Goal: Answer question/provide support: Share knowledge or assist other users

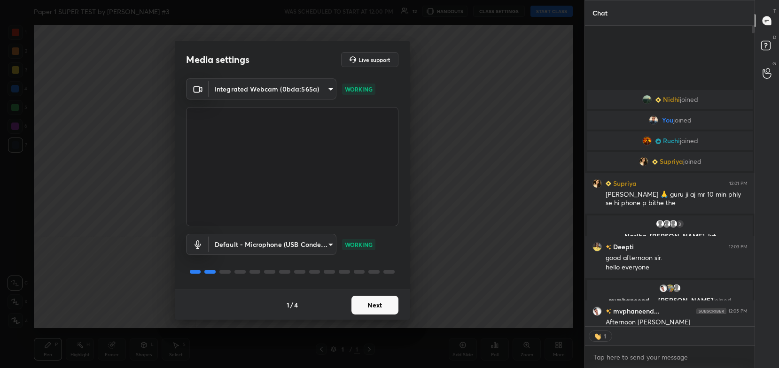
scroll to position [3, 3]
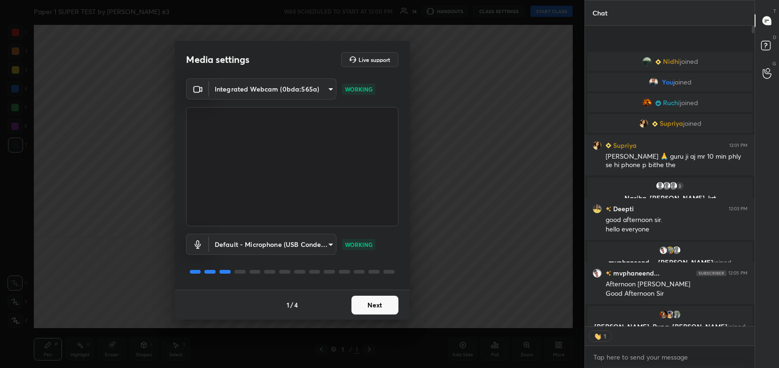
type textarea "x"
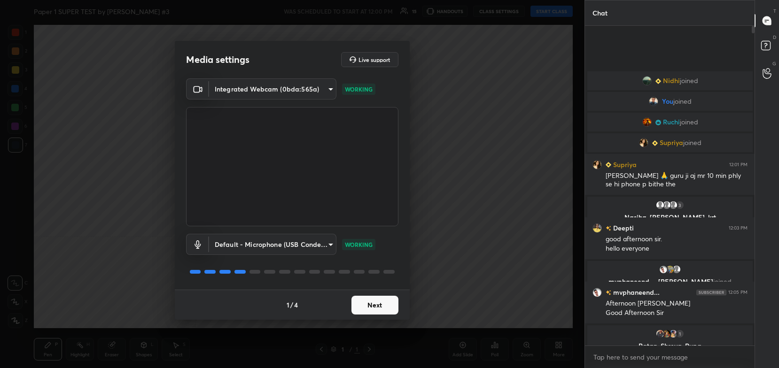
click at [304, 99] on body "1 2 3 4 5 6 7 C X Z C X Z E E Erase all H H Paper 1 SUPER TEST by Naveen Sakh #…" at bounding box center [389, 184] width 779 height 368
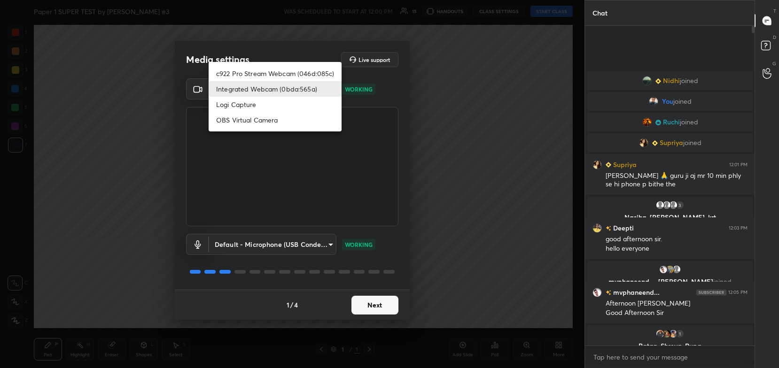
click at [305, 68] on li "c922 Pro Stream Webcam (046d:085c)" at bounding box center [275, 74] width 133 height 16
type input "54468e0a0dcfccf1994057bffcdd7b820cc8d0b5c40f8120801f482969bffc57"
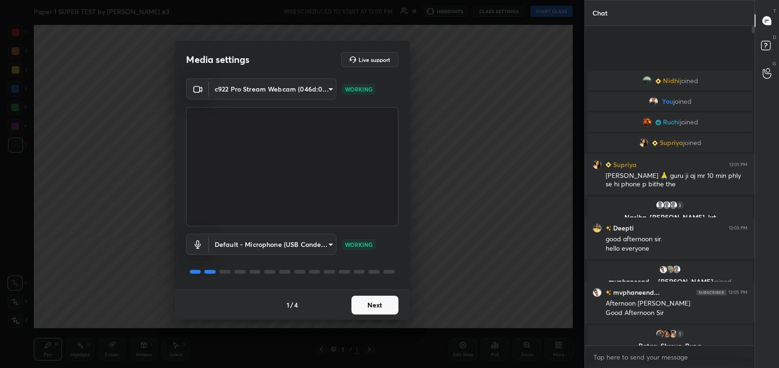
click at [369, 304] on button "Next" at bounding box center [374, 305] width 47 height 19
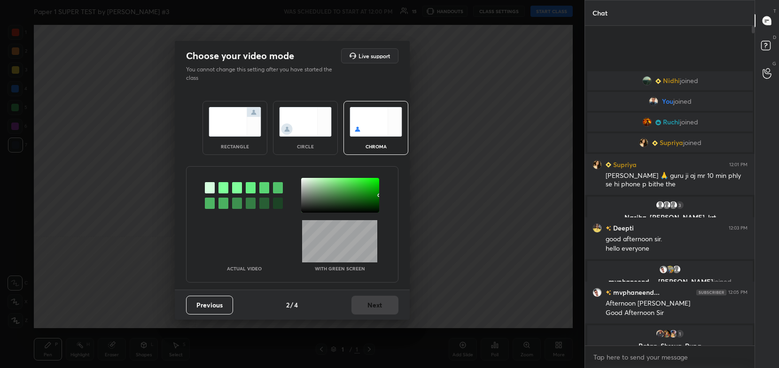
click at [238, 134] on img at bounding box center [235, 122] width 53 height 30
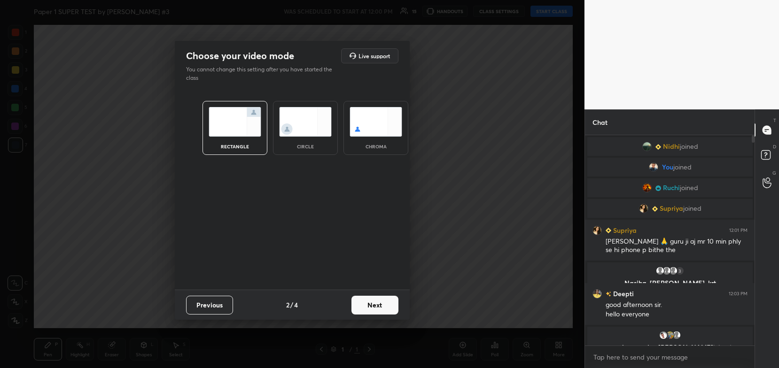
scroll to position [130, 167]
click at [385, 304] on button "Next" at bounding box center [374, 305] width 47 height 19
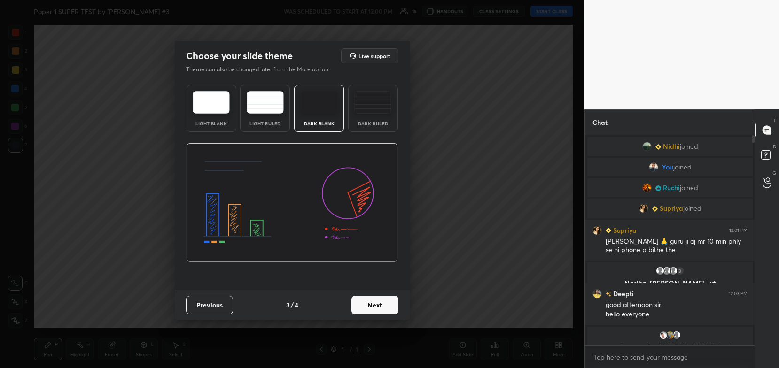
click at [394, 306] on button "Next" at bounding box center [374, 305] width 47 height 19
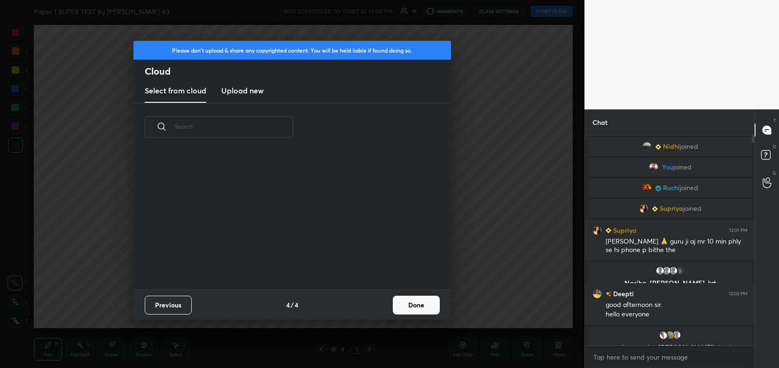
click at [419, 308] on button "Done" at bounding box center [416, 305] width 47 height 19
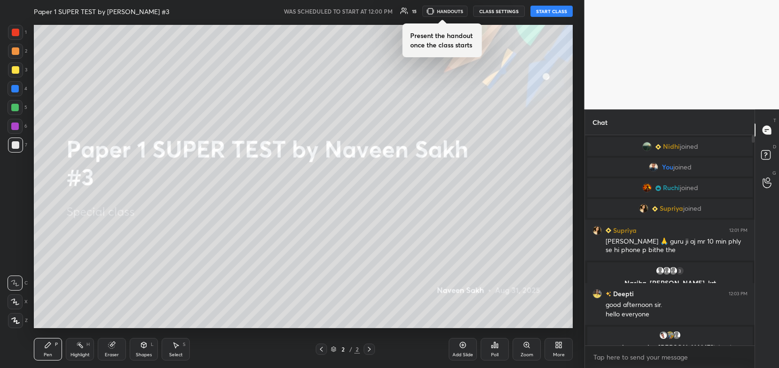
click at [550, 11] on button "START CLASS" at bounding box center [551, 11] width 42 height 11
type textarea "x"
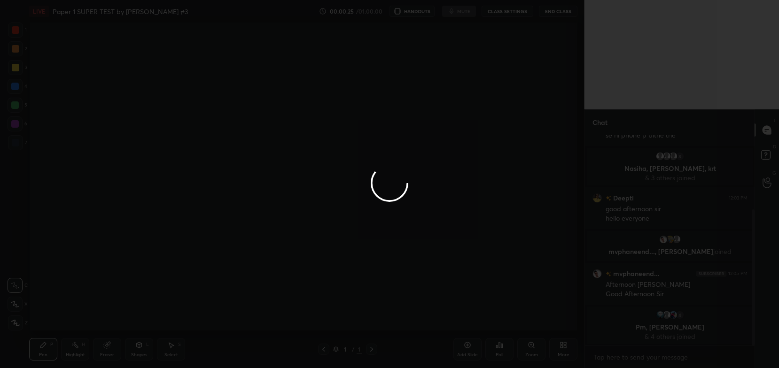
scroll to position [46666, 46428]
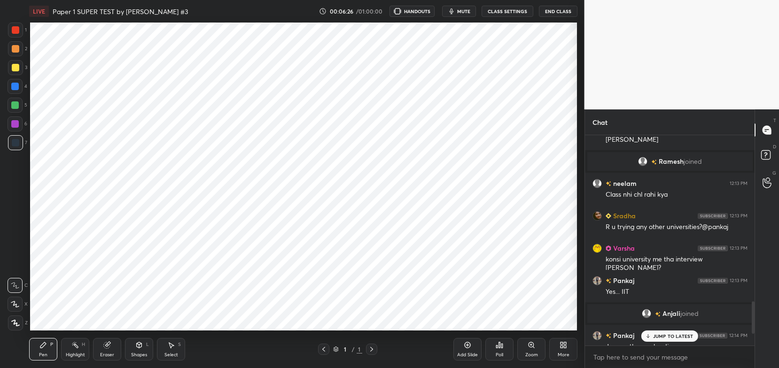
scroll to position [46666, 46428]
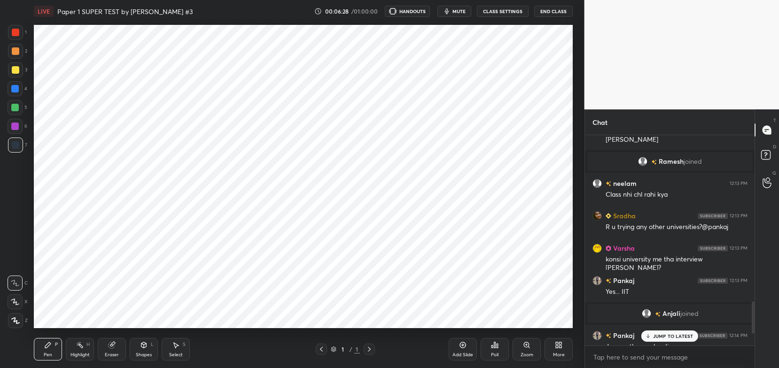
click at [553, 348] on div "More" at bounding box center [558, 349] width 28 height 23
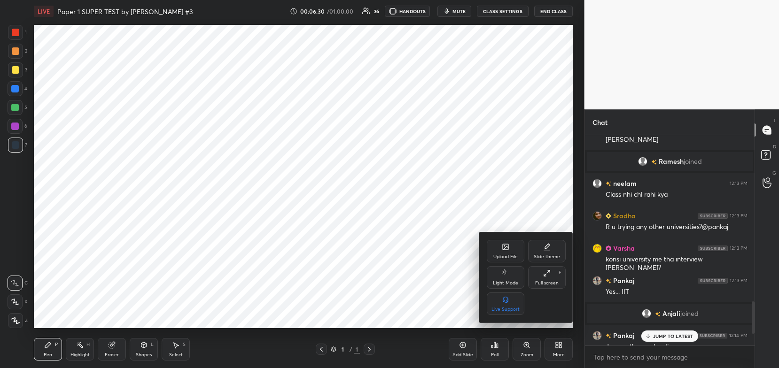
drag, startPoint x: 547, startPoint y: 248, endPoint x: 553, endPoint y: 288, distance: 40.4
click at [553, 288] on div "Upload File Slide theme Light Mode Full screen F Live Support" at bounding box center [526, 277] width 79 height 75
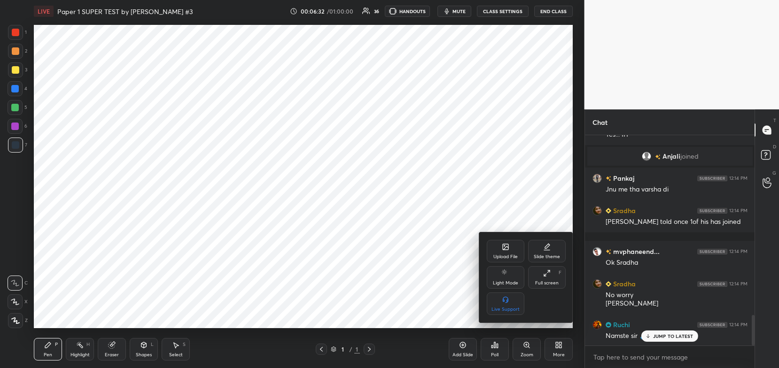
click at [553, 252] on div "Slide theme" at bounding box center [547, 251] width 38 height 23
drag, startPoint x: 550, startPoint y: 313, endPoint x: 554, endPoint y: 308, distance: 7.0
click at [553, 308] on div "Dark Ruled" at bounding box center [547, 304] width 38 height 23
click at [552, 351] on div at bounding box center [389, 184] width 779 height 368
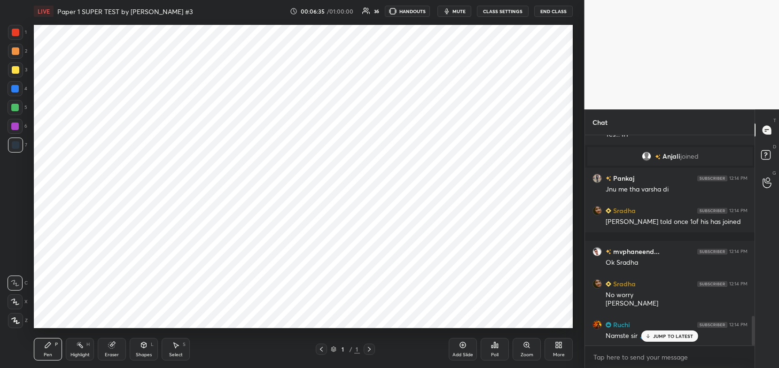
scroll to position [1279, 0]
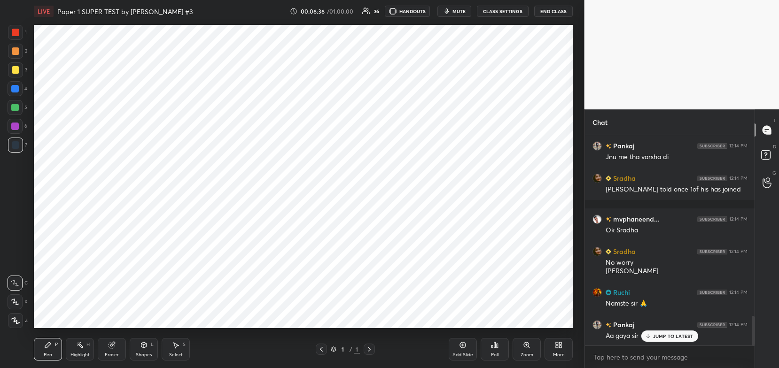
click at [476, 347] on div "Add Slide Poll Zoom More" at bounding box center [511, 349] width 124 height 53
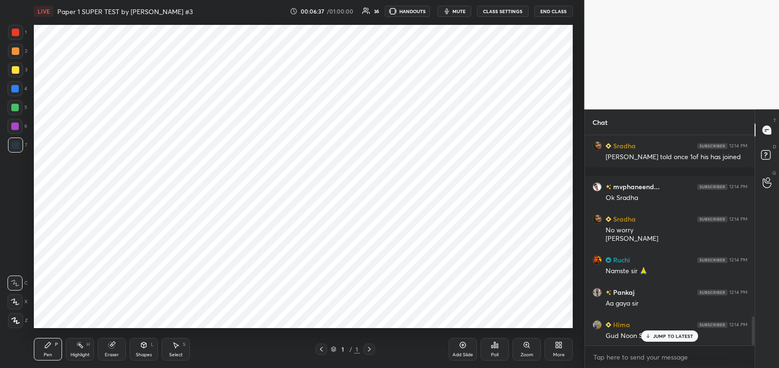
click at [470, 349] on div "Add Slide" at bounding box center [463, 349] width 28 height 23
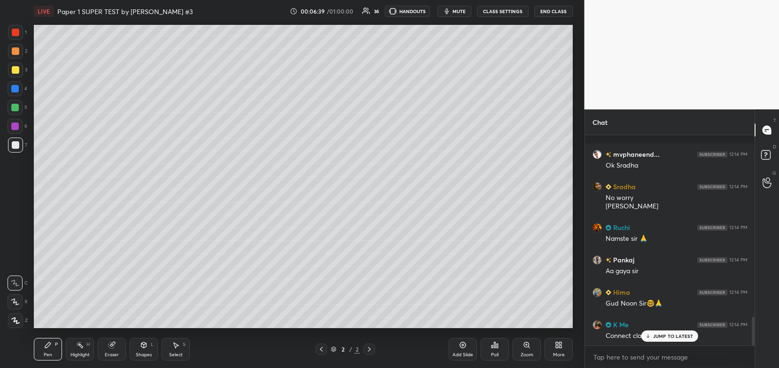
click at [21, 55] on div at bounding box center [15, 51] width 15 height 15
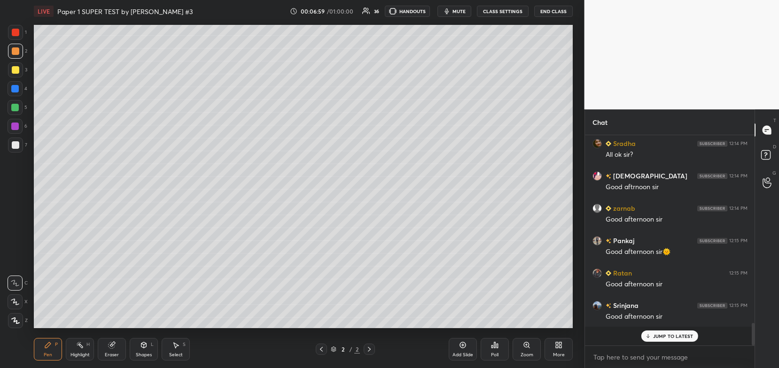
scroll to position [0, 0]
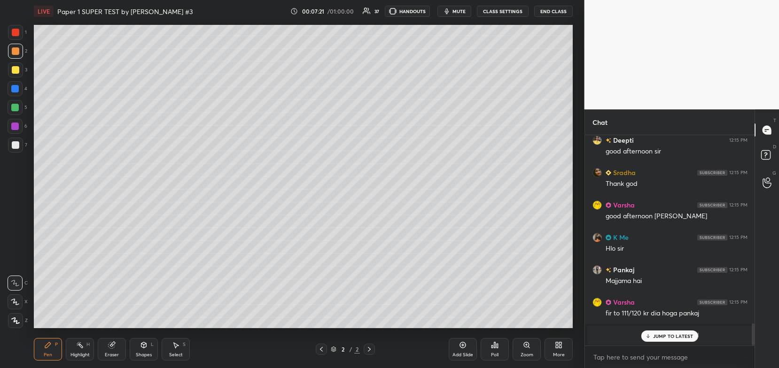
click at [552, 348] on div "More" at bounding box center [558, 349] width 28 height 23
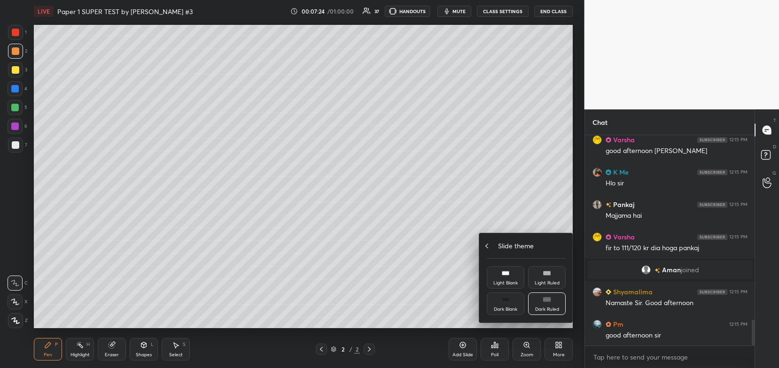
click at [487, 249] on icon at bounding box center [487, 246] width 8 height 8
click at [504, 252] on div "Upload File" at bounding box center [506, 251] width 38 height 23
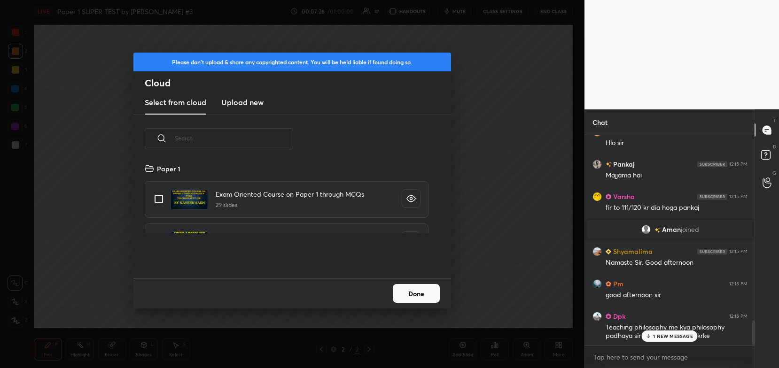
scroll to position [3, 5]
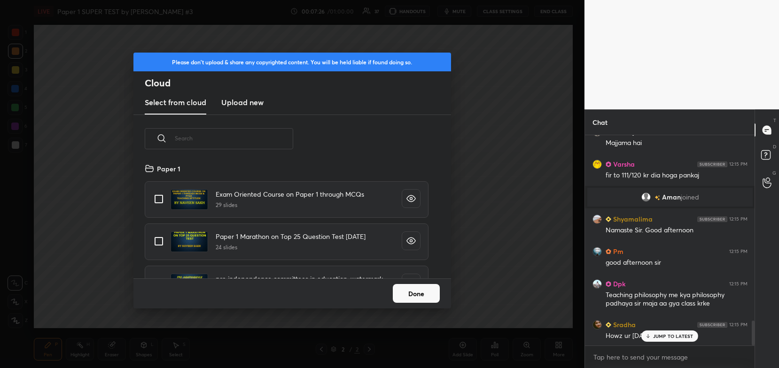
click at [236, 92] on new "Upload new" at bounding box center [242, 102] width 42 height 23
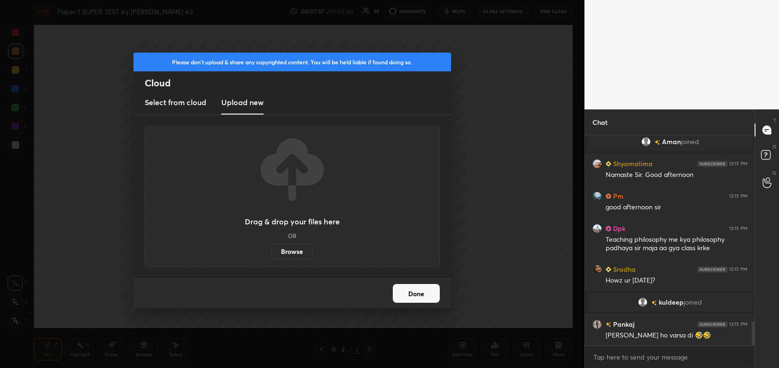
click at [290, 264] on div "Drag & drop your files here OR Browse" at bounding box center [292, 196] width 295 height 141
click at [295, 257] on label "Browse" at bounding box center [292, 251] width 42 height 15
click at [271, 257] on input "Browse" at bounding box center [271, 251] width 0 height 15
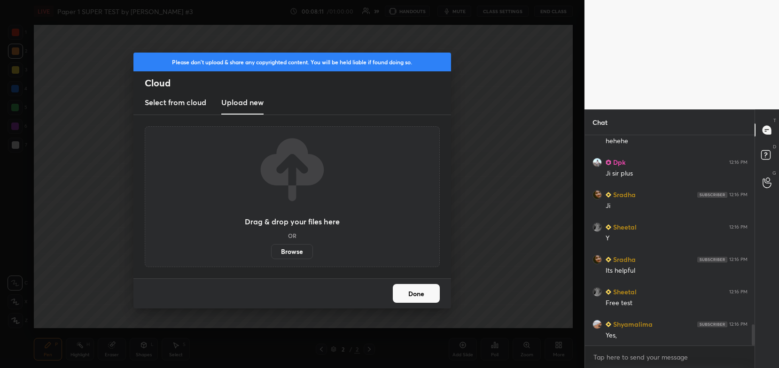
scroll to position [1887, 0]
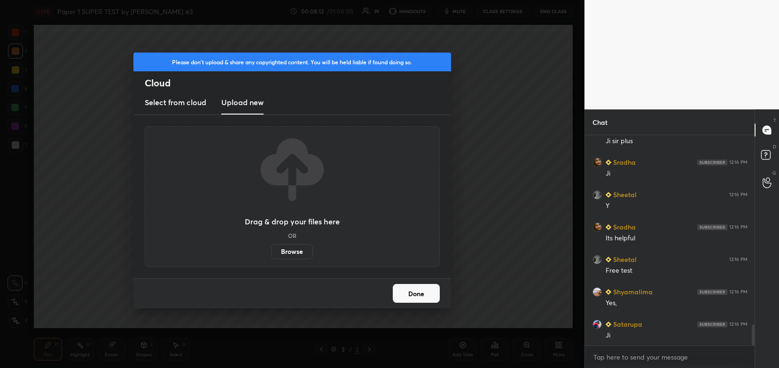
click at [286, 253] on label "Browse" at bounding box center [292, 251] width 42 height 15
click at [271, 253] on input "Browse" at bounding box center [271, 251] width 0 height 15
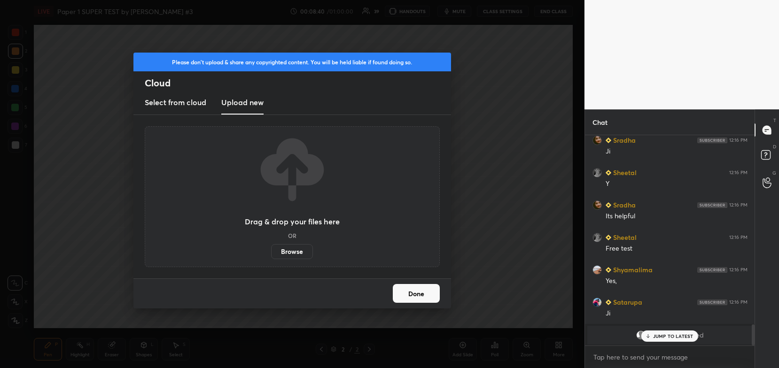
click at [289, 248] on label "Browse" at bounding box center [292, 251] width 42 height 15
click at [271, 248] on input "Browse" at bounding box center [271, 251] width 0 height 15
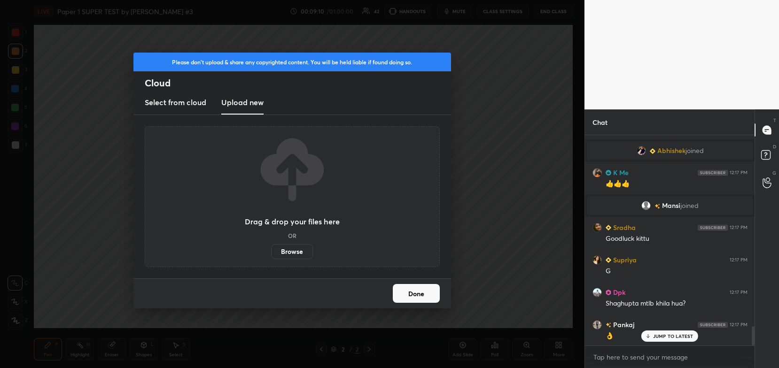
scroll to position [2095, 0]
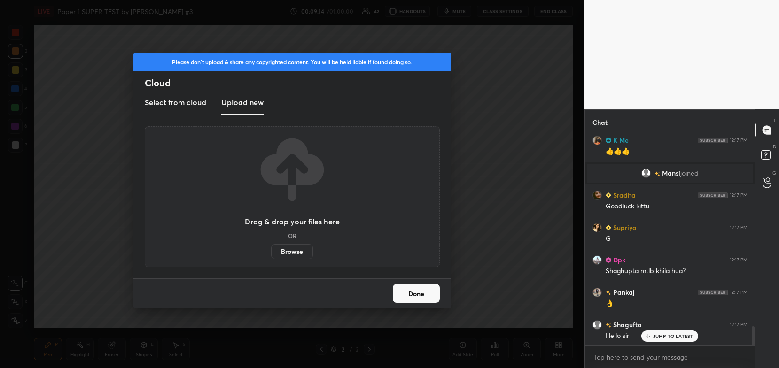
click at [292, 248] on label "Browse" at bounding box center [292, 251] width 42 height 15
click at [271, 248] on input "Browse" at bounding box center [271, 251] width 0 height 15
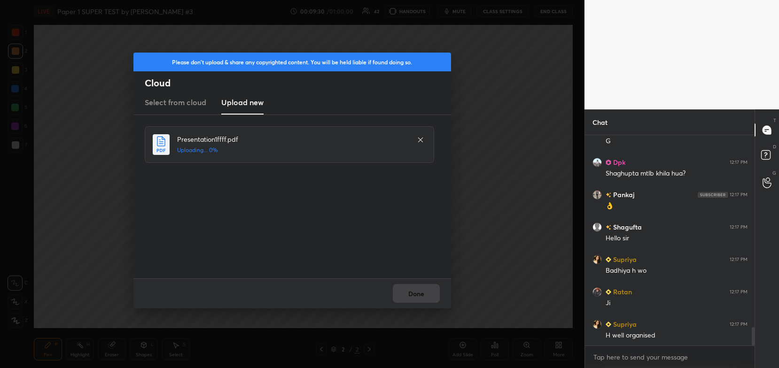
scroll to position [2233, 0]
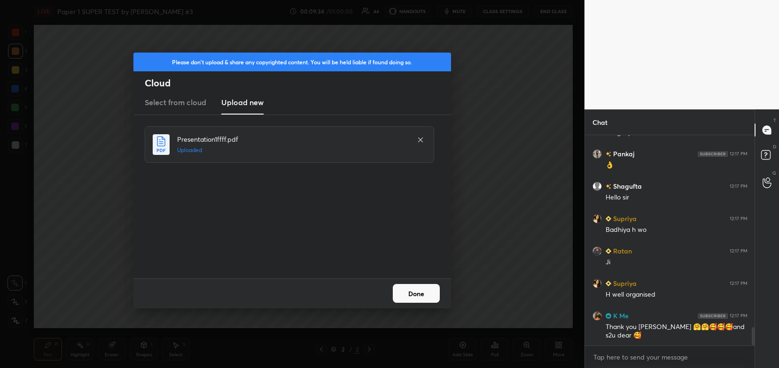
click at [419, 302] on button "Done" at bounding box center [416, 293] width 47 height 19
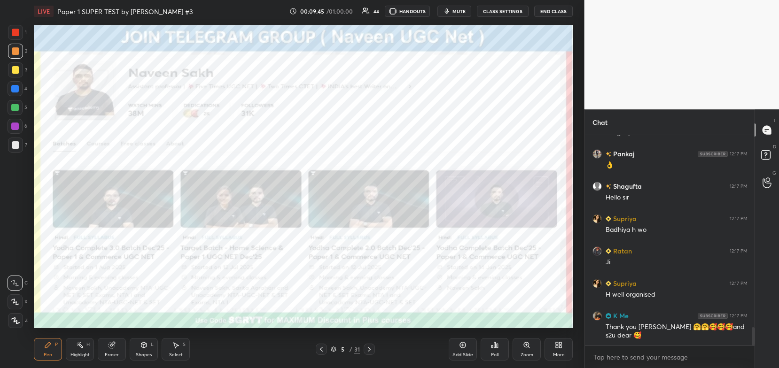
click at [14, 35] on div at bounding box center [16, 33] width 8 height 8
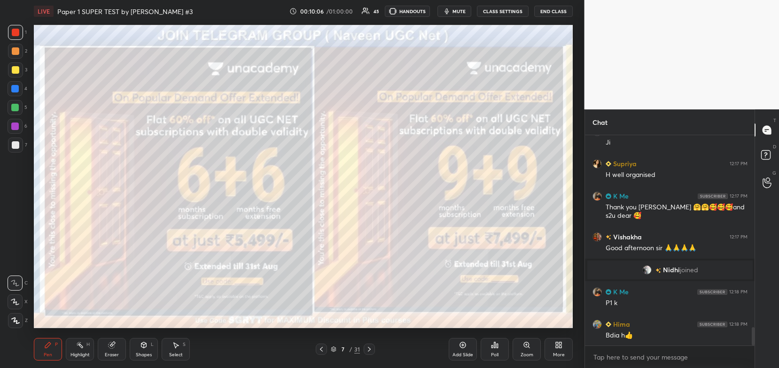
scroll to position [2272, 0]
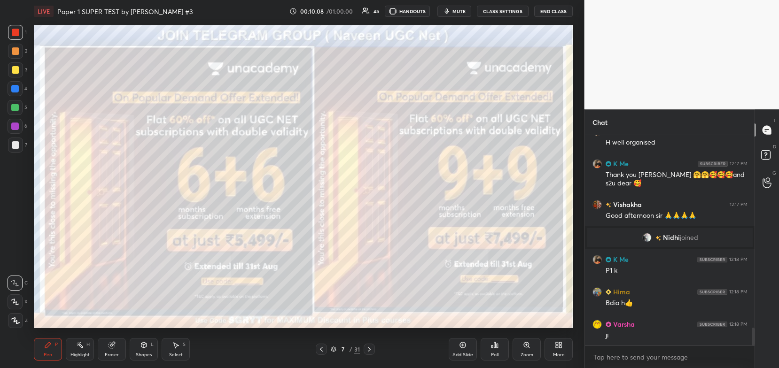
click at [17, 72] on div at bounding box center [16, 70] width 8 height 8
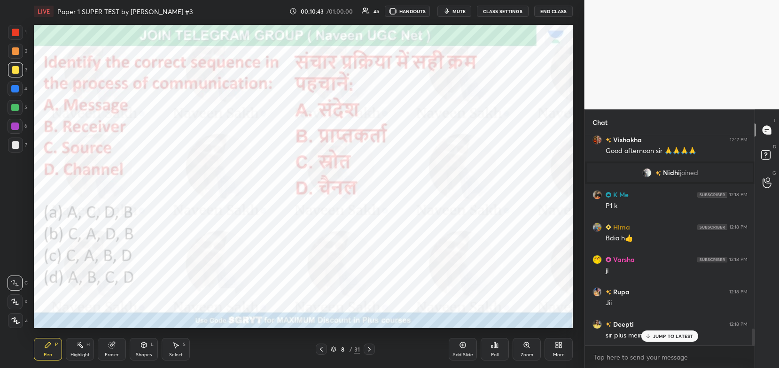
scroll to position [2426, 0]
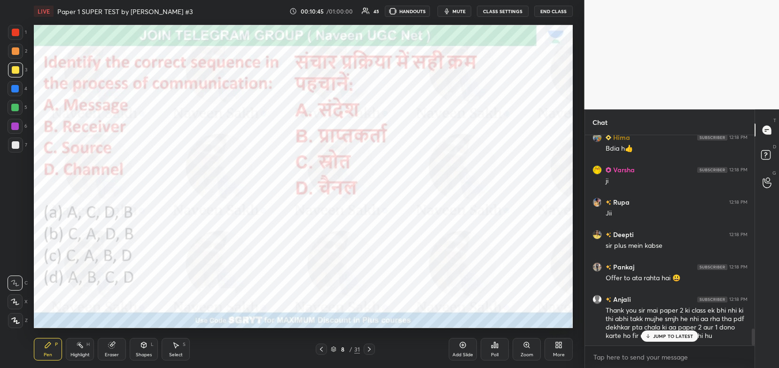
click at [498, 347] on div "Poll" at bounding box center [495, 349] width 28 height 23
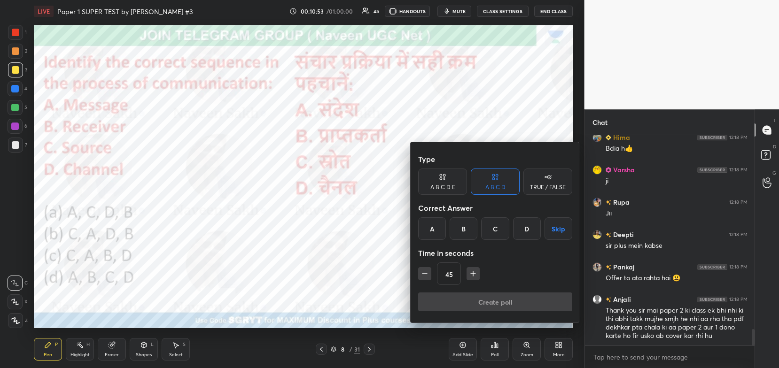
scroll to position [2449, 0]
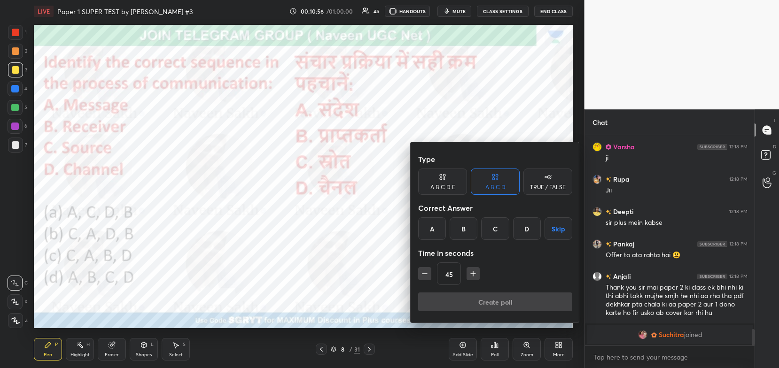
click at [470, 225] on div "B" at bounding box center [464, 228] width 28 height 23
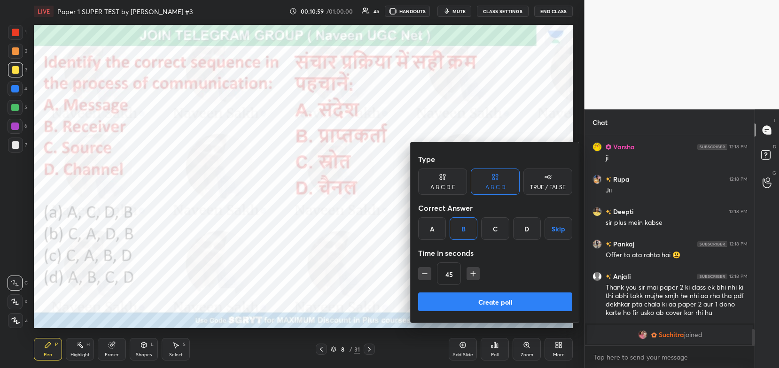
scroll to position [2482, 0]
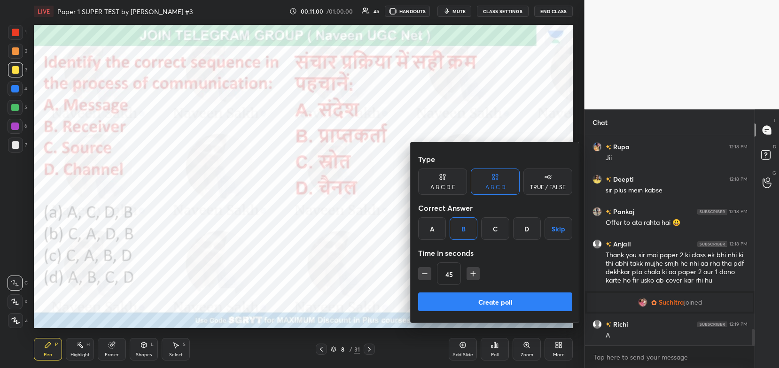
click at [497, 296] on button "Create poll" at bounding box center [495, 302] width 154 height 19
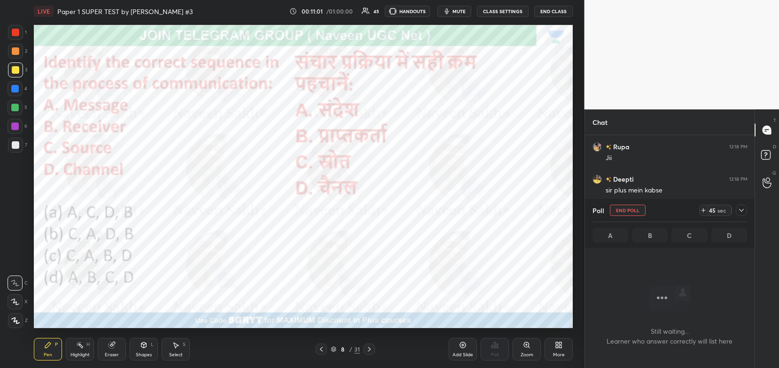
scroll to position [2, 3]
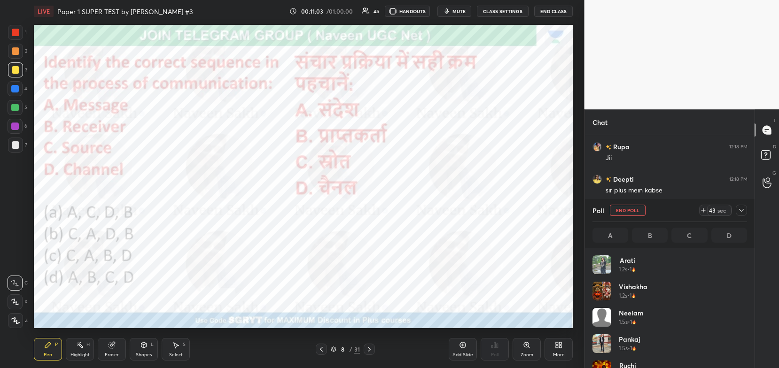
click at [743, 210] on icon at bounding box center [742, 211] width 8 height 8
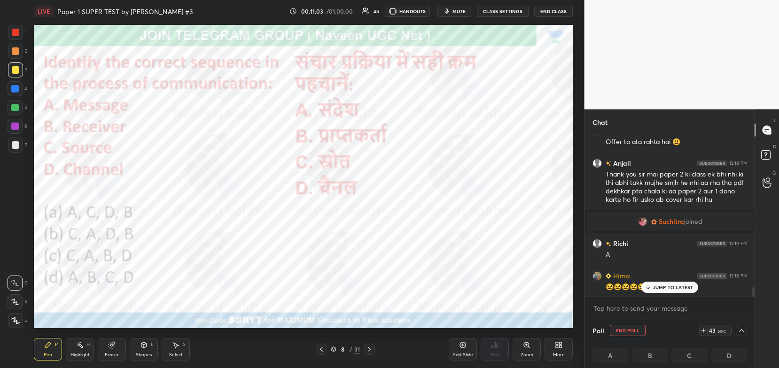
scroll to position [0, 3]
click at [680, 289] on p "JUMP TO LATEST" at bounding box center [673, 288] width 40 height 6
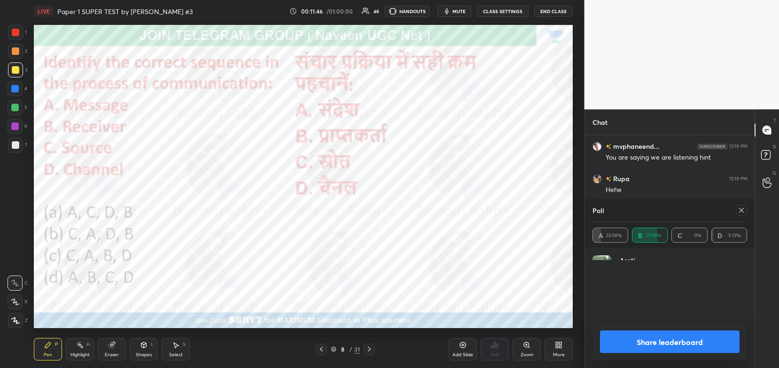
scroll to position [3, 3]
click at [16, 34] on div at bounding box center [16, 33] width 8 height 8
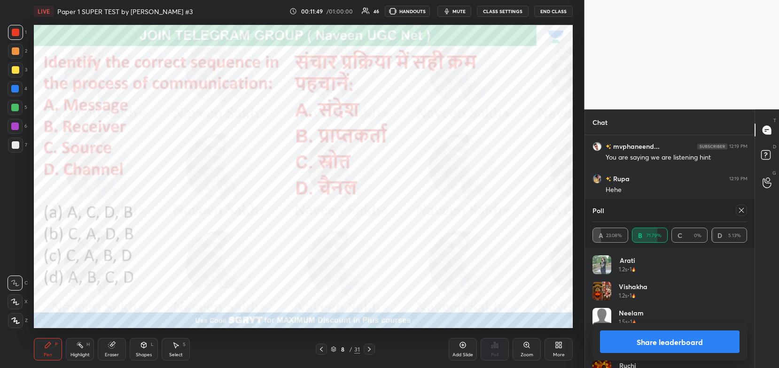
click at [13, 299] on icon at bounding box center [15, 302] width 8 height 7
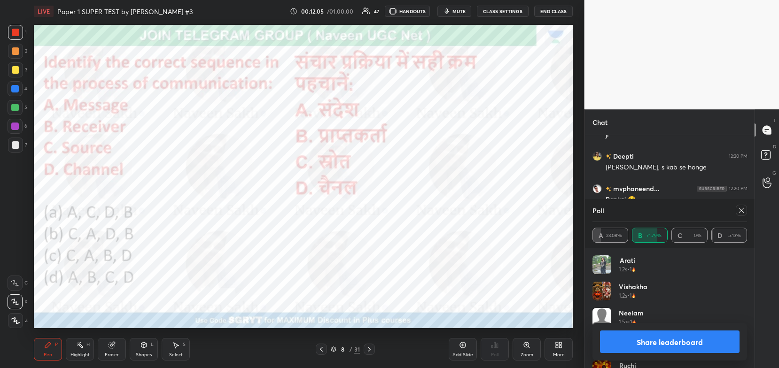
scroll to position [3104, 0]
click at [662, 351] on button "Share leaderboard" at bounding box center [670, 342] width 140 height 23
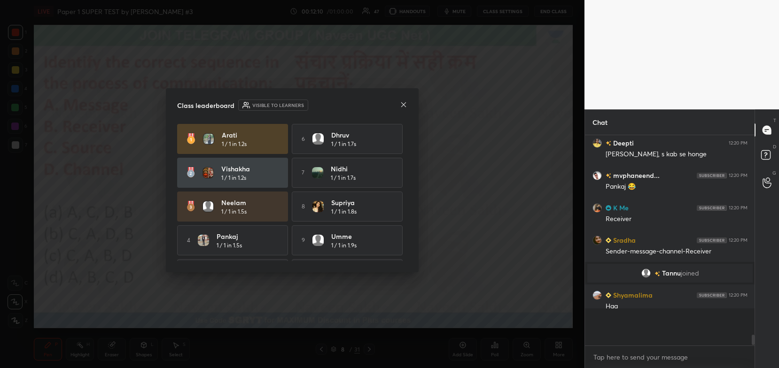
scroll to position [3056, 0]
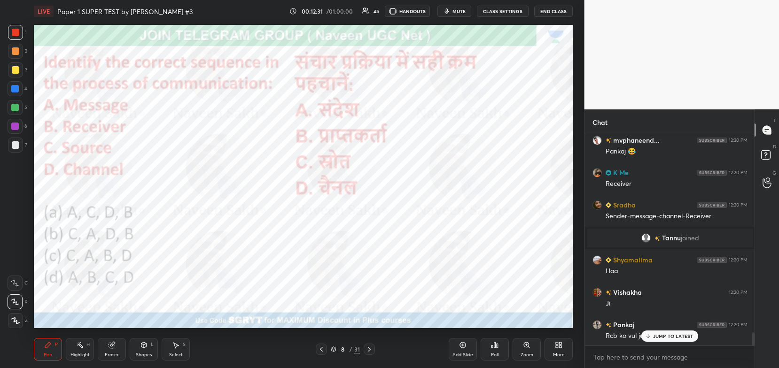
click at [369, 352] on icon at bounding box center [369, 350] width 8 height 8
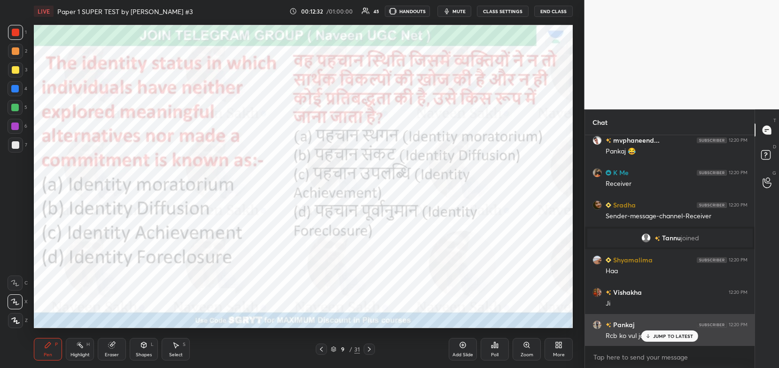
click at [659, 337] on p "JUMP TO LATEST" at bounding box center [673, 337] width 40 height 6
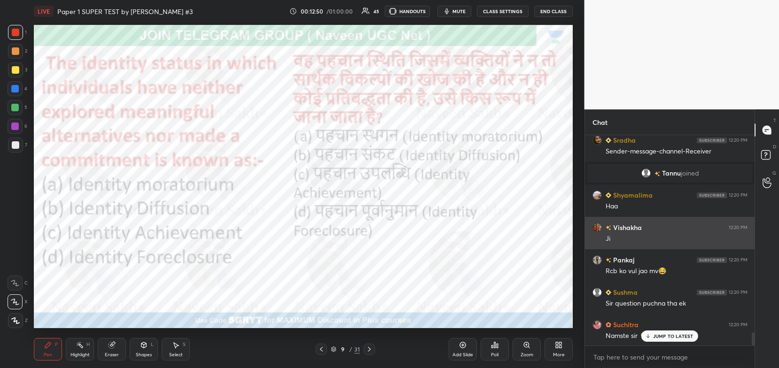
scroll to position [3217, 0]
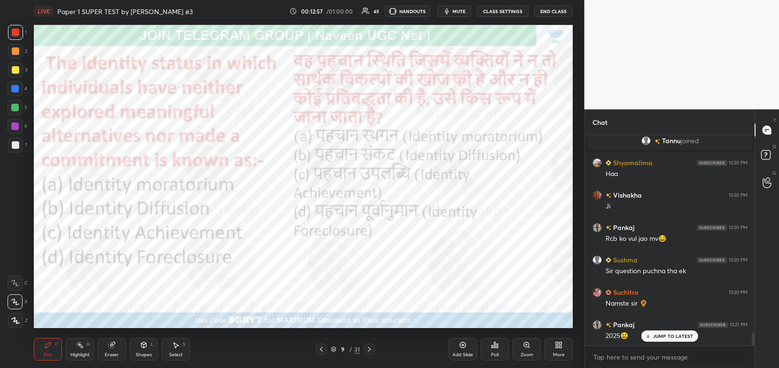
click at [497, 343] on icon at bounding box center [495, 346] width 8 height 8
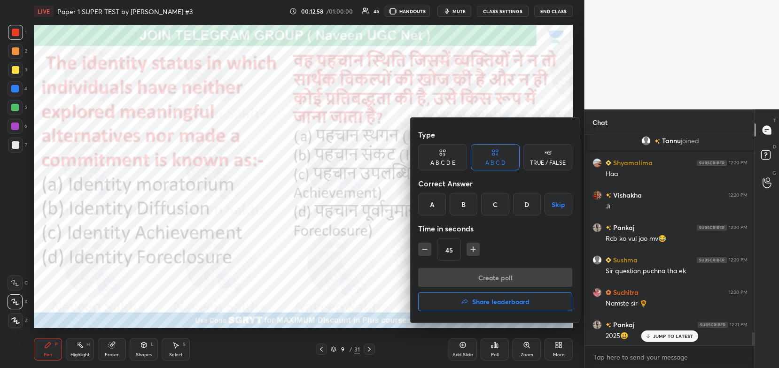
click at [466, 205] on div "B" at bounding box center [464, 204] width 28 height 23
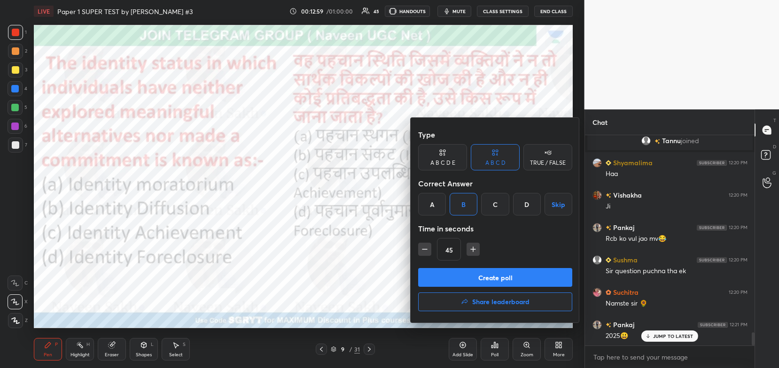
click at [487, 270] on button "Create poll" at bounding box center [495, 277] width 154 height 19
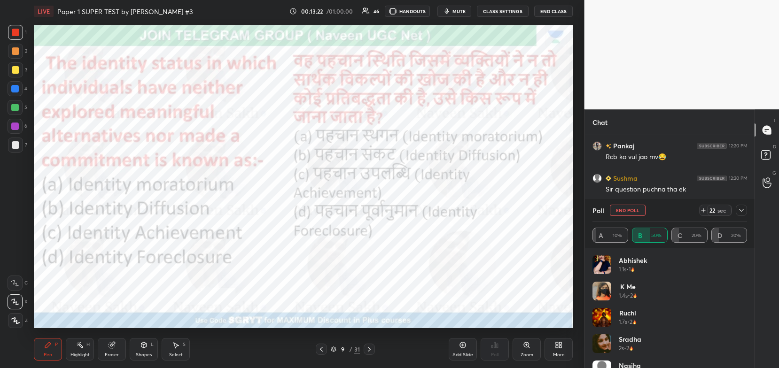
scroll to position [3331, 0]
click at [743, 211] on icon at bounding box center [742, 211] width 8 height 8
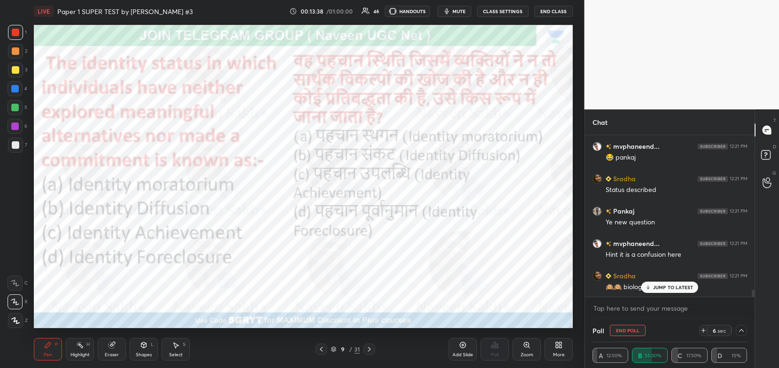
scroll to position [3460, 0]
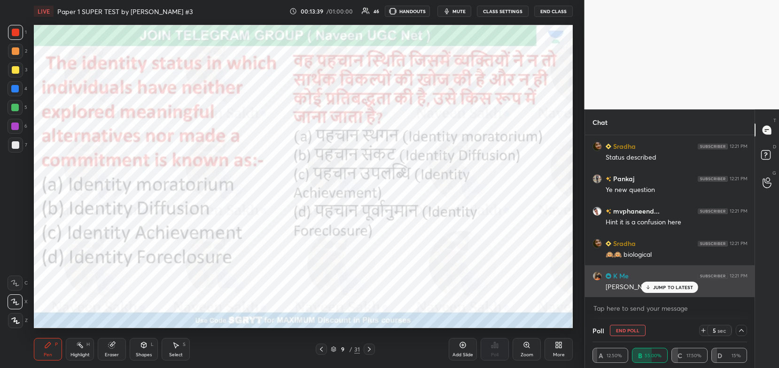
click at [677, 287] on p "JUMP TO LATEST" at bounding box center [673, 288] width 40 height 6
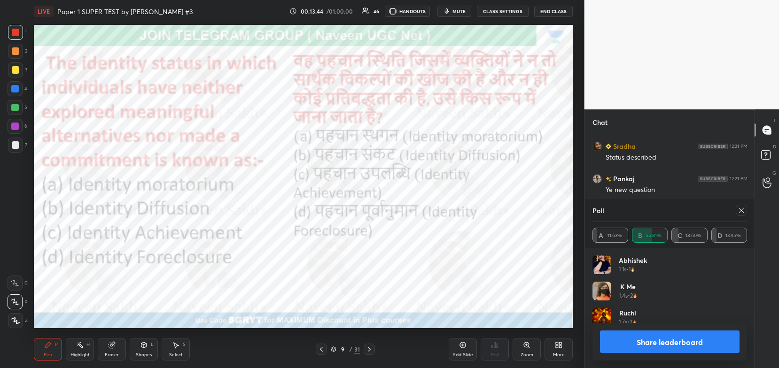
scroll to position [110, 152]
click at [631, 343] on button "Share leaderboard" at bounding box center [670, 342] width 140 height 23
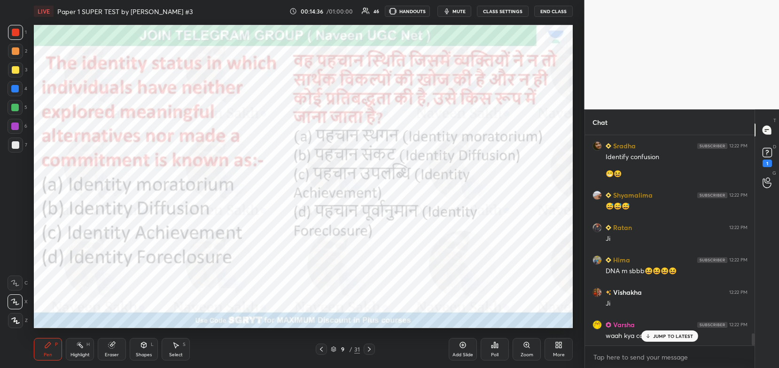
click at [337, 351] on div "9 / 31" at bounding box center [345, 349] width 29 height 8
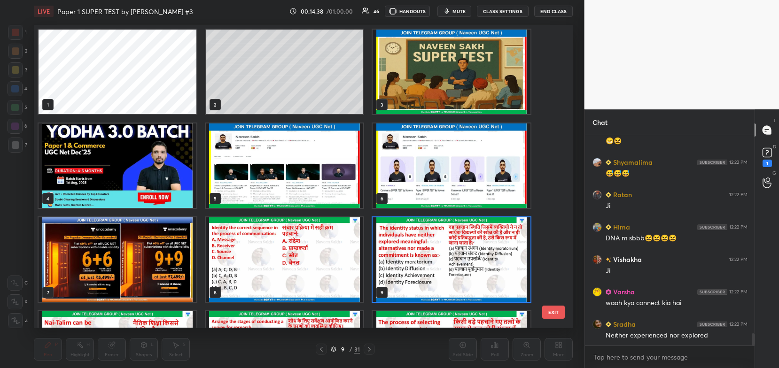
click at [165, 253] on img "grid" at bounding box center [118, 259] width 158 height 85
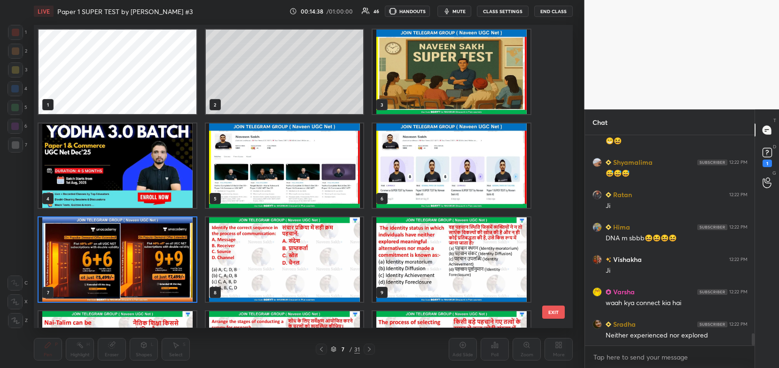
click at [163, 253] on img "grid" at bounding box center [118, 259] width 158 height 85
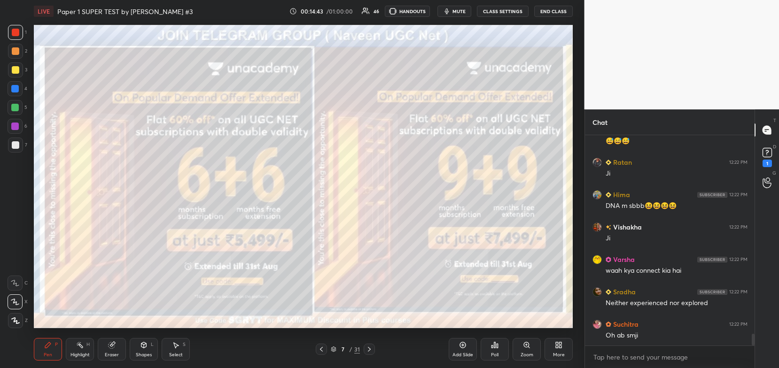
click at [334, 355] on div "7 / 31" at bounding box center [345, 349] width 59 height 11
click at [334, 349] on icon at bounding box center [333, 348] width 5 height 2
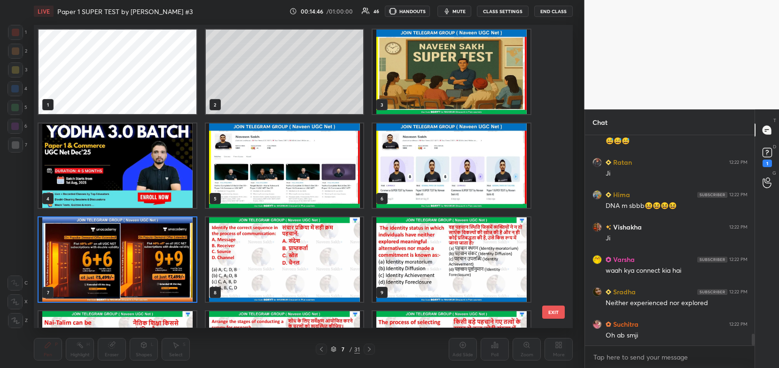
scroll to position [61, 0]
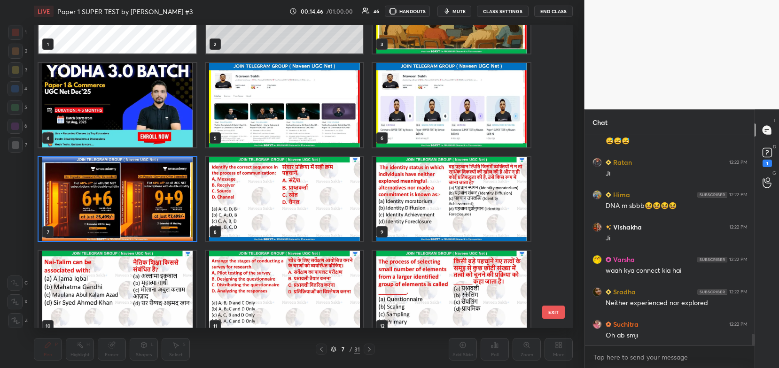
click at [413, 213] on img "grid" at bounding box center [452, 199] width 158 height 85
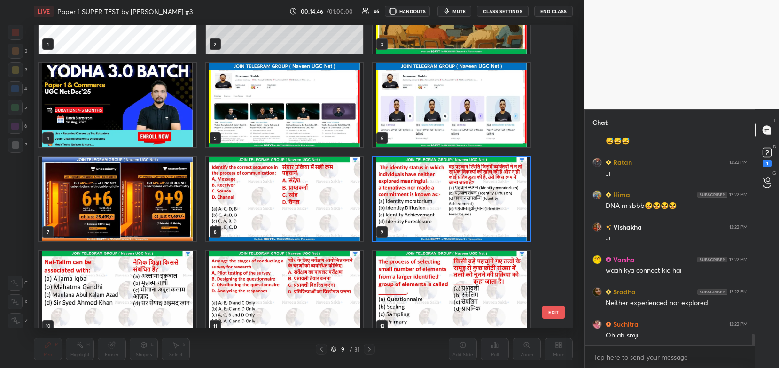
click at [411, 216] on img "grid" at bounding box center [452, 199] width 158 height 85
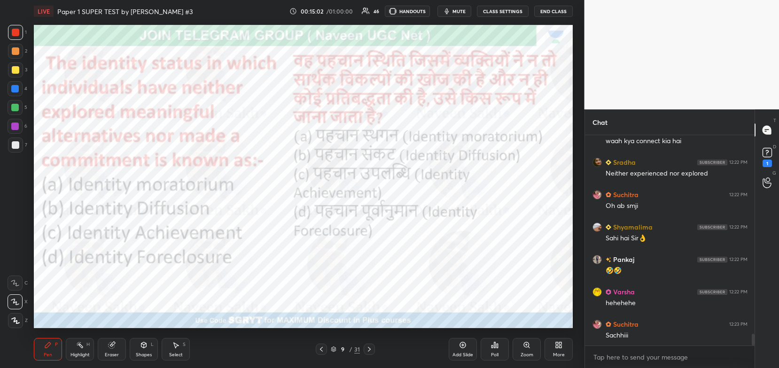
scroll to position [3668, 0]
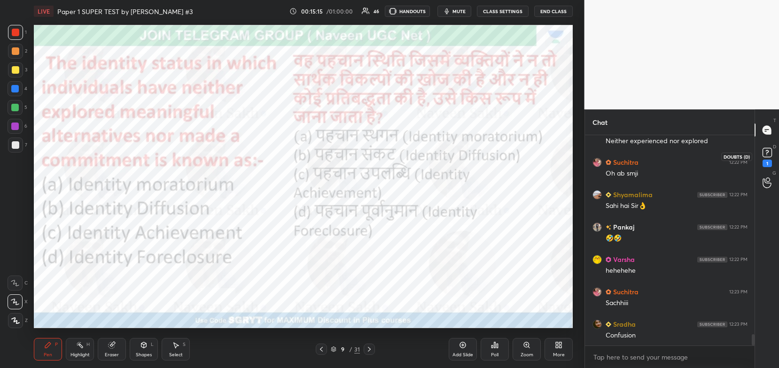
click at [769, 160] on icon at bounding box center [767, 153] width 14 height 14
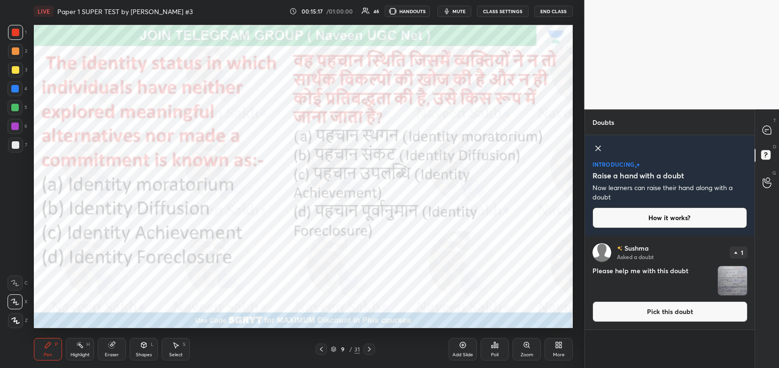
click at [661, 311] on button "Pick this doubt" at bounding box center [669, 312] width 155 height 21
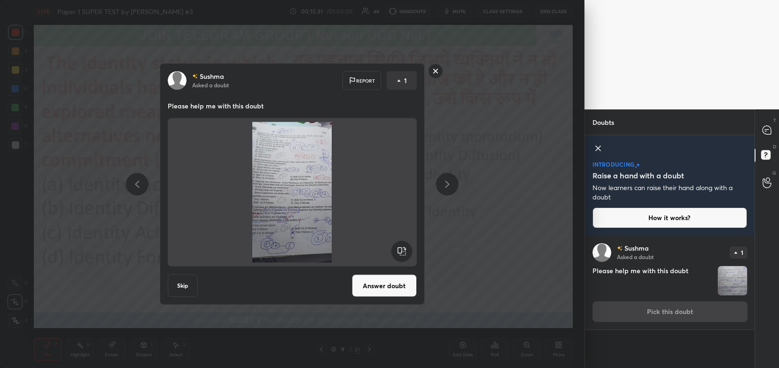
click at [435, 74] on rect at bounding box center [435, 71] width 15 height 15
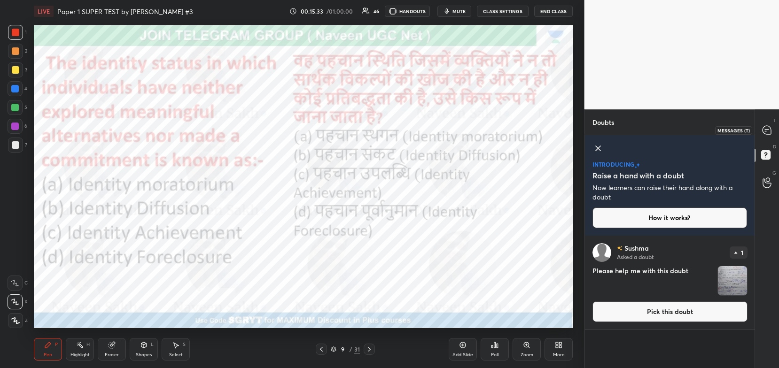
click at [772, 129] on div at bounding box center [767, 130] width 19 height 17
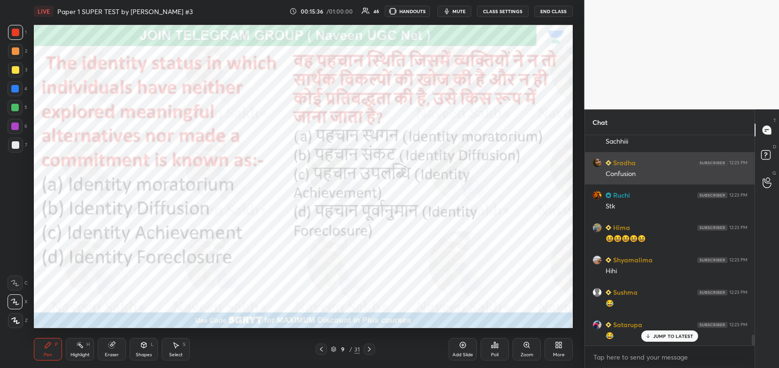
scroll to position [4019, 0]
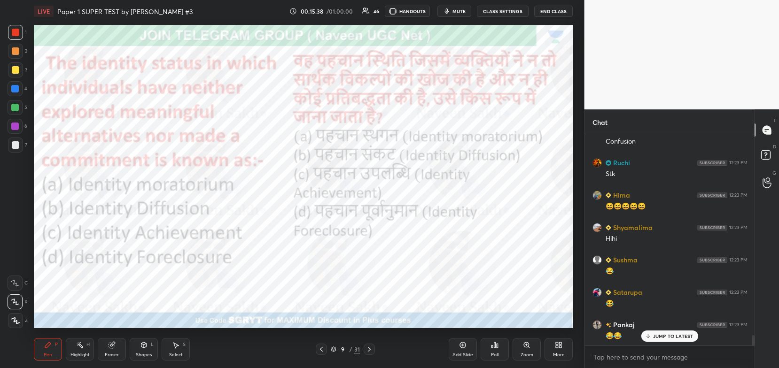
click at [371, 348] on icon at bounding box center [369, 350] width 8 height 8
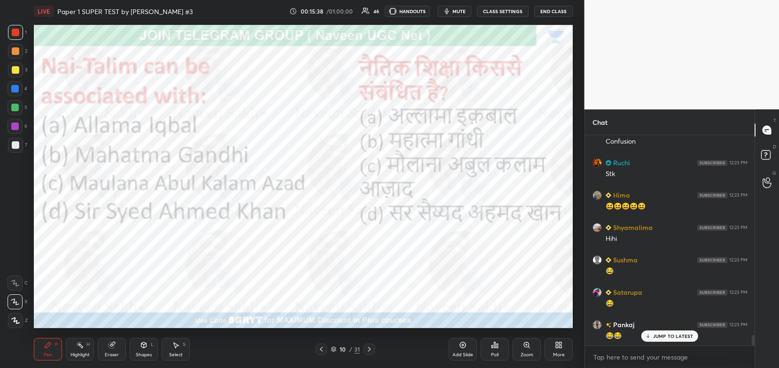
scroll to position [4052, 0]
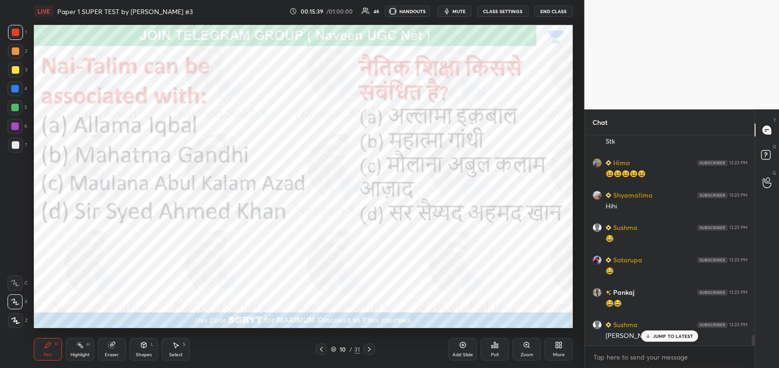
click at [675, 333] on div "JUMP TO LATEST" at bounding box center [669, 336] width 56 height 11
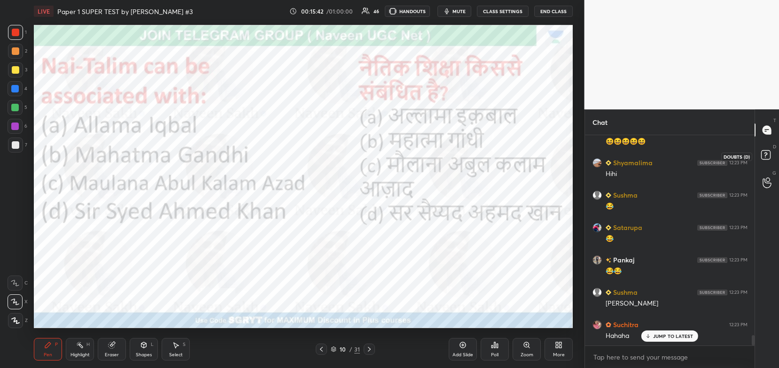
click at [762, 159] on rect at bounding box center [765, 155] width 9 height 9
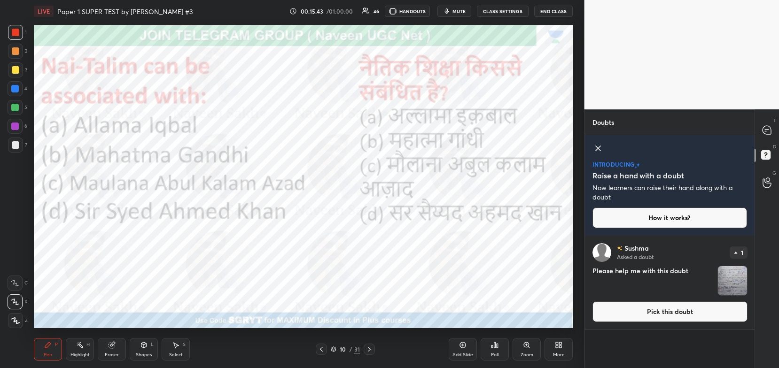
click at [695, 305] on button "Pick this doubt" at bounding box center [669, 312] width 155 height 21
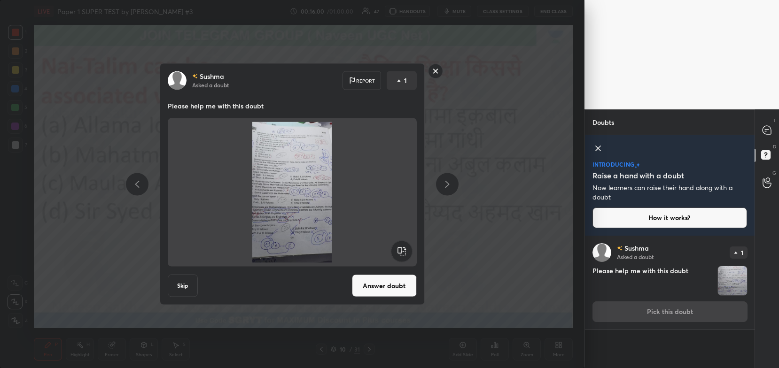
click at [431, 74] on rect at bounding box center [435, 71] width 15 height 15
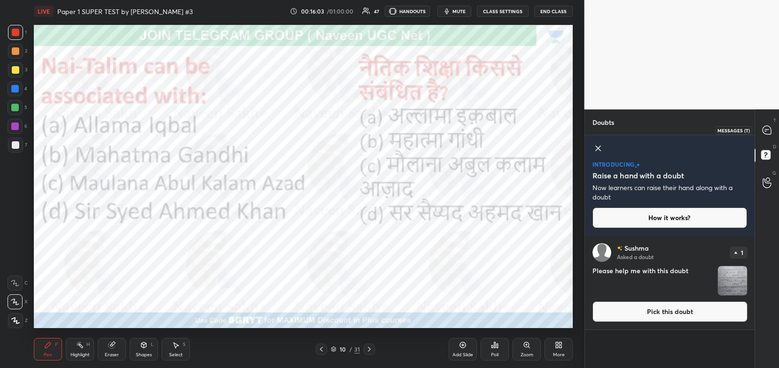
click at [772, 137] on div at bounding box center [767, 130] width 19 height 17
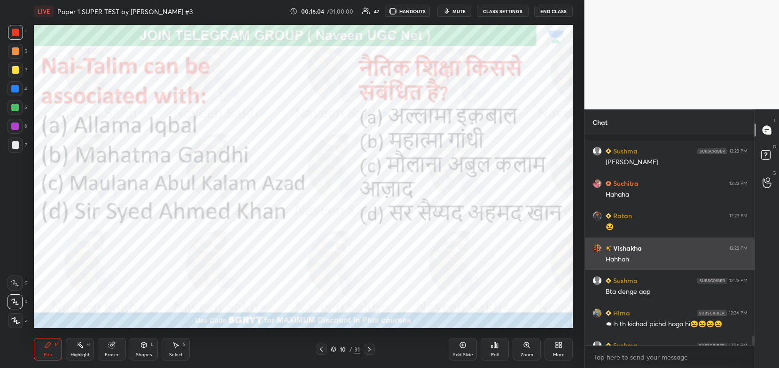
scroll to position [4269, 0]
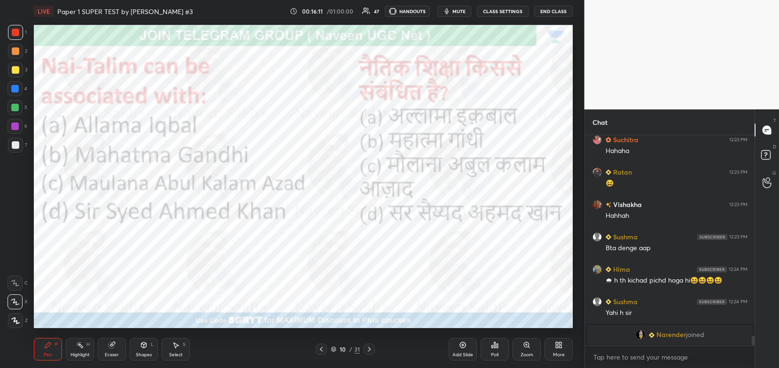
click at [501, 350] on div "Poll" at bounding box center [495, 349] width 28 height 23
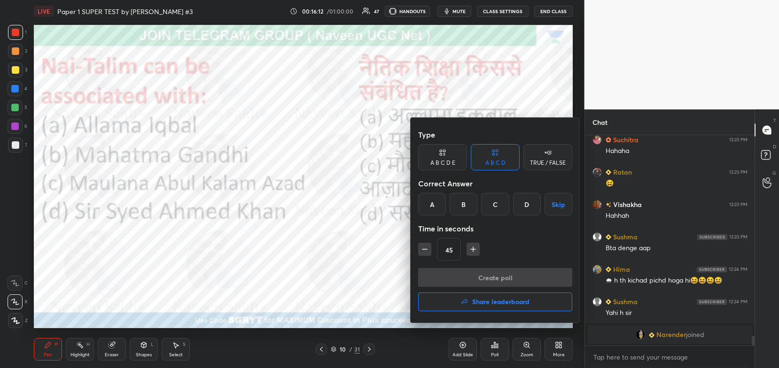
click at [470, 210] on div "B" at bounding box center [464, 204] width 28 height 23
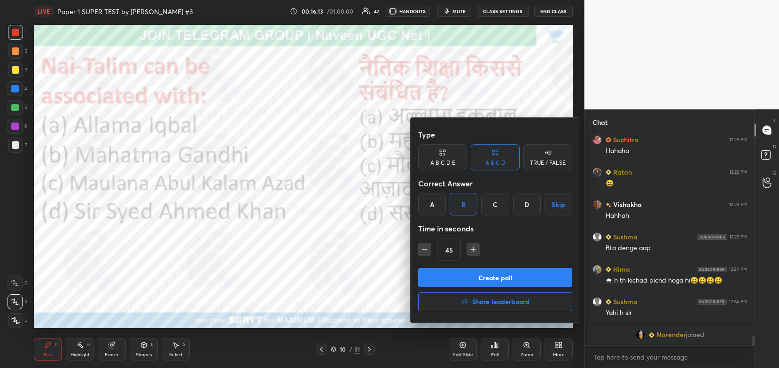
click at [484, 281] on button "Create poll" at bounding box center [495, 277] width 154 height 19
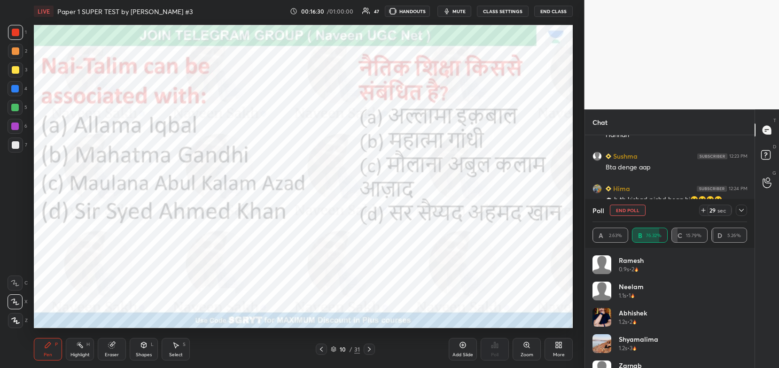
scroll to position [4382, 0]
click at [743, 209] on icon at bounding box center [742, 211] width 8 height 8
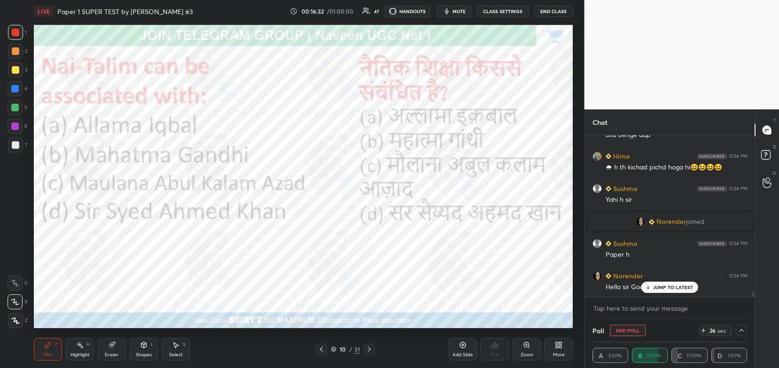
scroll to position [0, 3]
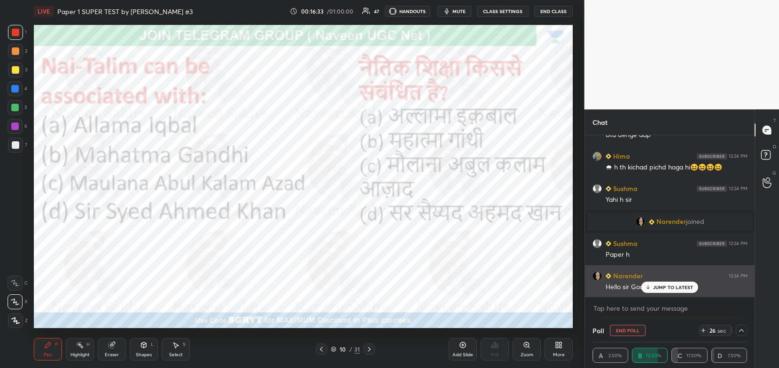
click at [664, 293] on div "JUMP TO LATEST" at bounding box center [669, 287] width 56 height 11
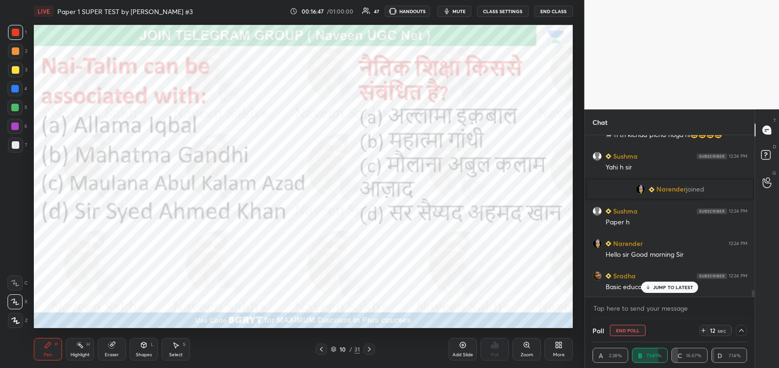
scroll to position [3999, 0]
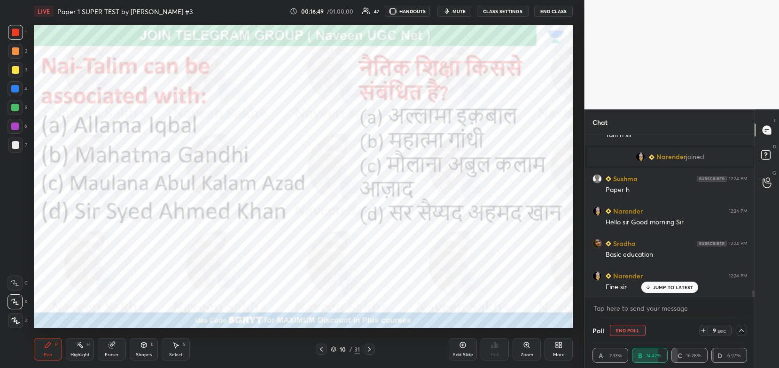
click at [634, 311] on body "1 2 3 4 5 6 7 C X Z C X Z E E Erase all H H LIVE Paper 1 SUPER TEST by Naveen S…" at bounding box center [389, 184] width 779 height 368
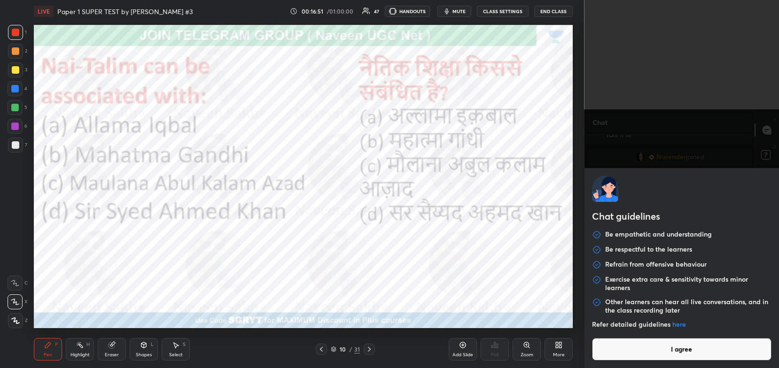
click at [635, 348] on button "I agree" at bounding box center [682, 349] width 180 height 23
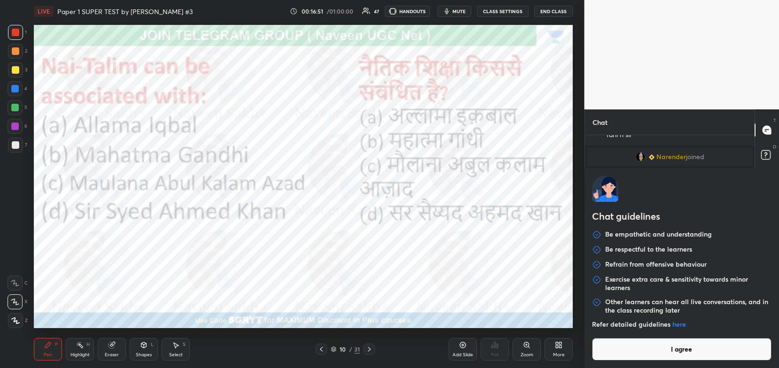
type textarea "x"
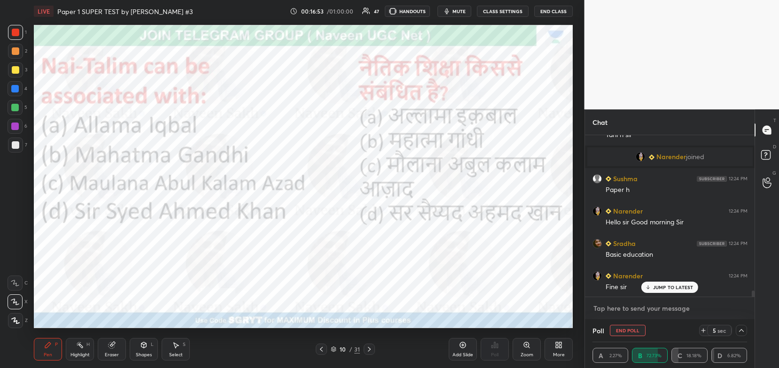
paste textarea "[URL][DOMAIN_NAME]"
type textarea "[URL][DOMAIN_NAME]"
type textarea "x"
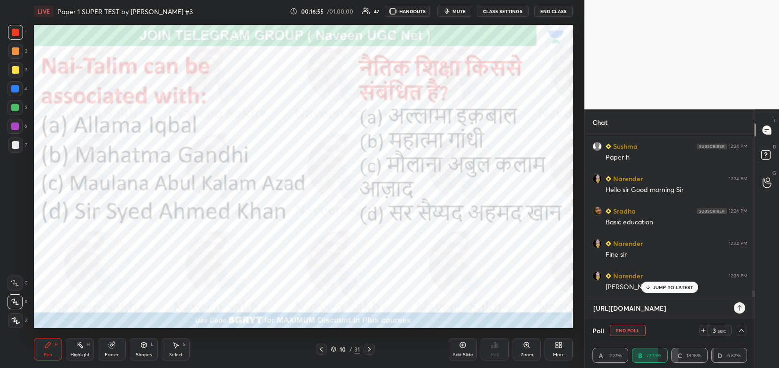
type textarea "[URL][DOMAIN_NAME]"
click at [737, 308] on icon at bounding box center [740, 308] width 8 height 8
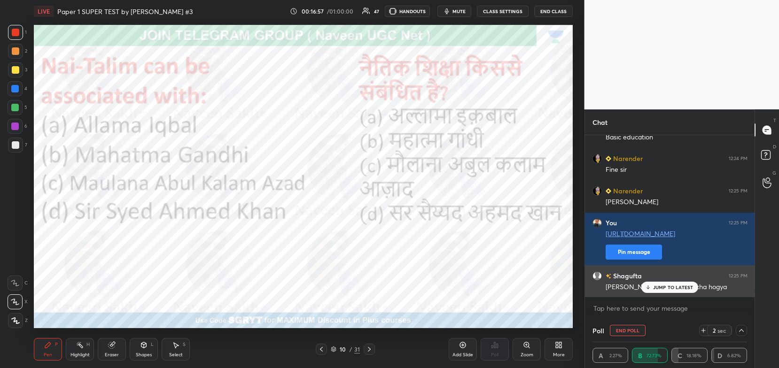
click at [637, 286] on div "Sir barish se mosam acha hogya" at bounding box center [677, 287] width 142 height 9
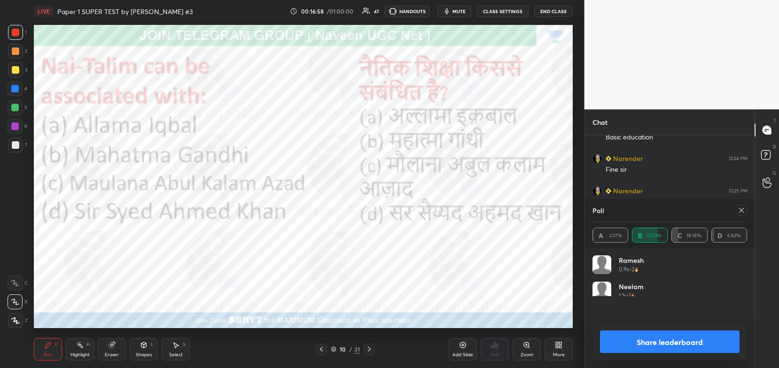
click at [626, 251] on button "Pin message" at bounding box center [634, 252] width 56 height 15
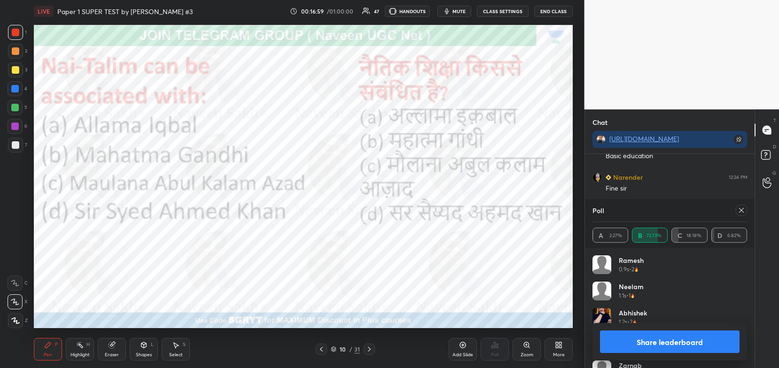
click at [636, 342] on button "Share leaderboard" at bounding box center [670, 342] width 140 height 23
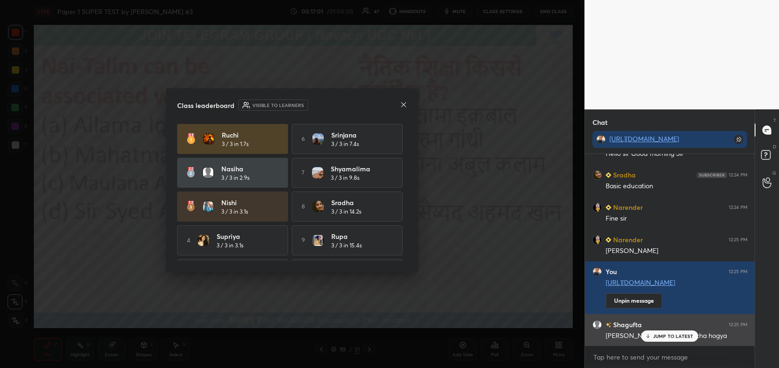
click at [657, 335] on p "JUMP TO LATEST" at bounding box center [673, 337] width 40 height 6
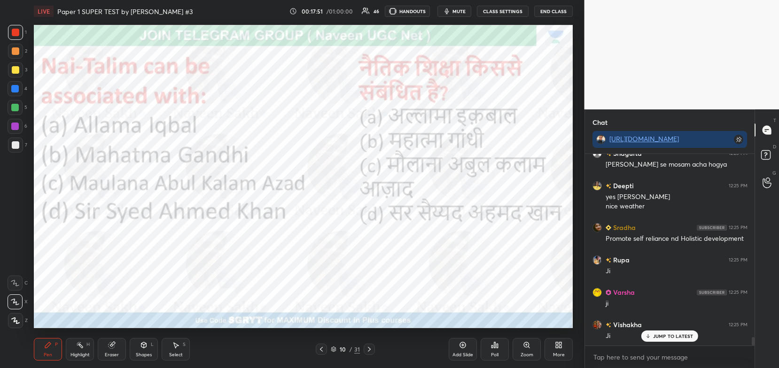
click at [372, 348] on icon at bounding box center [369, 350] width 8 height 8
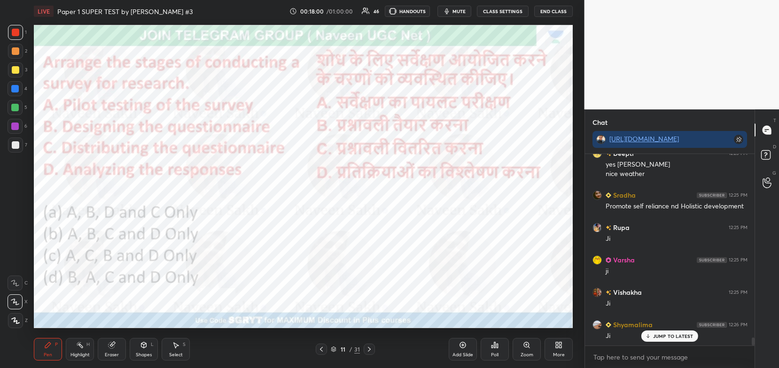
click at [503, 343] on div "Poll" at bounding box center [495, 349] width 28 height 23
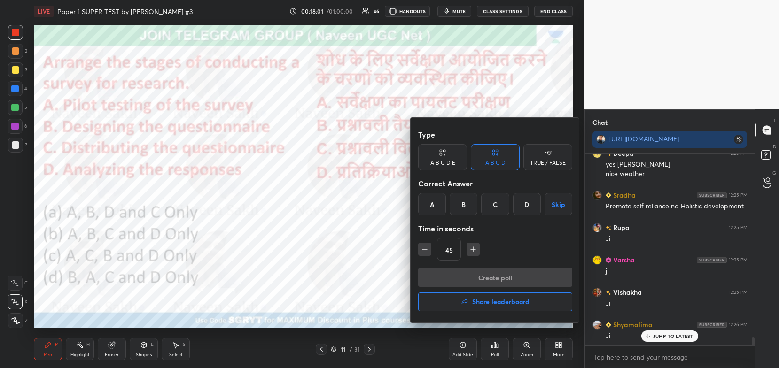
click at [523, 204] on div "D" at bounding box center [527, 204] width 28 height 23
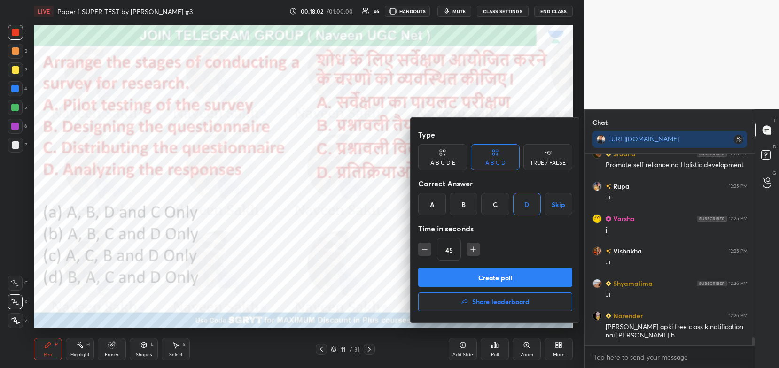
scroll to position [4364, 0]
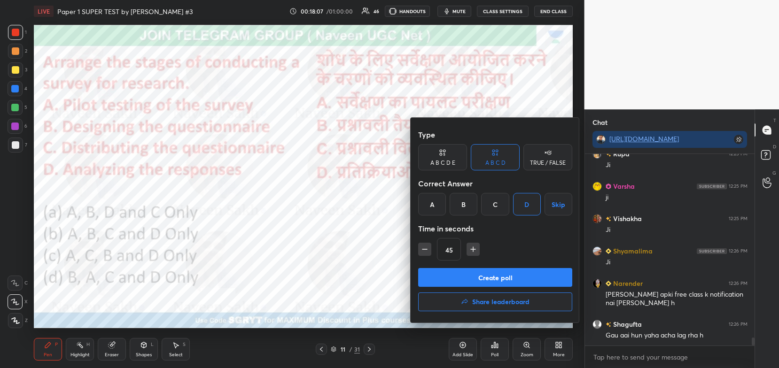
click at [523, 274] on button "Create poll" at bounding box center [495, 277] width 154 height 19
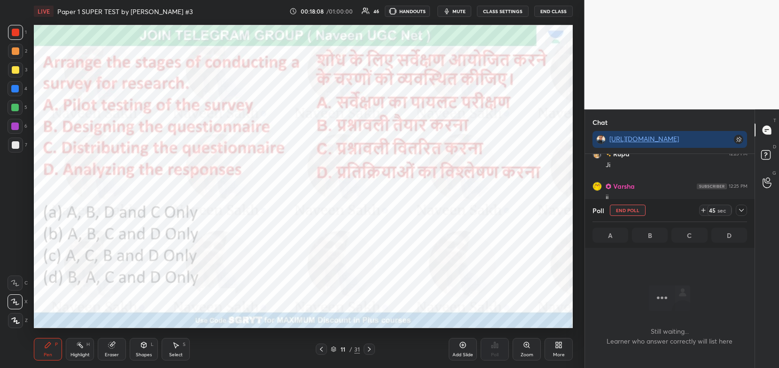
scroll to position [3, 3]
click at [743, 213] on icon at bounding box center [742, 211] width 8 height 8
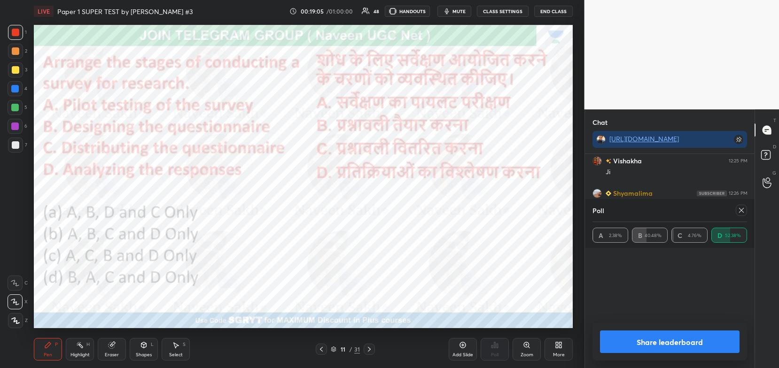
scroll to position [110, 152]
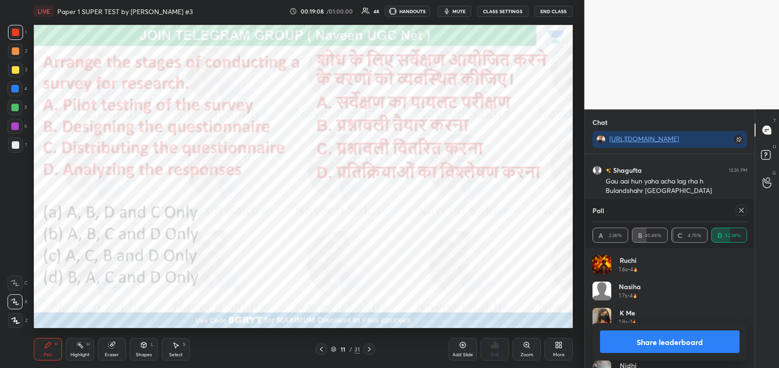
click at [690, 340] on button "Share leaderboard" at bounding box center [670, 342] width 140 height 23
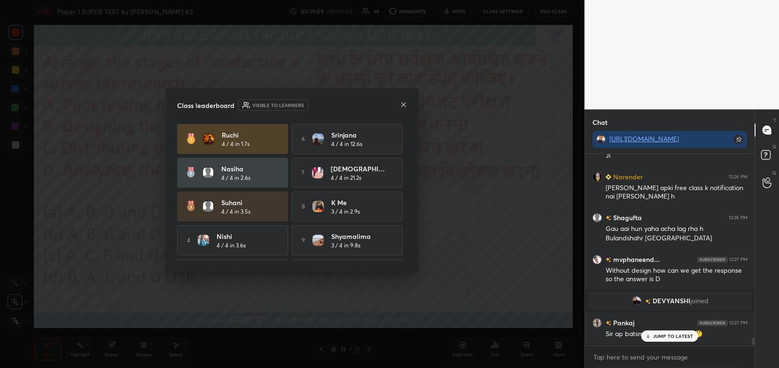
scroll to position [111, 167]
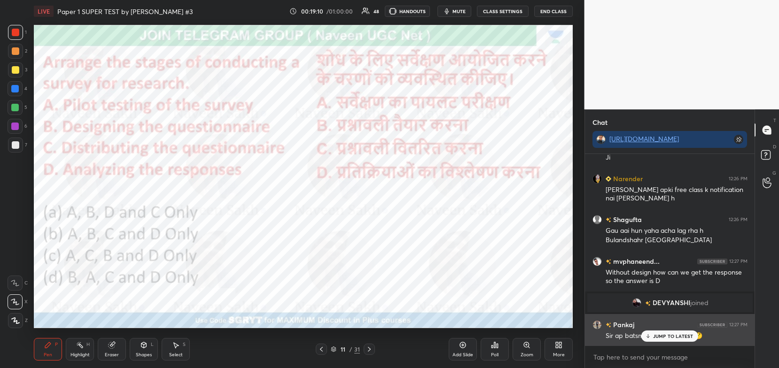
click at [663, 338] on p "JUMP TO LATEST" at bounding box center [673, 337] width 40 height 6
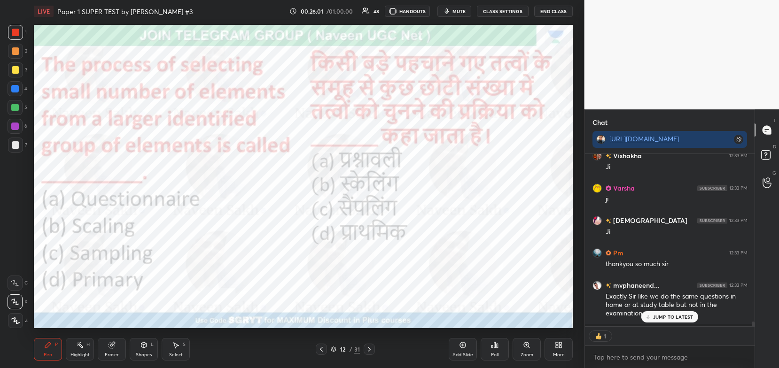
scroll to position [170, 167]
click at [488, 351] on div "Poll" at bounding box center [495, 349] width 28 height 23
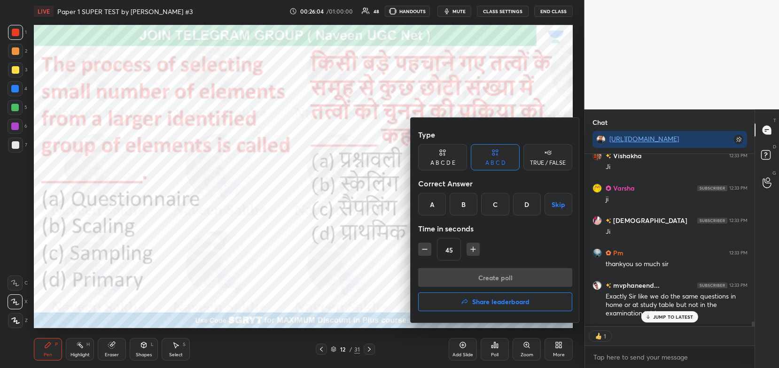
click at [505, 213] on div "C" at bounding box center [495, 204] width 28 height 23
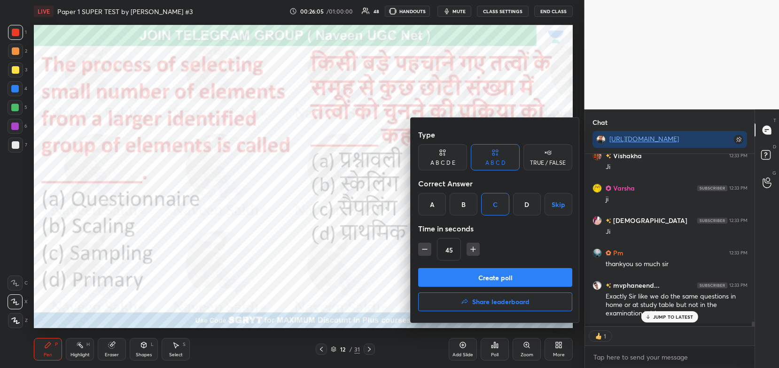
click at [490, 282] on button "Create poll" at bounding box center [495, 277] width 154 height 19
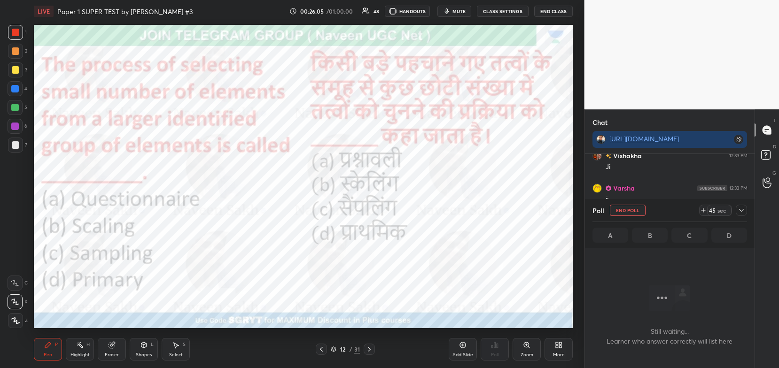
scroll to position [3, 3]
click at [744, 210] on icon at bounding box center [742, 211] width 8 height 8
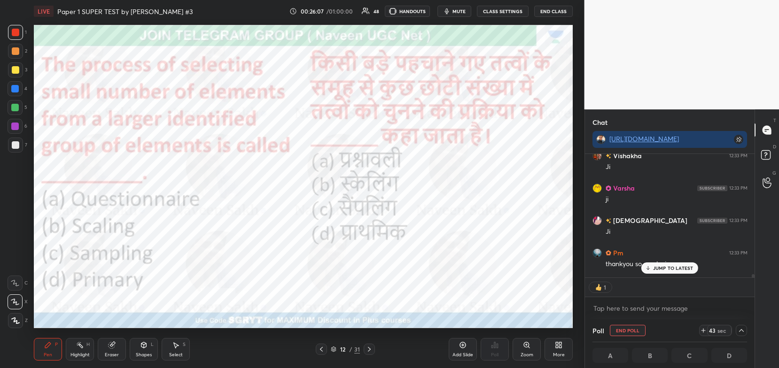
scroll to position [0, 3]
click at [680, 263] on div "JUMP TO LATEST" at bounding box center [669, 268] width 56 height 11
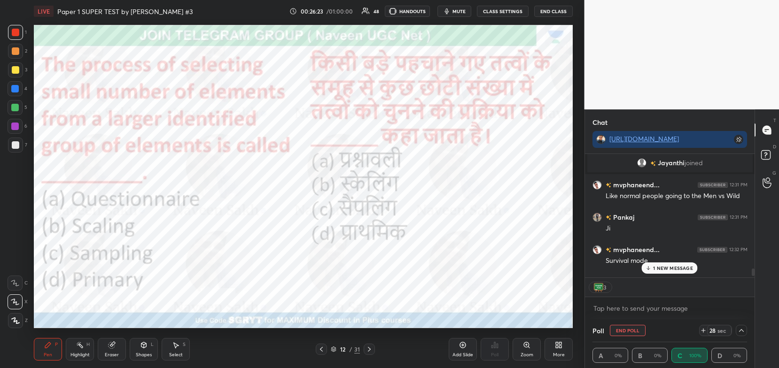
scroll to position [5492, 0]
click at [659, 272] on div "2 NEW MESSAGES" at bounding box center [669, 268] width 59 height 11
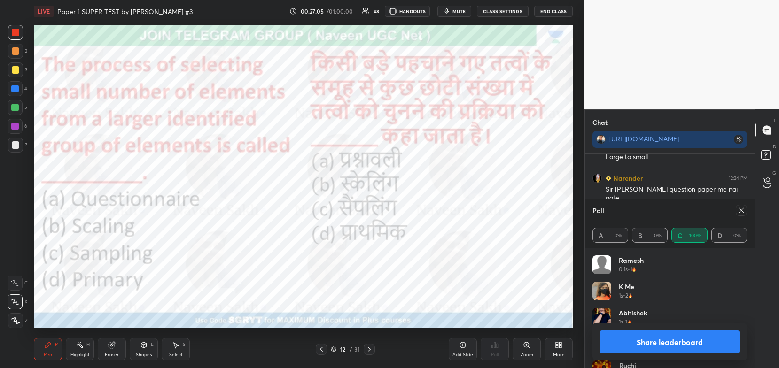
scroll to position [6423, 0]
click at [615, 334] on button "Share leaderboard" at bounding box center [670, 342] width 140 height 23
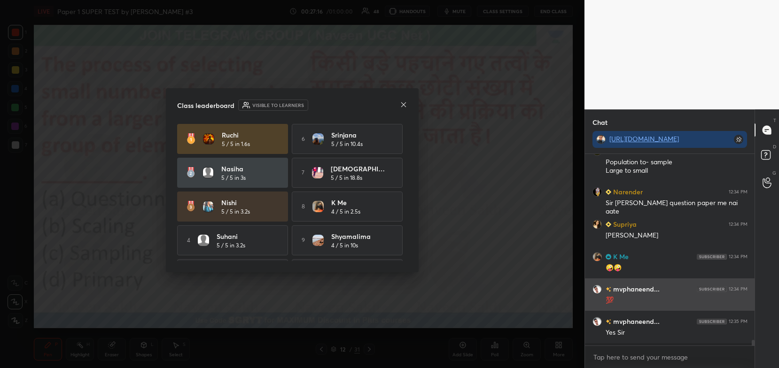
scroll to position [110, 167]
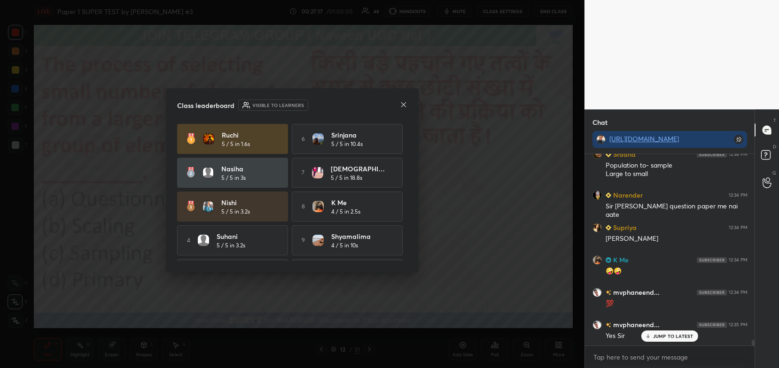
click at [404, 104] on icon at bounding box center [404, 105] width 8 height 8
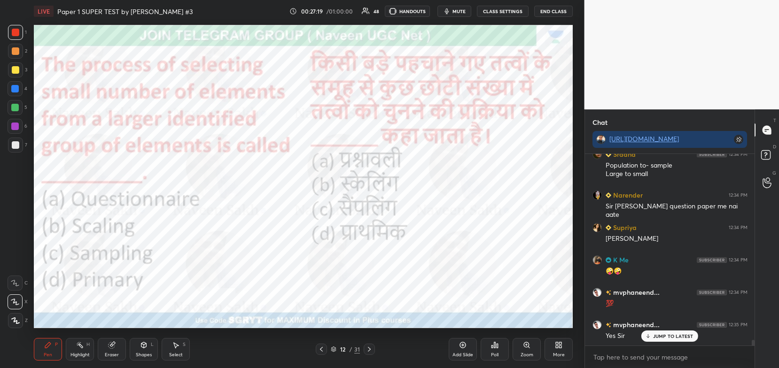
click at [492, 359] on div "Poll" at bounding box center [495, 349] width 28 height 23
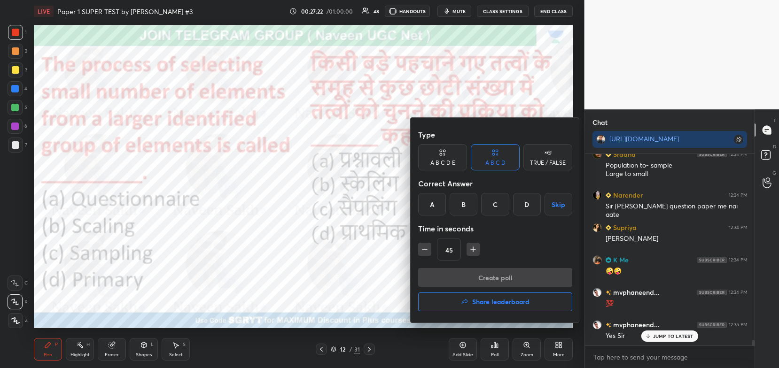
click at [462, 207] on div "B" at bounding box center [464, 204] width 28 height 23
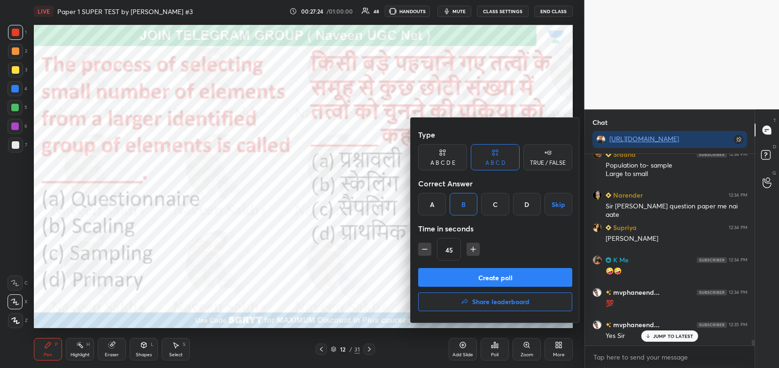
click at [455, 281] on button "Create poll" at bounding box center [495, 277] width 154 height 19
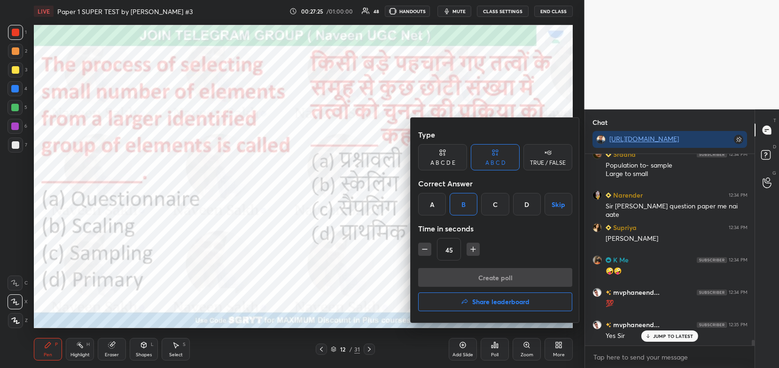
scroll to position [3, 3]
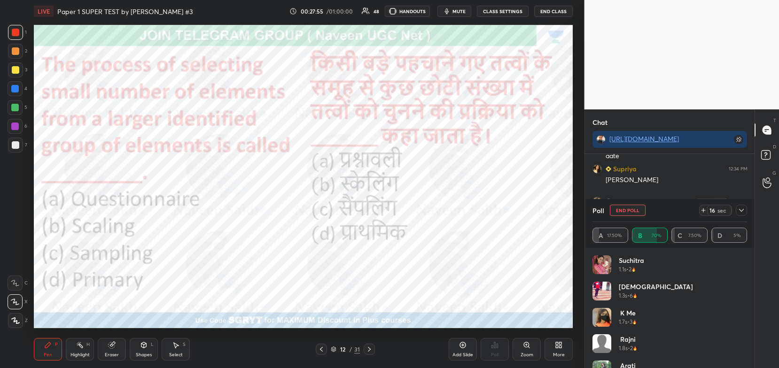
click at [466, 9] on span "mute" at bounding box center [458, 11] width 13 height 7
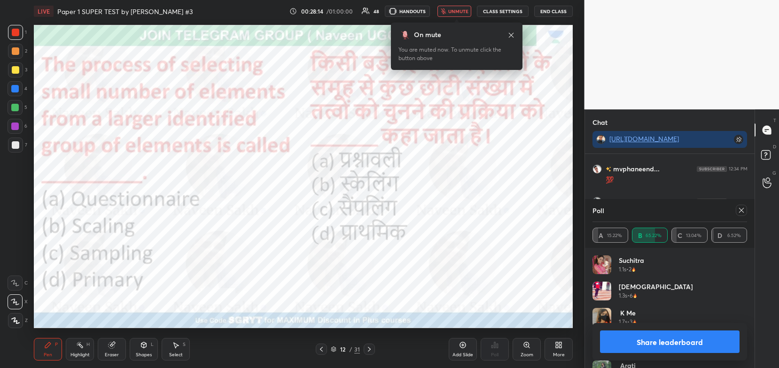
click at [458, 8] on span "unmute" at bounding box center [458, 11] width 20 height 7
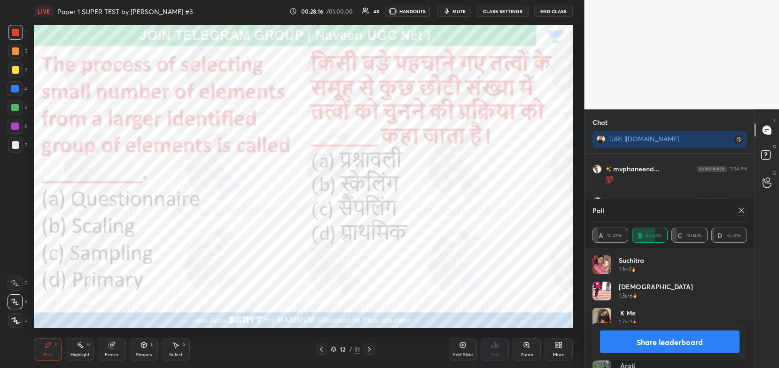
click at [621, 349] on button "Share leaderboard" at bounding box center [670, 342] width 140 height 23
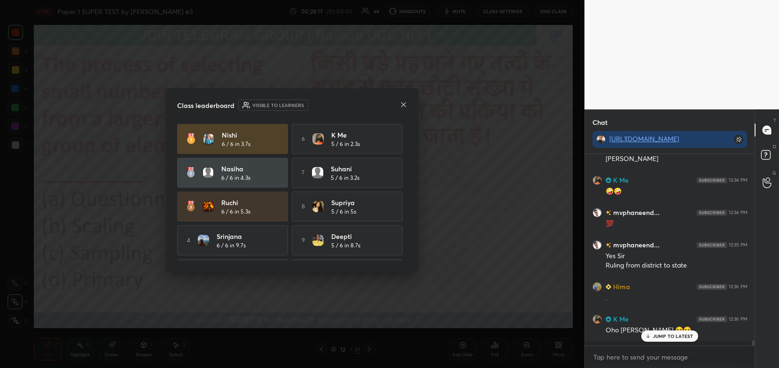
scroll to position [111, 167]
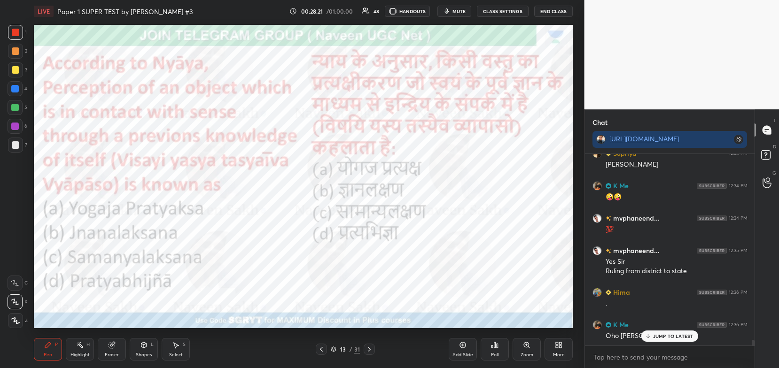
click at [675, 339] on p "JUMP TO LATEST" at bounding box center [673, 337] width 40 height 6
click at [497, 350] on div "Poll" at bounding box center [495, 349] width 28 height 23
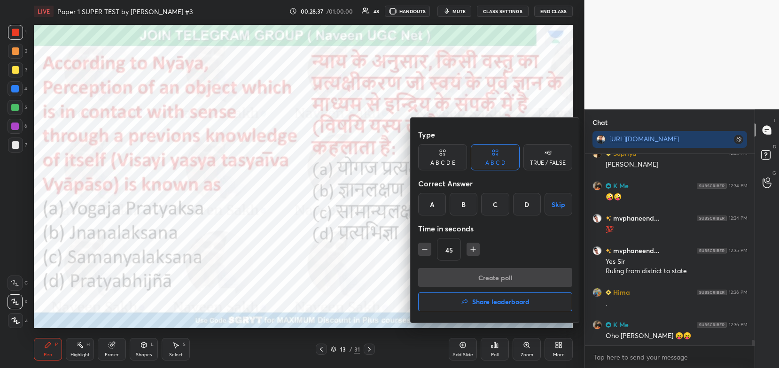
click at [468, 210] on div "B" at bounding box center [464, 204] width 28 height 23
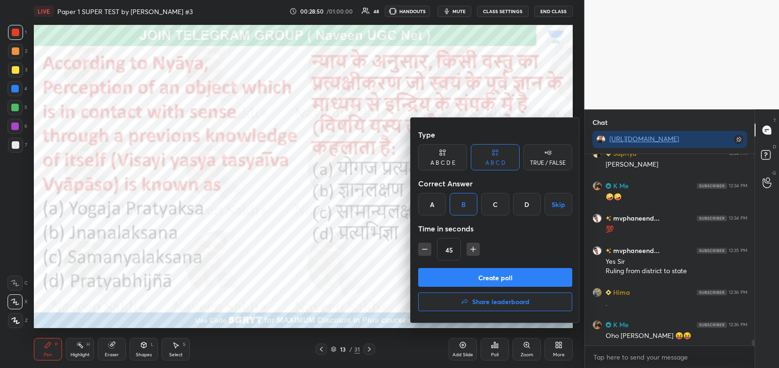
click at [491, 275] on button "Create poll" at bounding box center [495, 277] width 154 height 19
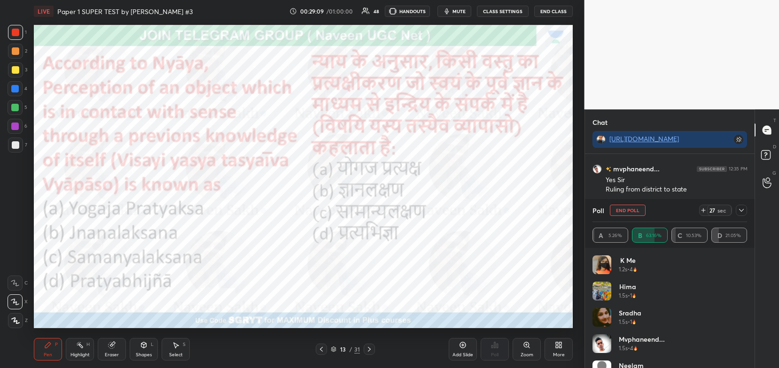
scroll to position [3, 3]
click at [743, 211] on icon at bounding box center [742, 211] width 8 height 8
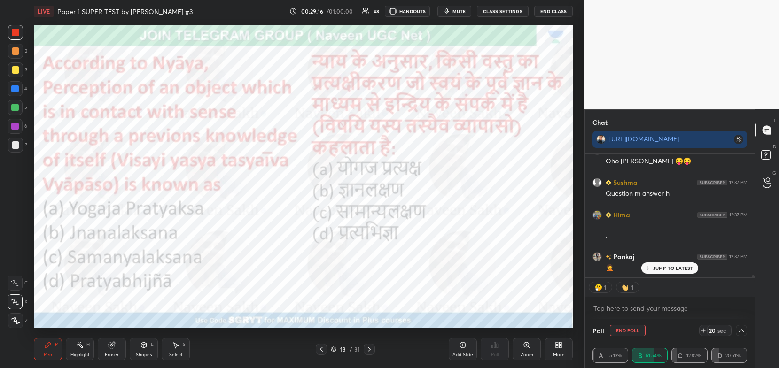
scroll to position [6623, 0]
click at [662, 266] on p "JUMP TO LATEST" at bounding box center [673, 268] width 40 height 6
type textarea "x"
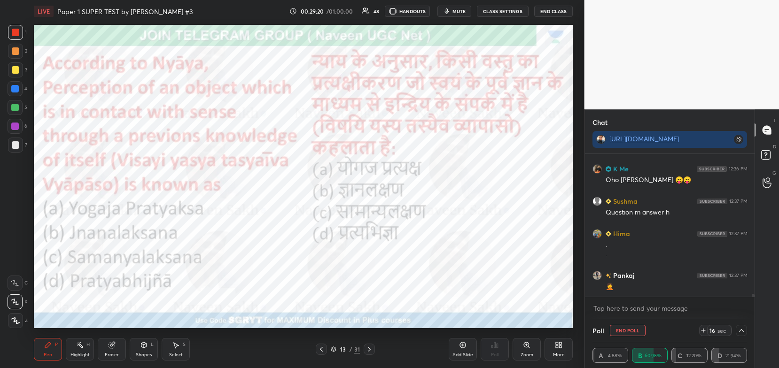
scroll to position [6604, 0]
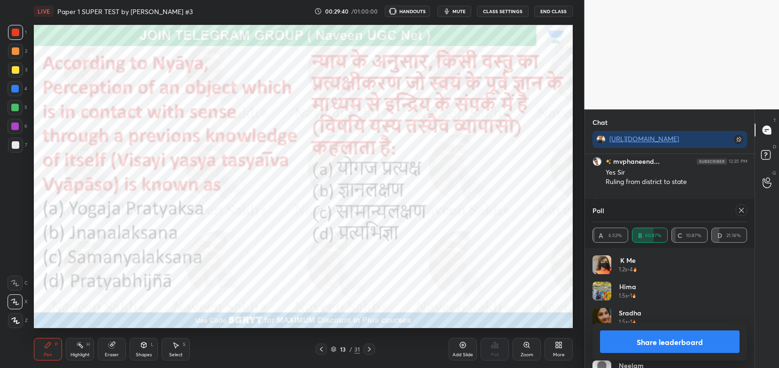
scroll to position [46666, 46428]
click at [626, 349] on button "Share leaderboard" at bounding box center [670, 342] width 140 height 23
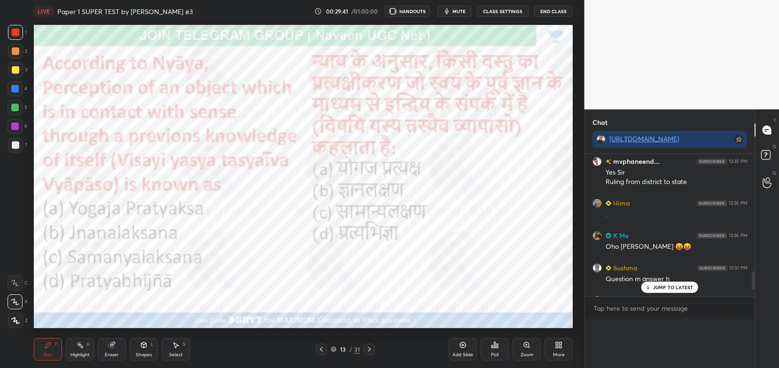
scroll to position [83, 152]
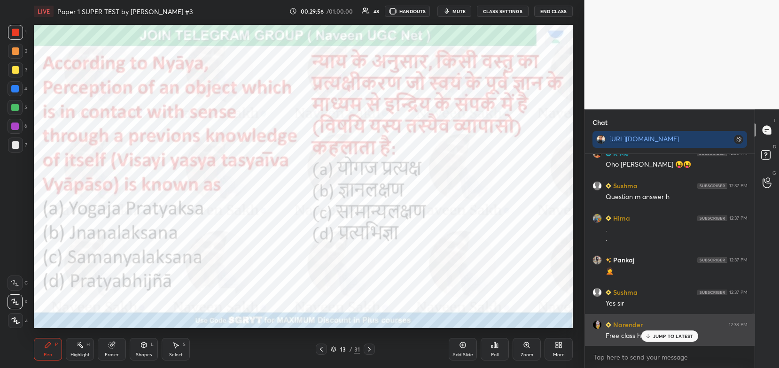
click at [652, 333] on div "JUMP TO LATEST" at bounding box center [669, 336] width 56 height 11
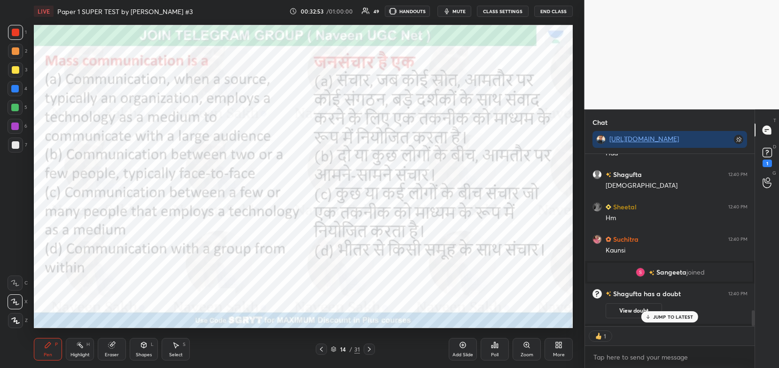
scroll to position [3, 3]
click at [769, 157] on rect at bounding box center [766, 152] width 9 height 9
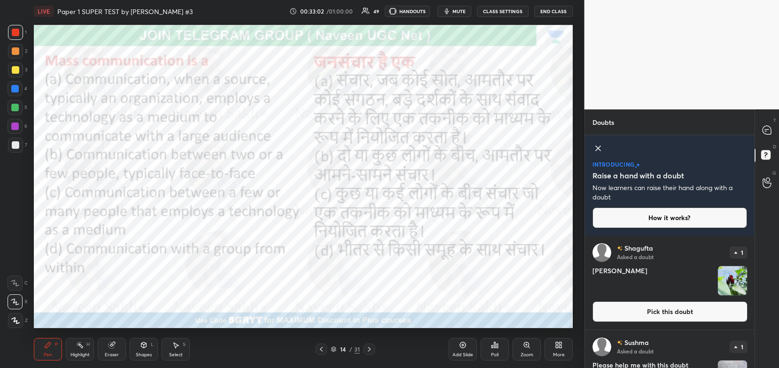
scroll to position [56, 0]
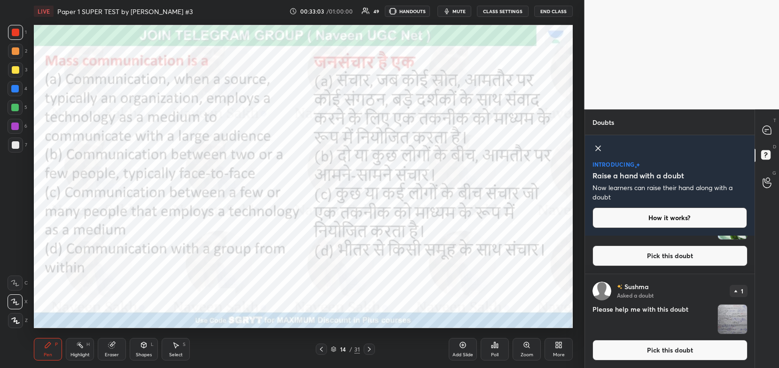
click at [705, 248] on button "Pick this doubt" at bounding box center [669, 256] width 155 height 21
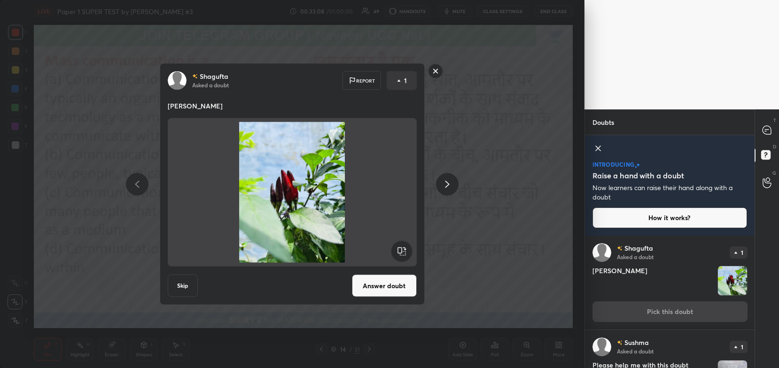
click at [554, 225] on div "[PERSON_NAME] Asked a doubt Report 1 [PERSON_NAME] Skip Answer doubt" at bounding box center [292, 184] width 584 height 368
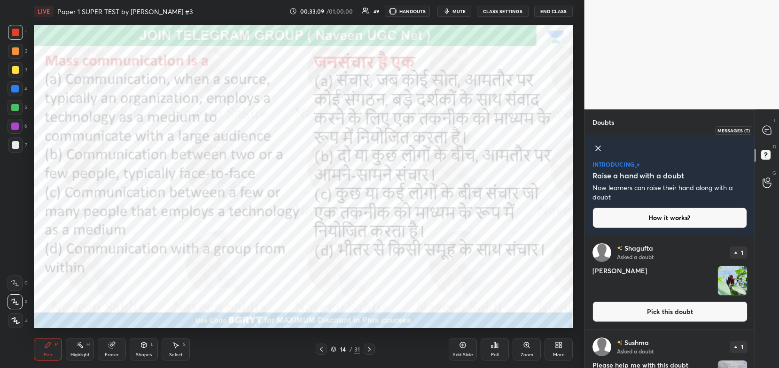
click at [767, 137] on div at bounding box center [767, 130] width 19 height 17
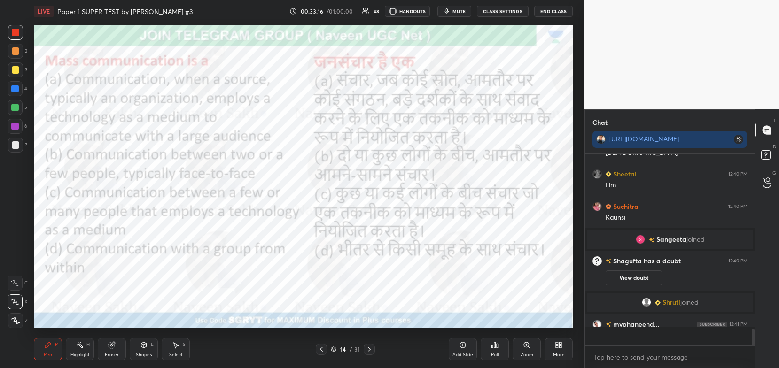
scroll to position [189, 167]
click at [503, 343] on div "Poll" at bounding box center [495, 349] width 28 height 23
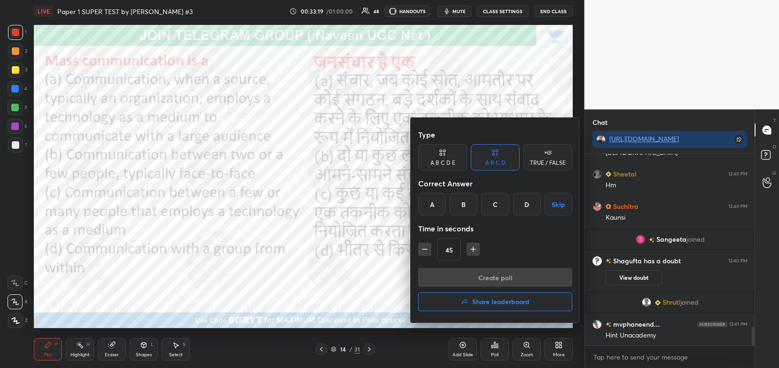
click at [427, 202] on div "A" at bounding box center [432, 204] width 28 height 23
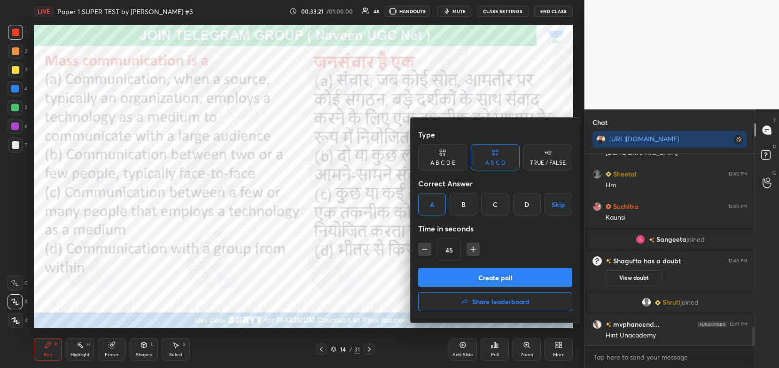
click at [522, 273] on button "Create poll" at bounding box center [495, 277] width 154 height 19
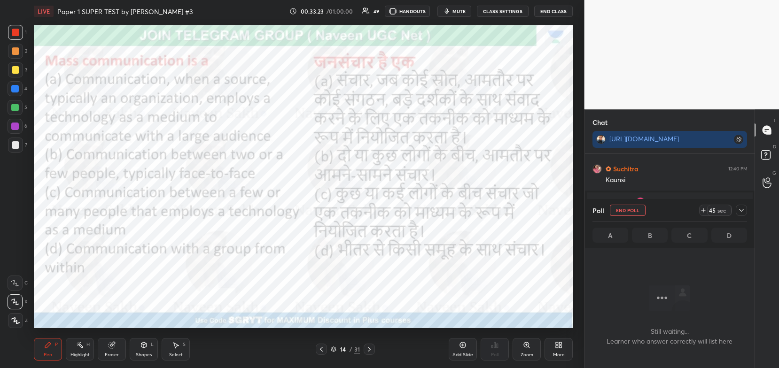
scroll to position [140, 167]
click at [746, 209] on div at bounding box center [741, 210] width 11 height 11
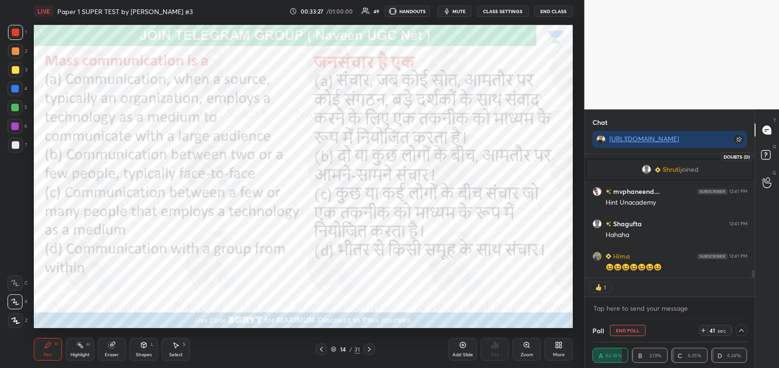
click at [760, 158] on icon at bounding box center [767, 156] width 17 height 17
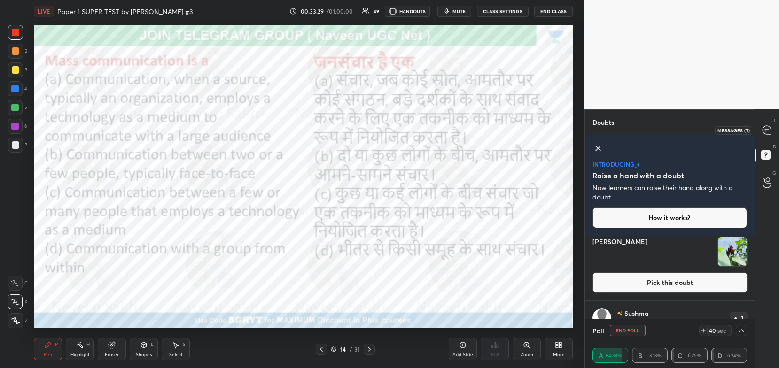
click at [765, 131] on icon at bounding box center [765, 131] width 1 height 0
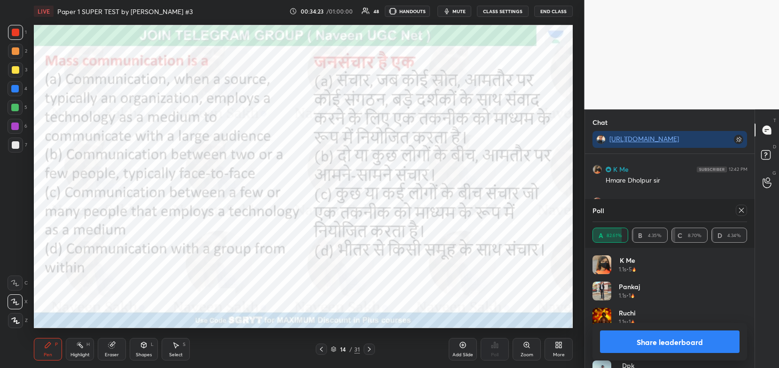
click at [636, 338] on button "Share leaderboard" at bounding box center [670, 342] width 140 height 23
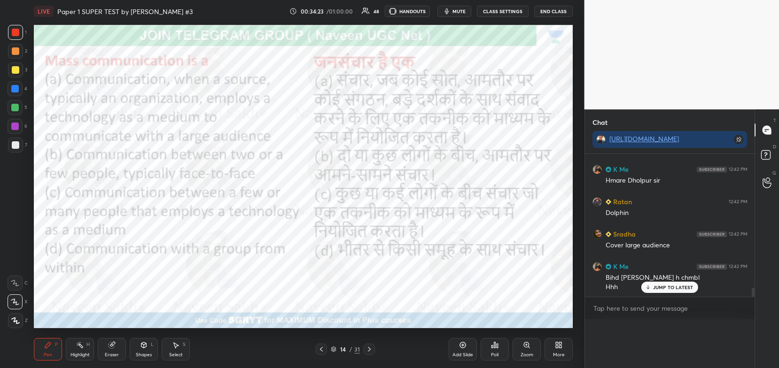
scroll to position [0, 3]
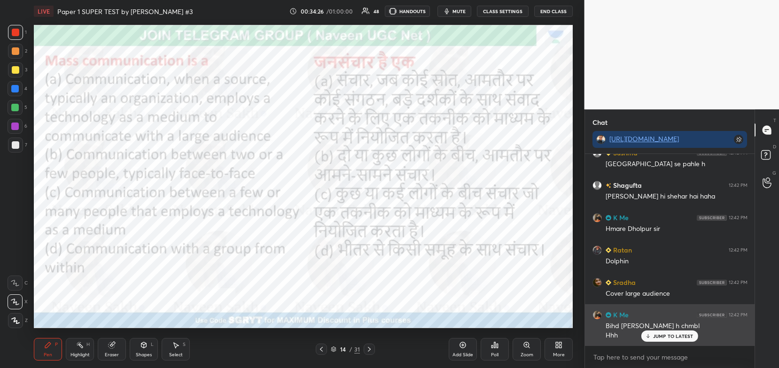
click at [666, 334] on p "JUMP TO LATEST" at bounding box center [673, 337] width 40 height 6
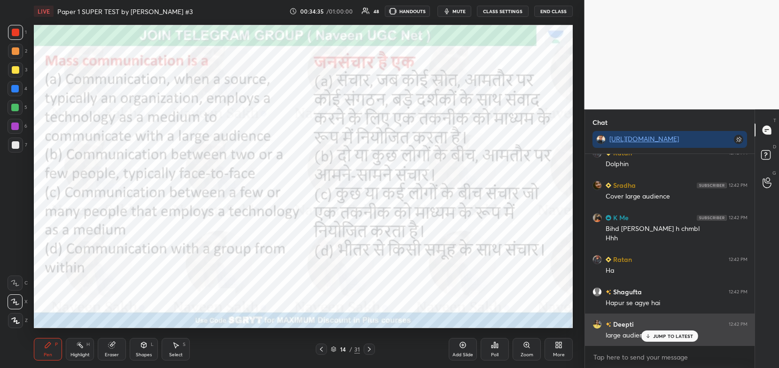
click at [671, 335] on p "JUMP TO LATEST" at bounding box center [673, 337] width 40 height 6
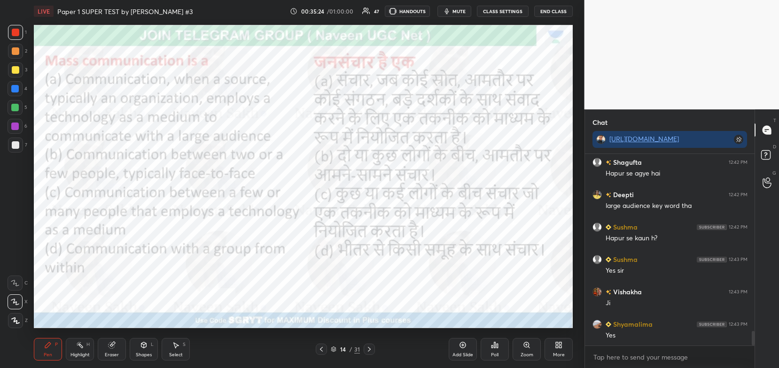
scroll to position [2376, 0]
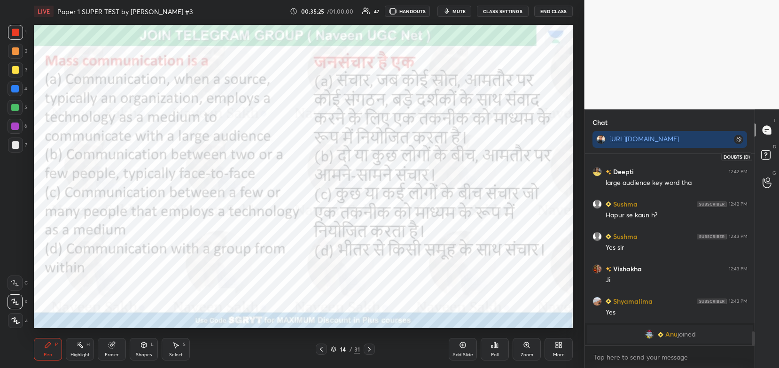
click at [771, 161] on icon at bounding box center [767, 156] width 17 height 17
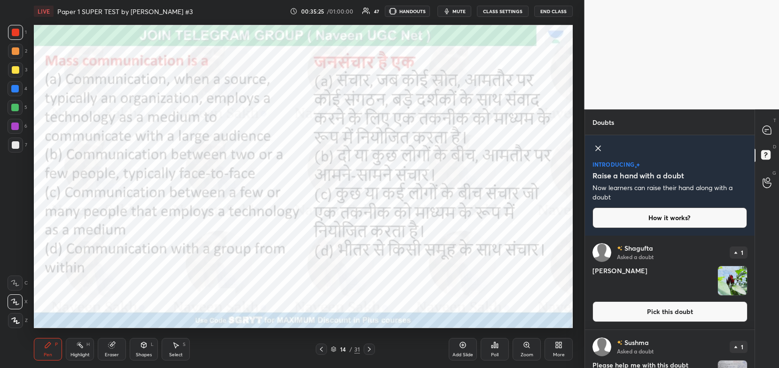
scroll to position [130, 167]
click at [697, 310] on button "Pick this doubt" at bounding box center [669, 312] width 155 height 21
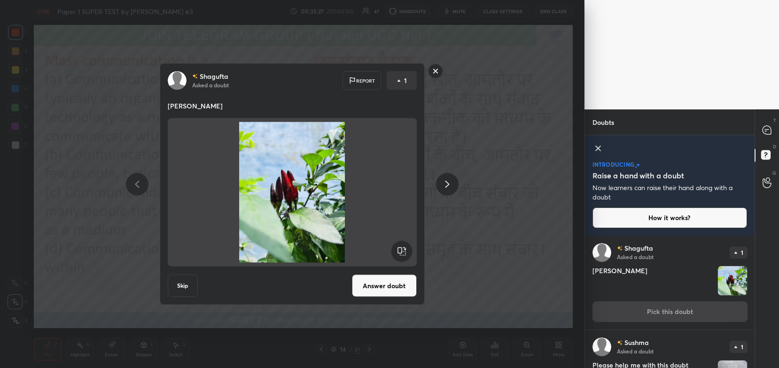
click at [395, 276] on button "Answer doubt" at bounding box center [384, 286] width 65 height 23
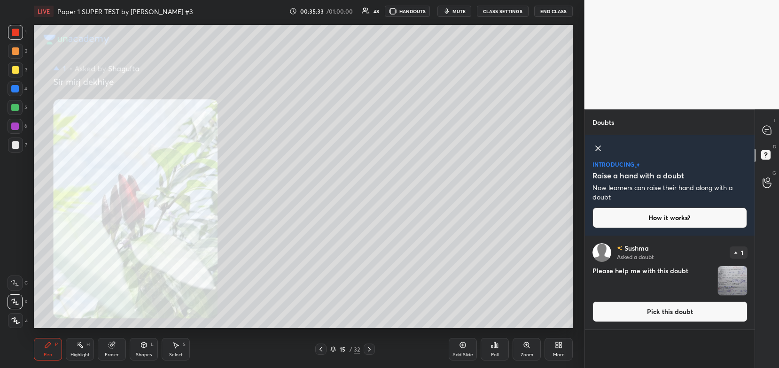
click at [778, 130] on div "T Messages (T)" at bounding box center [767, 130] width 24 height 26
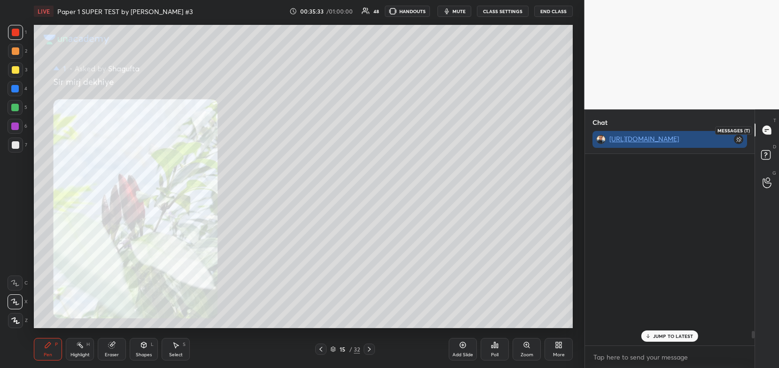
scroll to position [189, 167]
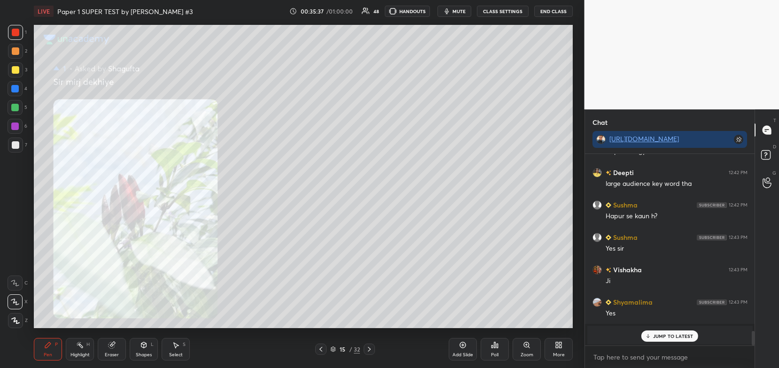
click at [369, 348] on icon at bounding box center [369, 350] width 8 height 8
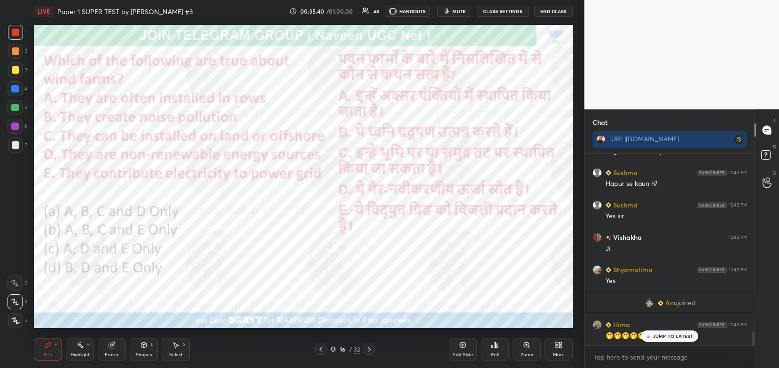
scroll to position [2377, 0]
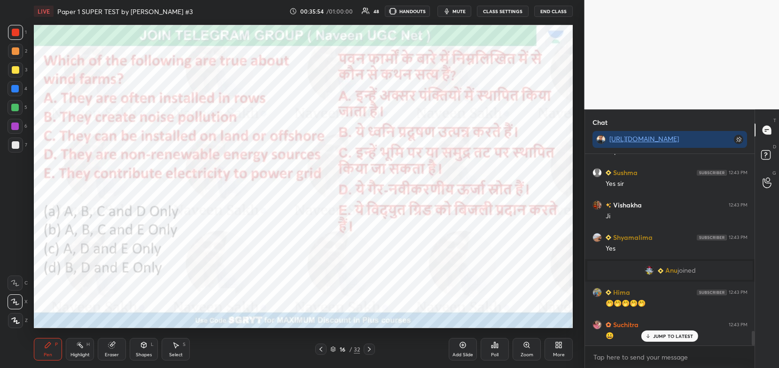
click at [490, 351] on div "Poll" at bounding box center [495, 349] width 28 height 23
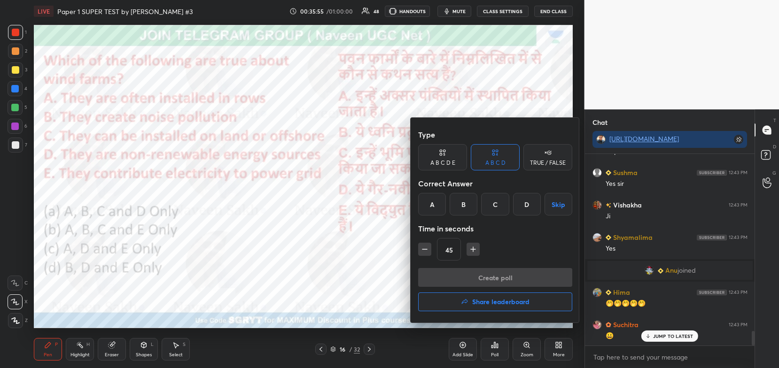
click at [458, 199] on div "B" at bounding box center [464, 204] width 28 height 23
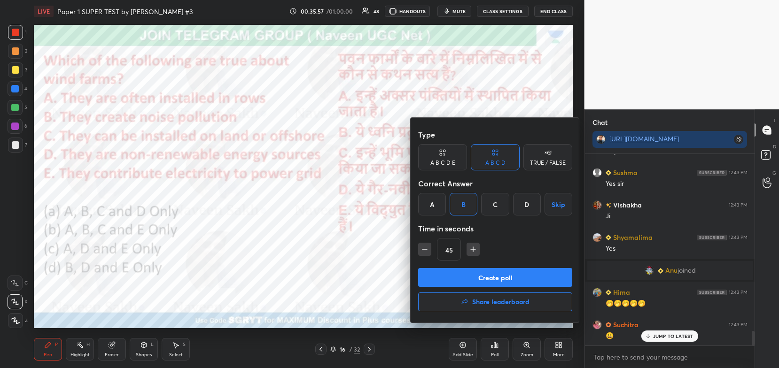
click at [497, 284] on button "Create poll" at bounding box center [495, 277] width 154 height 19
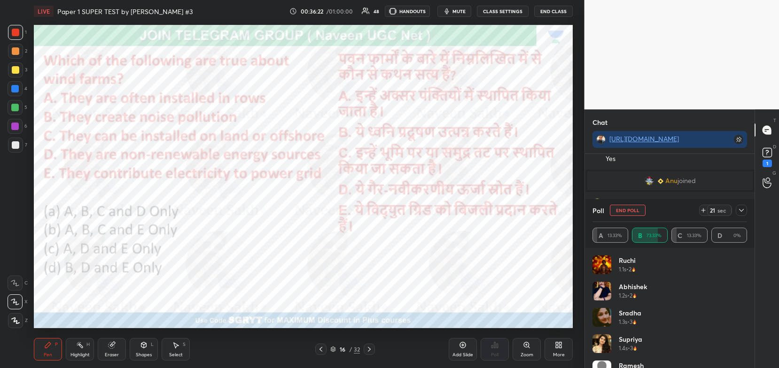
scroll to position [2499, 0]
click at [742, 210] on icon at bounding box center [742, 211] width 8 height 8
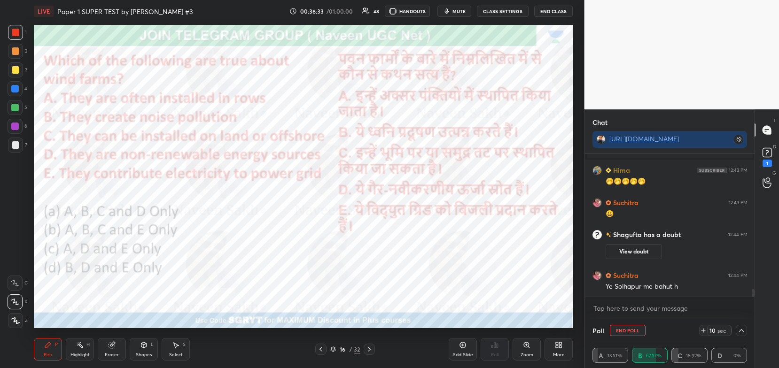
scroll to position [0, 3]
click at [769, 164] on div "1" at bounding box center [766, 164] width 9 height 8
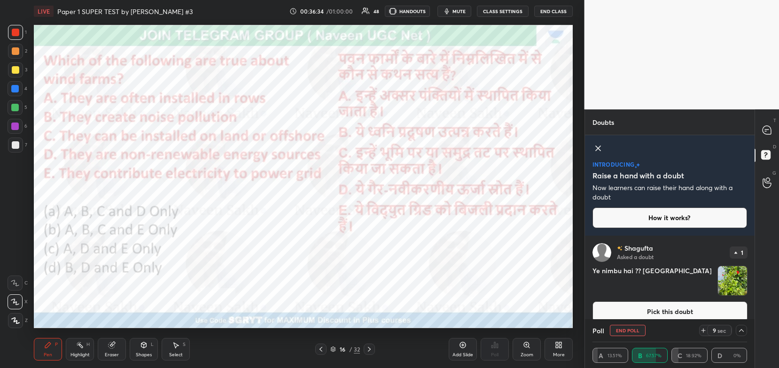
scroll to position [81, 167]
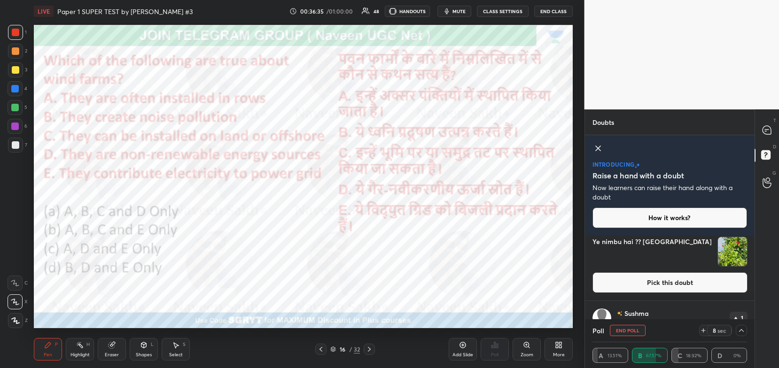
click at [666, 285] on button "Pick this doubt" at bounding box center [669, 282] width 155 height 21
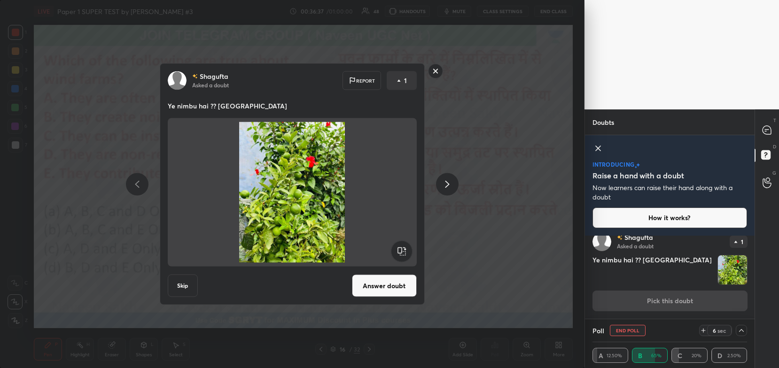
click at [509, 216] on div "[PERSON_NAME] Asked a doubt Report 1 Ye nimbu hai ?? Hahaha Skip Answer doubt" at bounding box center [292, 184] width 584 height 368
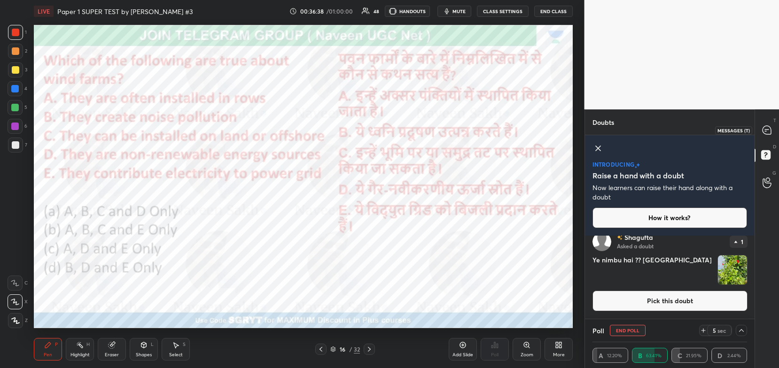
click at [769, 134] on icon at bounding box center [766, 130] width 8 height 8
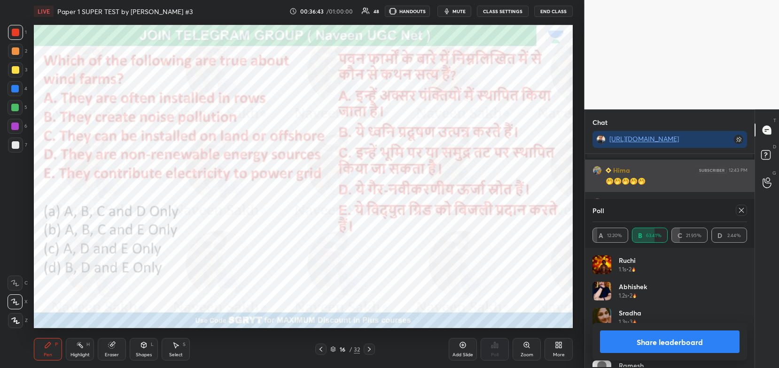
scroll to position [110, 152]
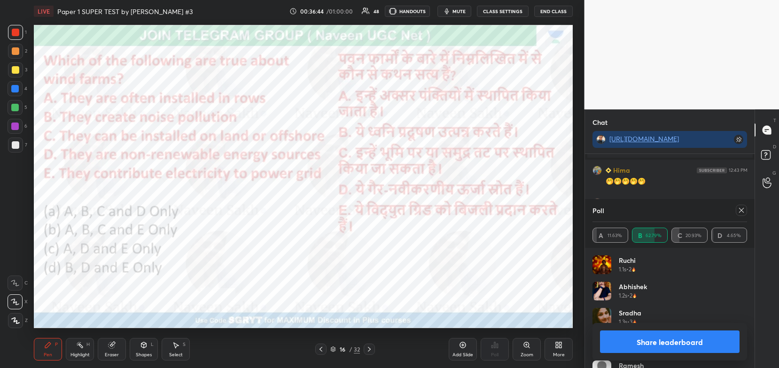
click at [640, 349] on button "Share leaderboard" at bounding box center [670, 342] width 140 height 23
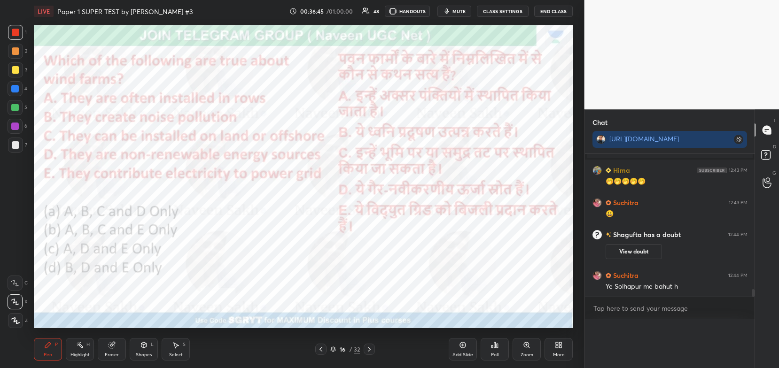
scroll to position [0, 0]
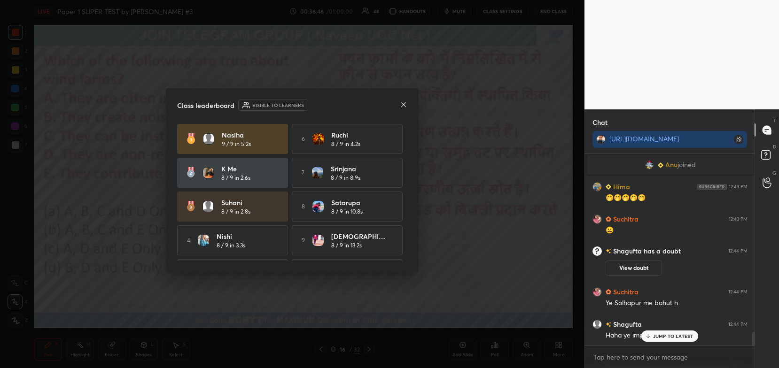
click at [409, 105] on div "Class leaderboard Visible to learners Nasiha 9 / 9 in 5.2s 6 [PERSON_NAME] 8 / …" at bounding box center [292, 180] width 253 height 184
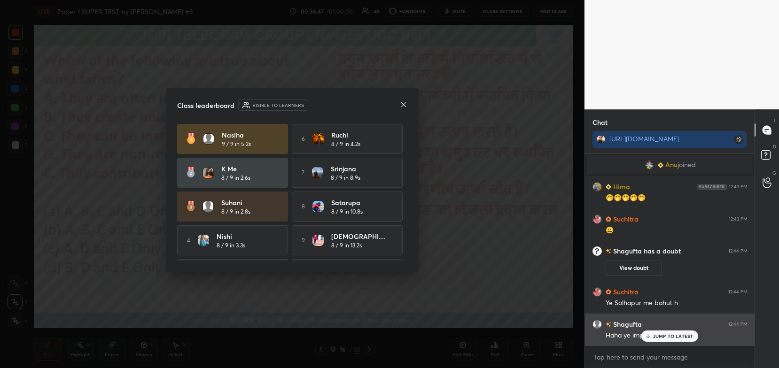
click at [660, 340] on div "JUMP TO LATEST" at bounding box center [669, 336] width 56 height 11
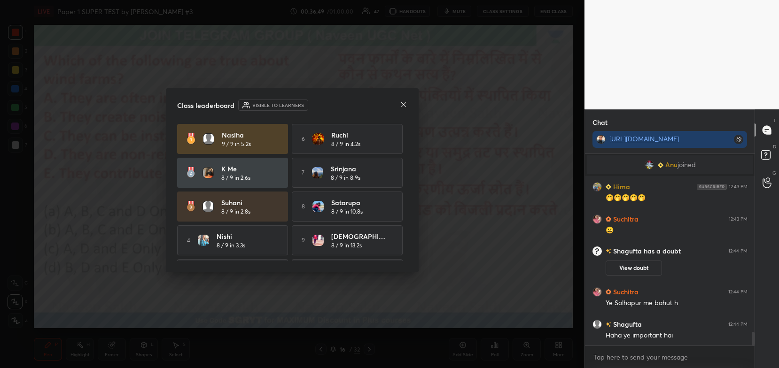
click at [404, 106] on icon at bounding box center [403, 104] width 5 height 5
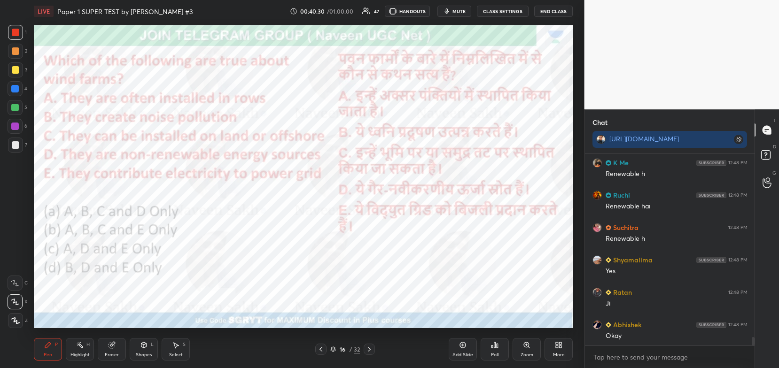
scroll to position [189, 167]
click at [654, 336] on p "JUMP TO LATEST" at bounding box center [673, 337] width 40 height 6
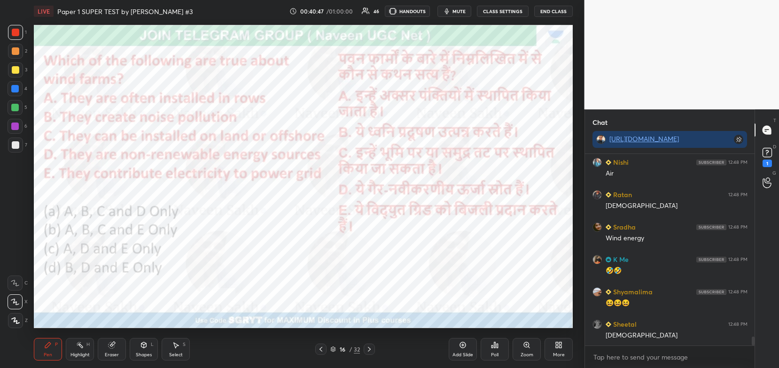
scroll to position [3911, 0]
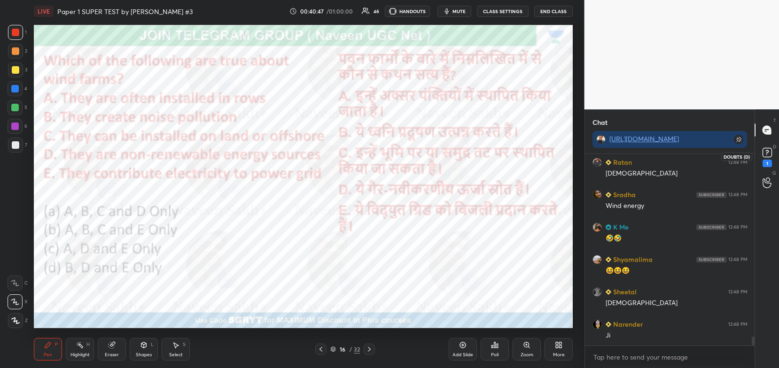
click at [770, 157] on rect at bounding box center [766, 152] width 9 height 9
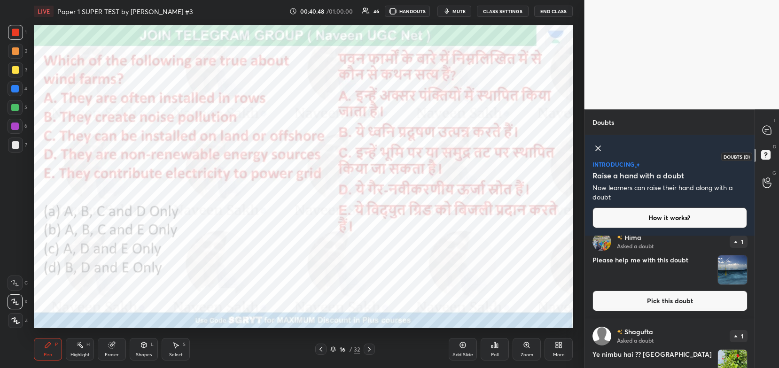
scroll to position [130, 167]
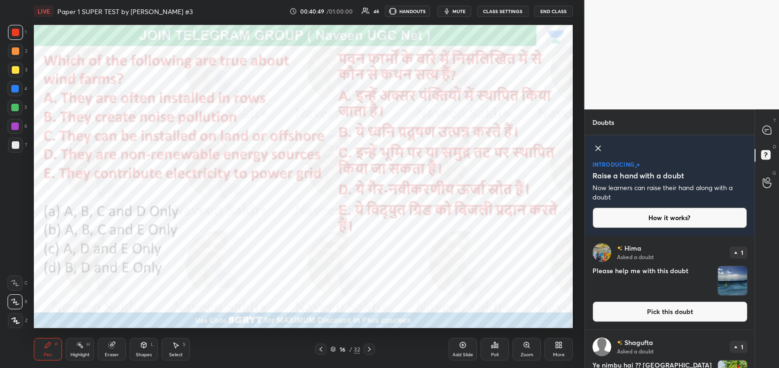
click at [717, 314] on button "Pick this doubt" at bounding box center [669, 312] width 155 height 21
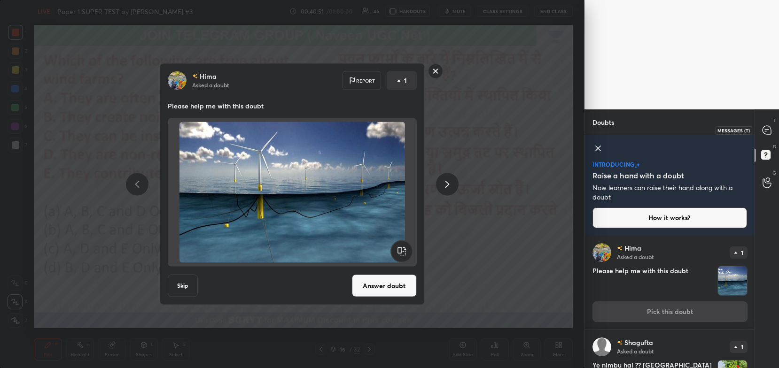
click at [767, 134] on icon at bounding box center [766, 130] width 8 height 8
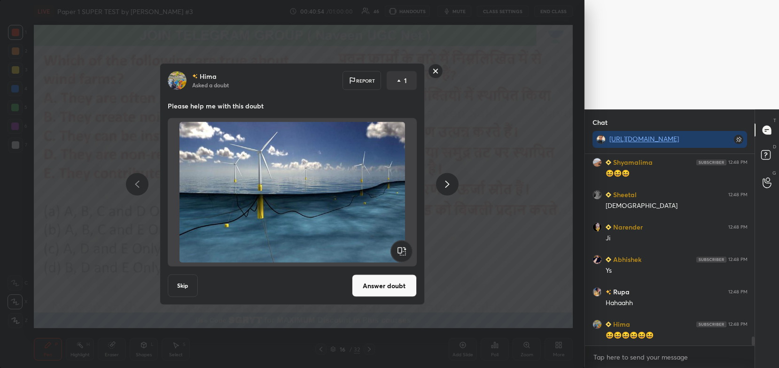
scroll to position [4040, 0]
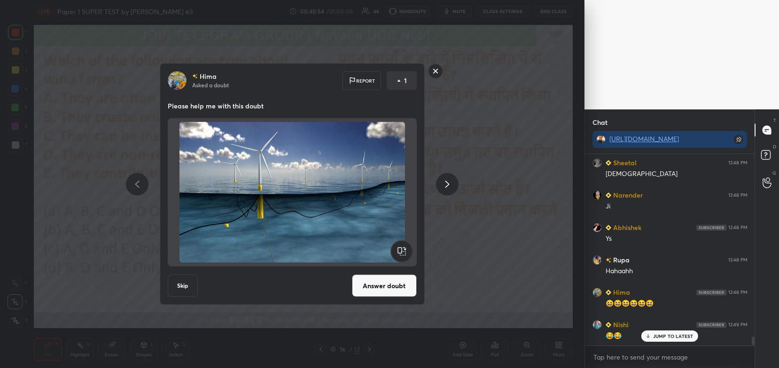
click at [439, 75] on rect at bounding box center [435, 71] width 15 height 15
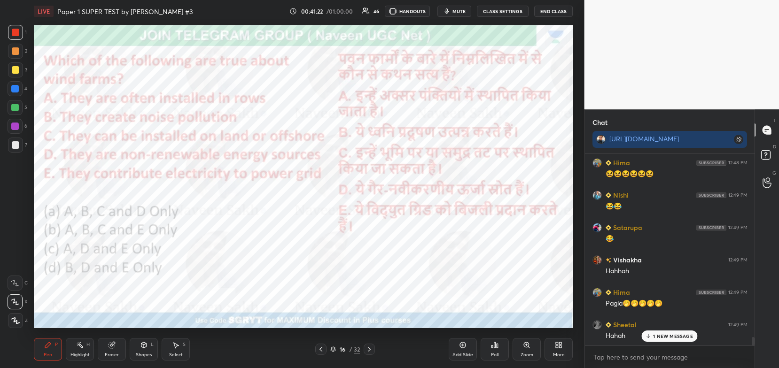
scroll to position [4202, 0]
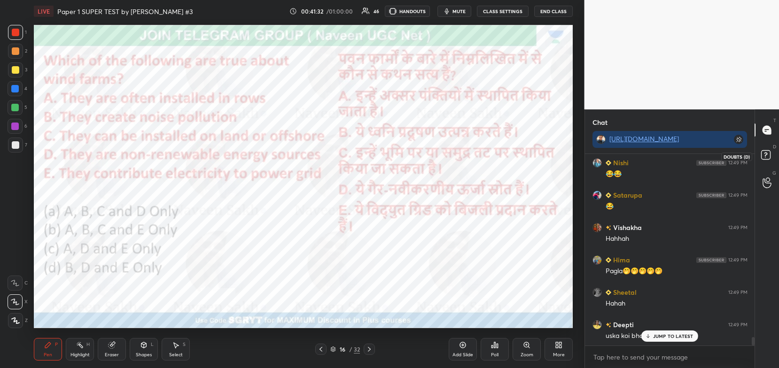
click at [765, 156] on rect at bounding box center [765, 155] width 9 height 9
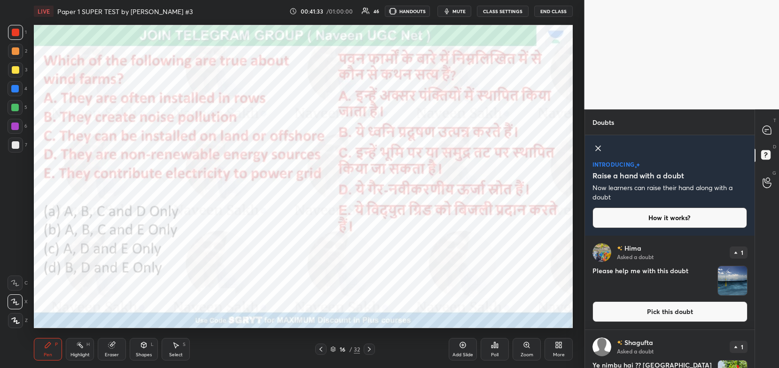
click at [655, 318] on button "Pick this doubt" at bounding box center [669, 312] width 155 height 21
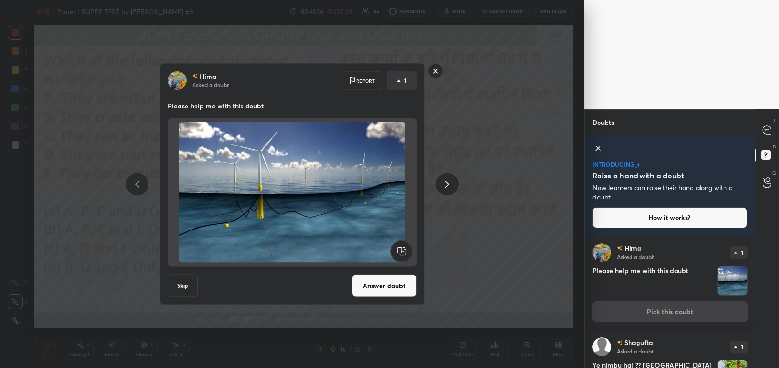
click at [356, 283] on button "Answer doubt" at bounding box center [384, 286] width 65 height 23
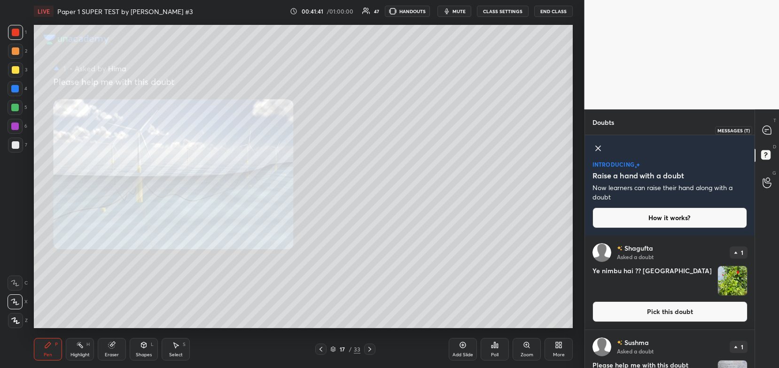
click at [771, 135] on icon at bounding box center [767, 130] width 10 height 10
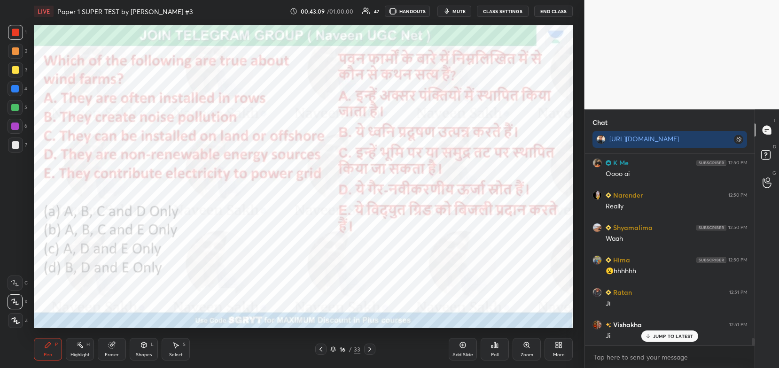
scroll to position [4673, 0]
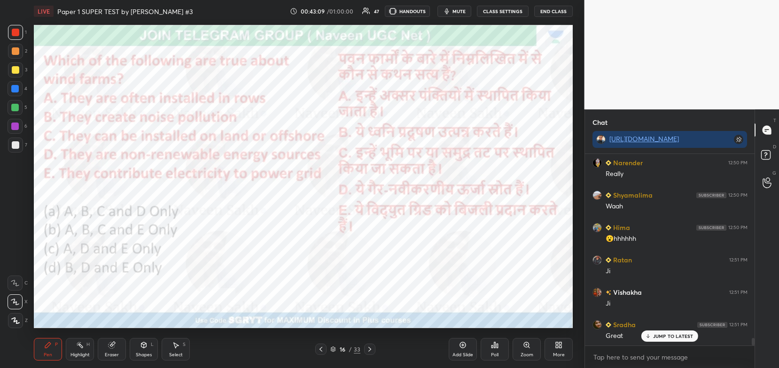
click at [370, 350] on icon at bounding box center [369, 349] width 3 height 5
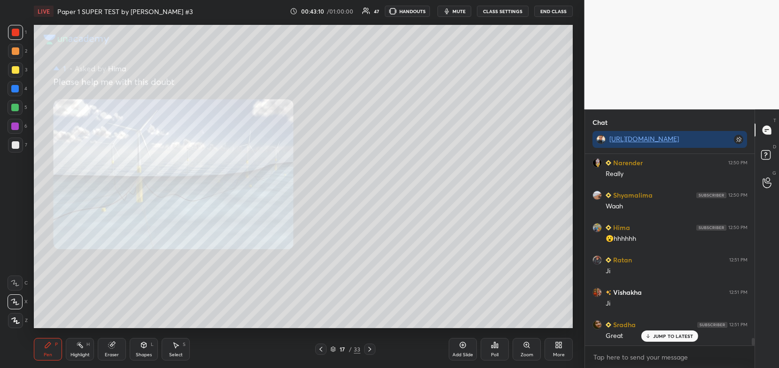
click at [370, 349] on icon at bounding box center [370, 350] width 8 height 8
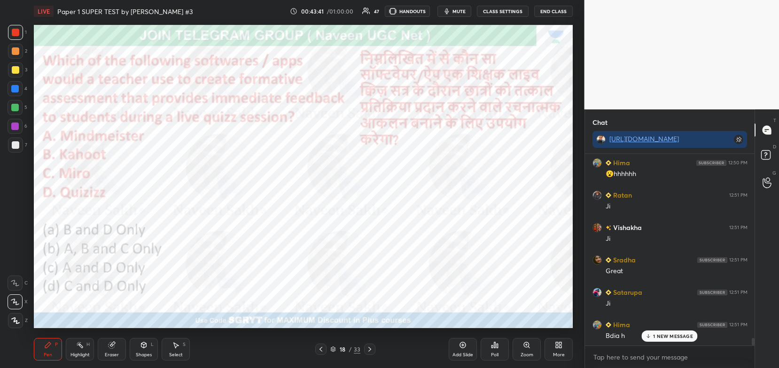
scroll to position [4770, 0]
click at [499, 351] on div "Poll" at bounding box center [495, 349] width 28 height 23
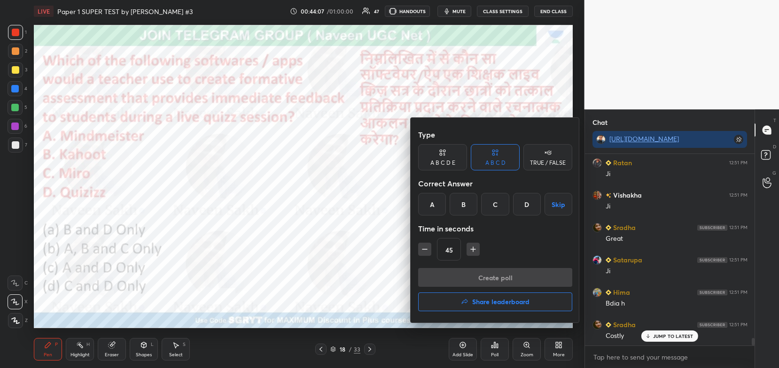
click at [434, 205] on div "A" at bounding box center [432, 204] width 28 height 23
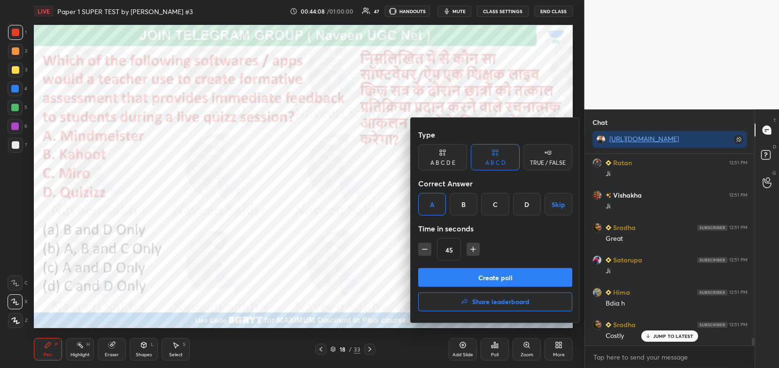
click at [474, 280] on button "Create poll" at bounding box center [495, 277] width 154 height 19
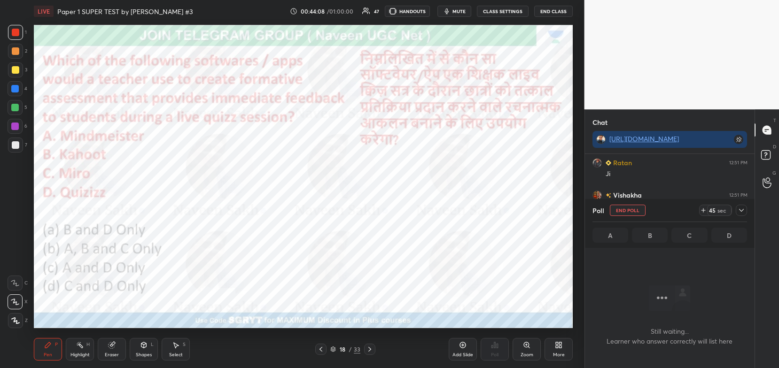
scroll to position [62, 167]
click at [463, 13] on span "mute" at bounding box center [458, 11] width 13 height 7
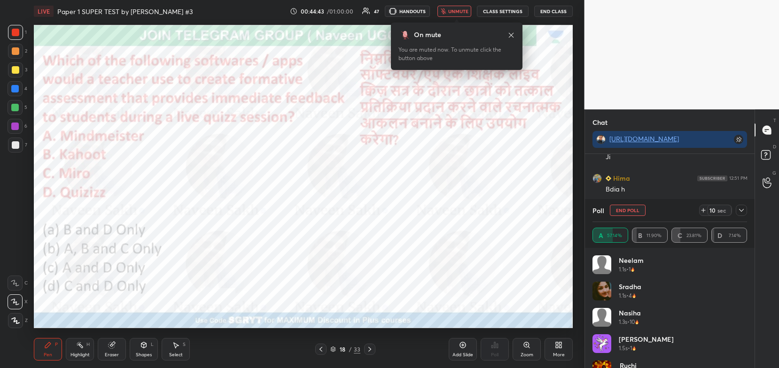
scroll to position [4917, 0]
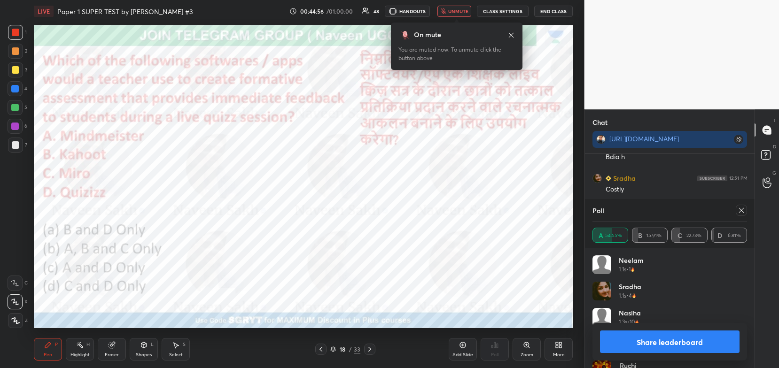
click at [601, 340] on button "Share leaderboard" at bounding box center [670, 342] width 140 height 23
type textarea "x"
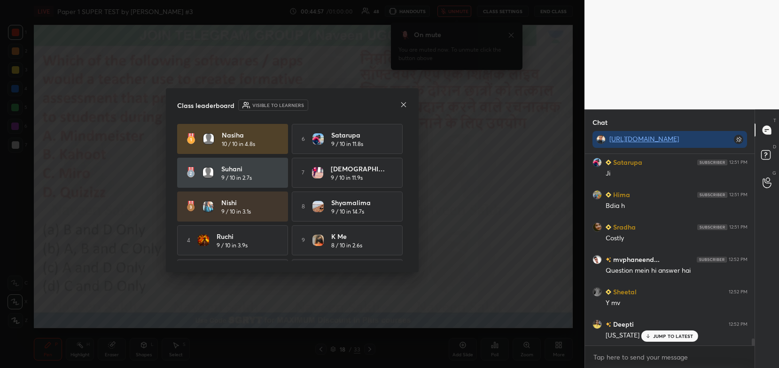
scroll to position [4868, 0]
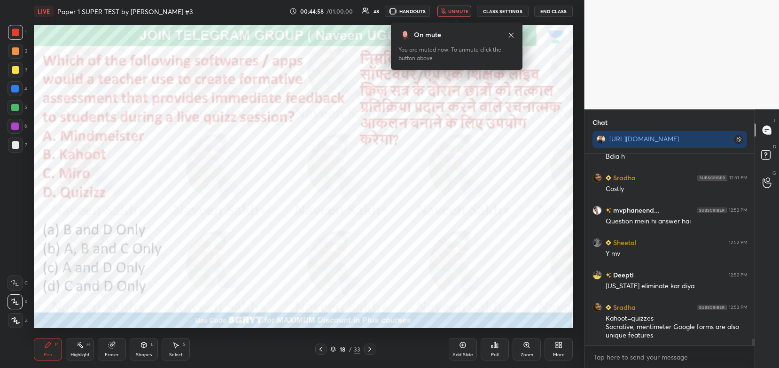
click at [511, 32] on icon at bounding box center [511, 35] width 8 height 8
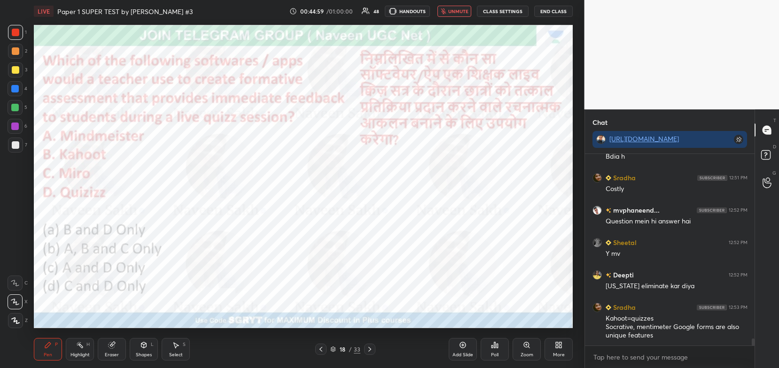
click at [461, 9] on span "unmute" at bounding box center [458, 11] width 20 height 7
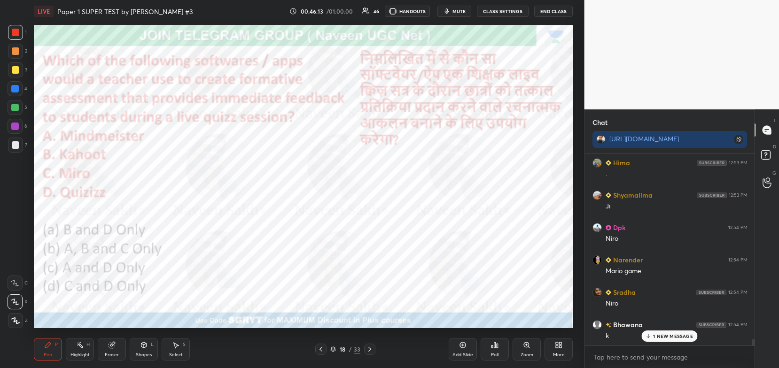
scroll to position [5306, 0]
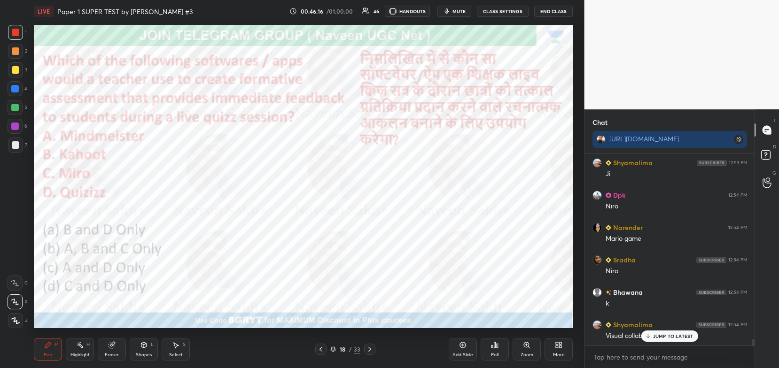
click at [768, 164] on icon at bounding box center [767, 156] width 17 height 17
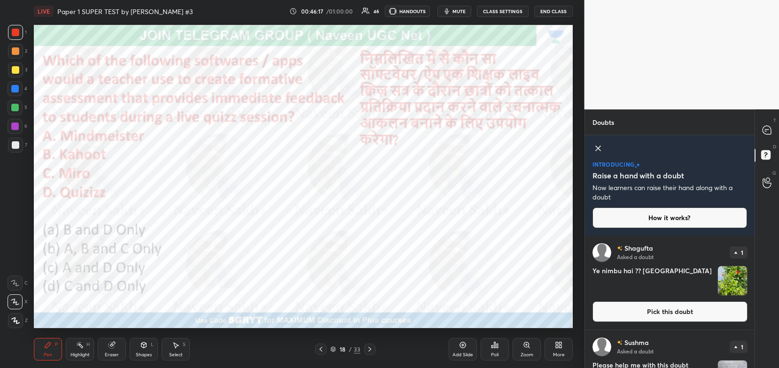
click at [665, 312] on button "Pick this doubt" at bounding box center [669, 312] width 155 height 21
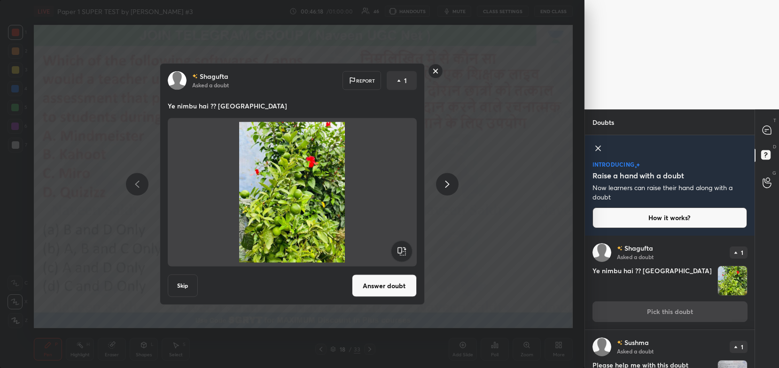
click at [386, 288] on button "Answer doubt" at bounding box center [384, 286] width 65 height 23
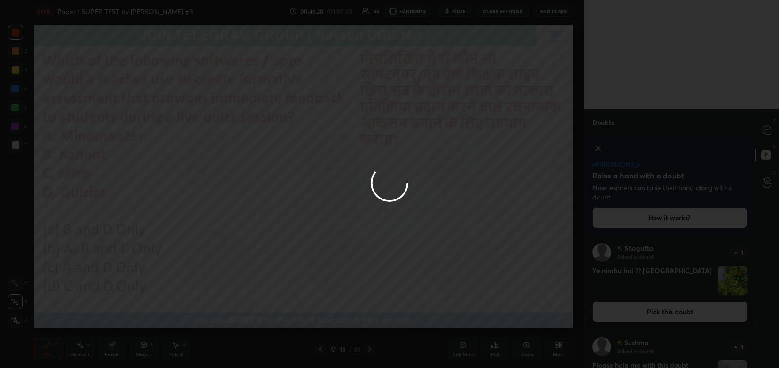
click at [765, 134] on div at bounding box center [389, 184] width 779 height 368
click at [768, 132] on div at bounding box center [389, 184] width 779 height 368
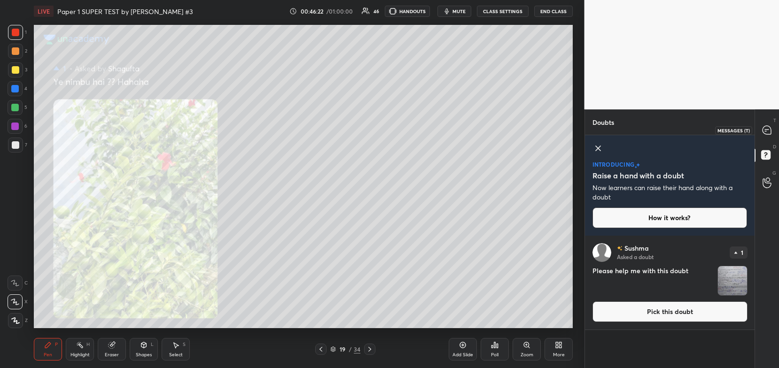
click at [764, 134] on icon at bounding box center [766, 130] width 8 height 8
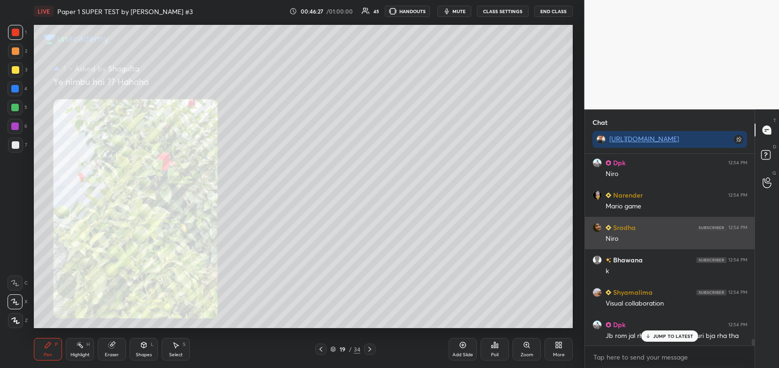
scroll to position [5330, 0]
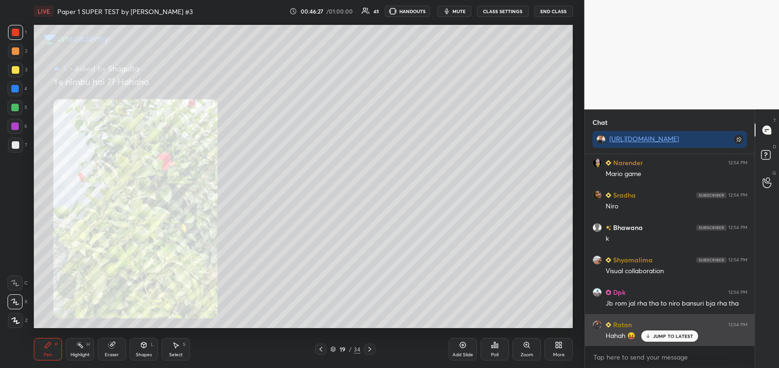
click at [657, 334] on p "JUMP TO LATEST" at bounding box center [673, 337] width 40 height 6
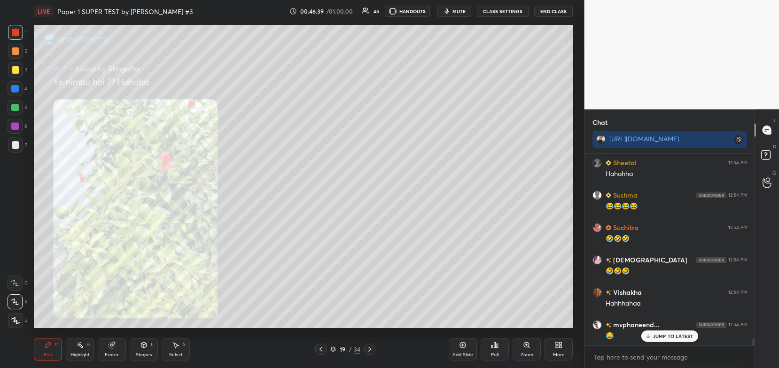
scroll to position [5622, 0]
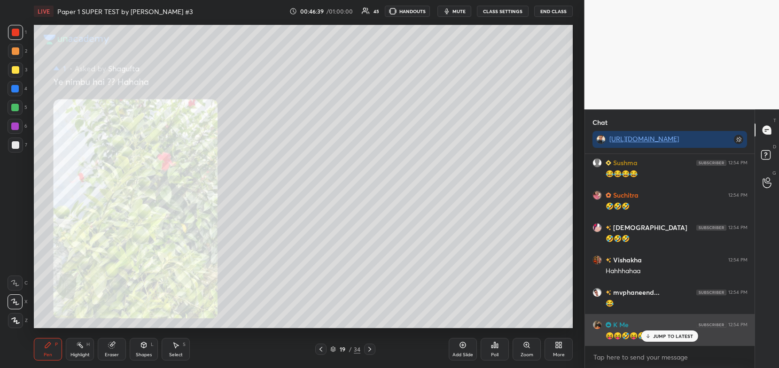
click at [664, 338] on p "JUMP TO LATEST" at bounding box center [673, 337] width 40 height 6
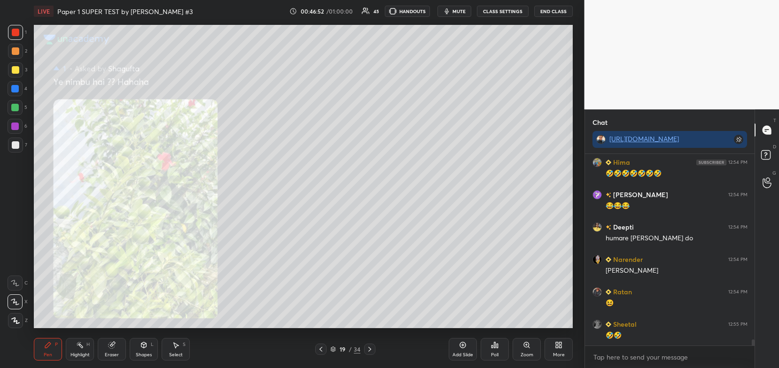
scroll to position [5849, 0]
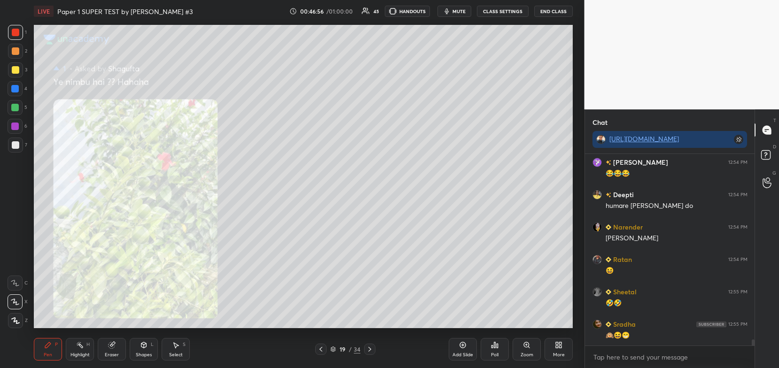
click at [364, 350] on div "19 / 34" at bounding box center [345, 349] width 60 height 11
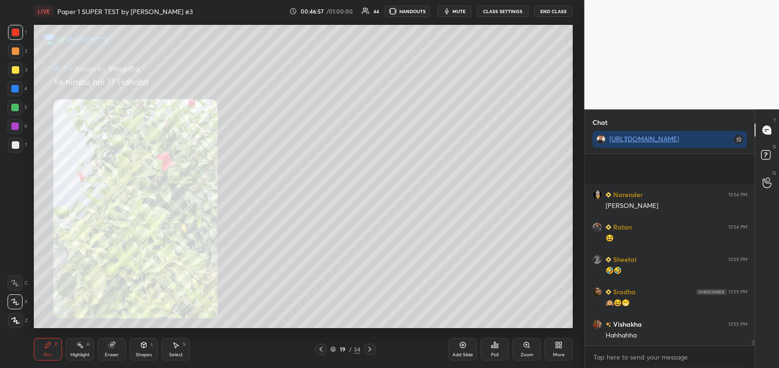
scroll to position [5947, 0]
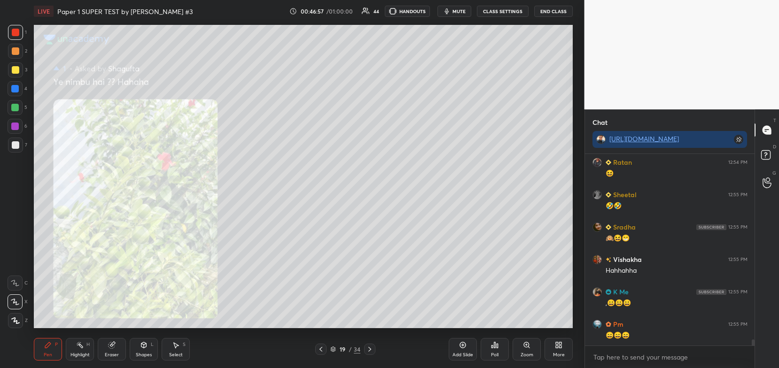
click at [372, 347] on icon at bounding box center [370, 350] width 8 height 8
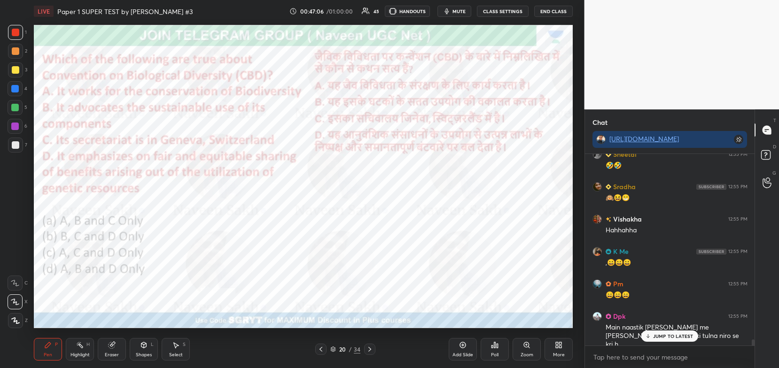
scroll to position [6019, 0]
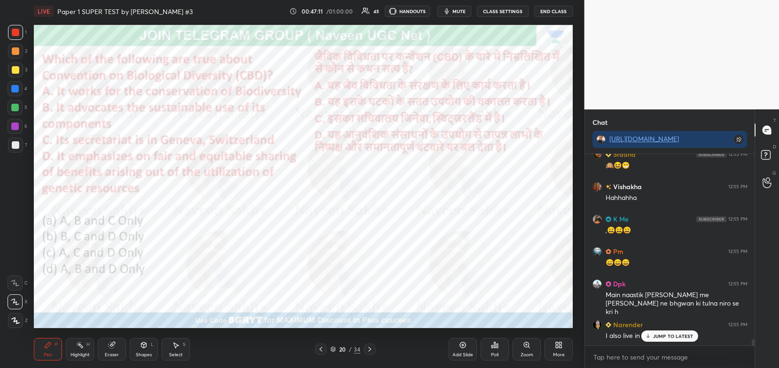
click at [497, 350] on div "Poll" at bounding box center [495, 349] width 28 height 23
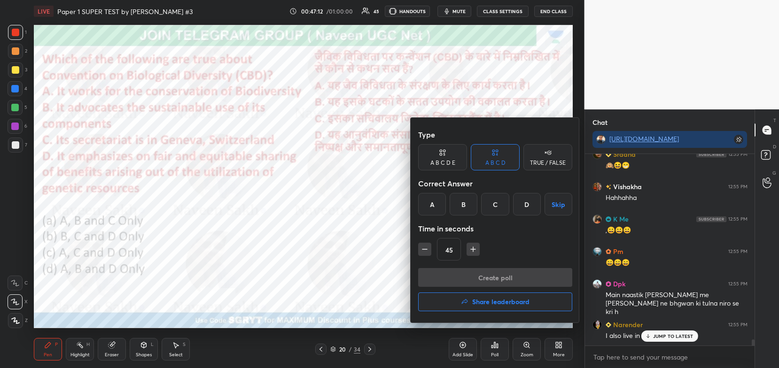
click at [533, 205] on div "D" at bounding box center [527, 204] width 28 height 23
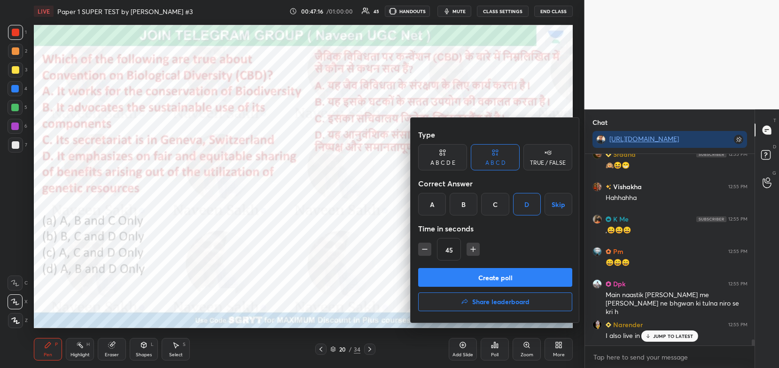
click at [550, 282] on button "Create poll" at bounding box center [495, 277] width 154 height 19
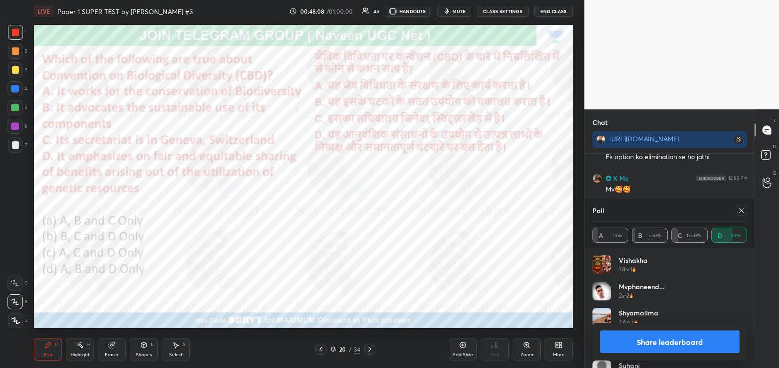
scroll to position [6263, 0]
click at [691, 350] on button "Share leaderboard" at bounding box center [670, 342] width 140 height 23
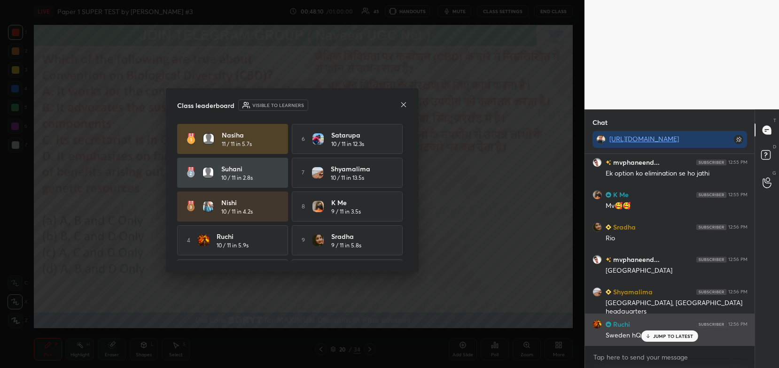
scroll to position [6214, 0]
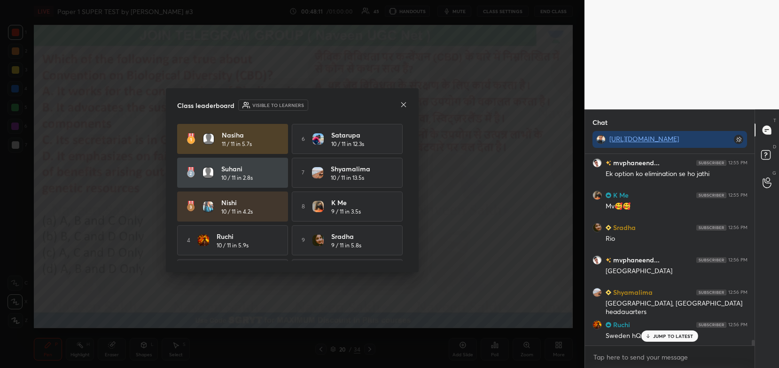
click at [403, 107] on icon at bounding box center [404, 105] width 8 height 8
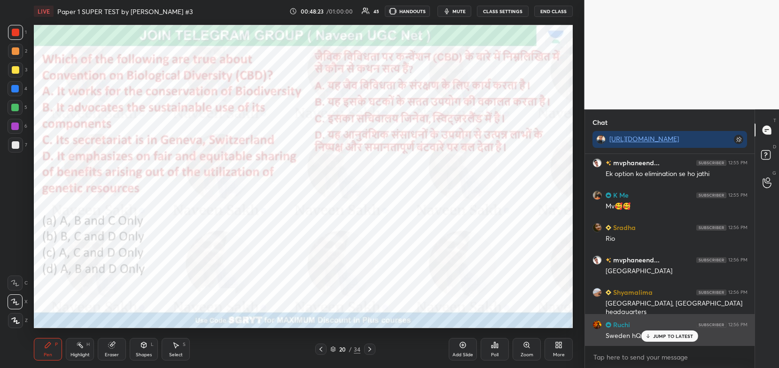
click at [666, 334] on p "JUMP TO LATEST" at bounding box center [673, 337] width 40 height 6
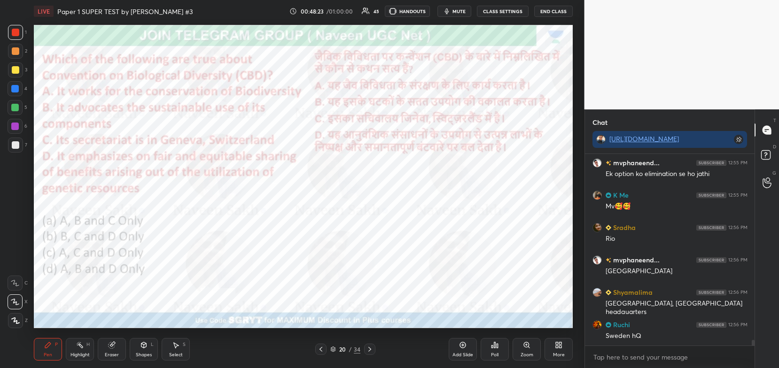
scroll to position [6255, 0]
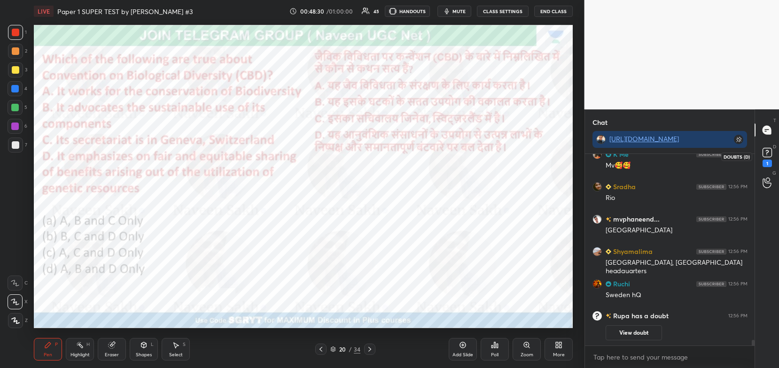
click at [767, 161] on div "1" at bounding box center [766, 164] width 9 height 8
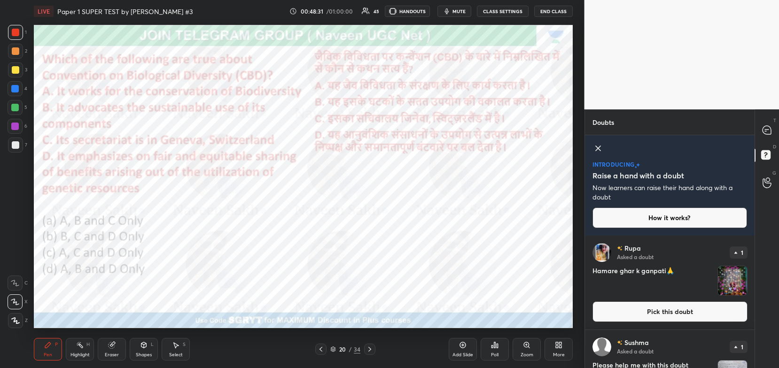
click at [685, 312] on button "Pick this doubt" at bounding box center [669, 312] width 155 height 21
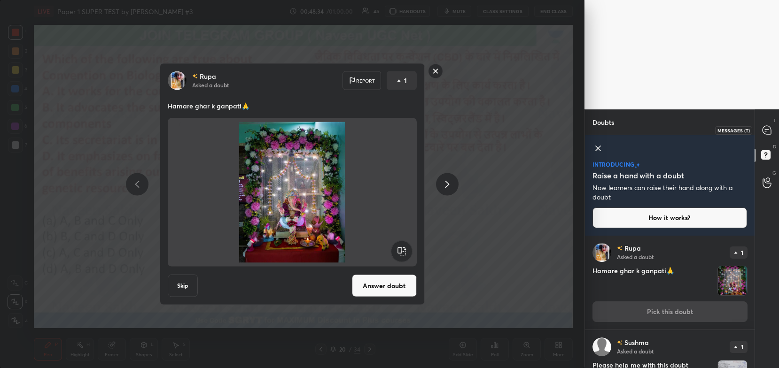
click at [766, 127] on icon at bounding box center [766, 130] width 8 height 8
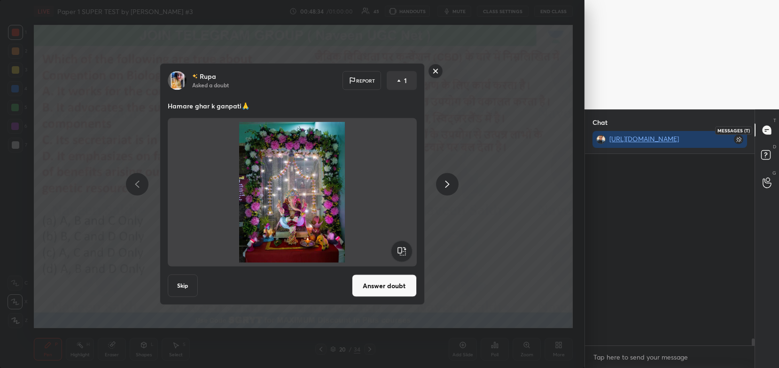
scroll to position [189, 167]
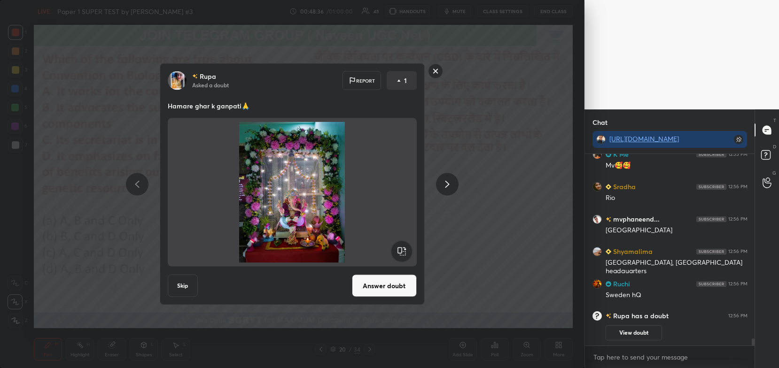
click at [438, 69] on rect at bounding box center [435, 71] width 15 height 15
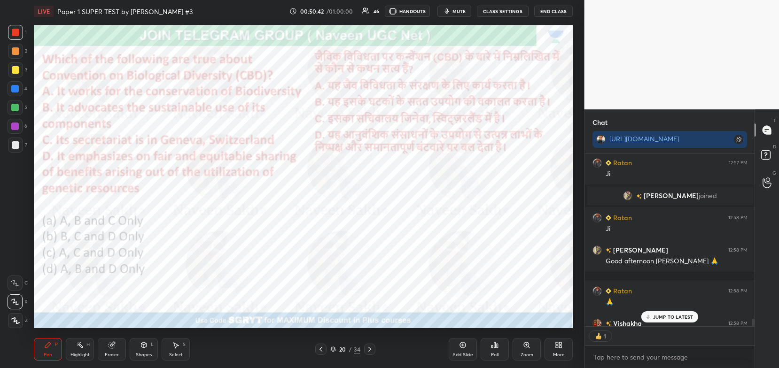
scroll to position [5144, 0]
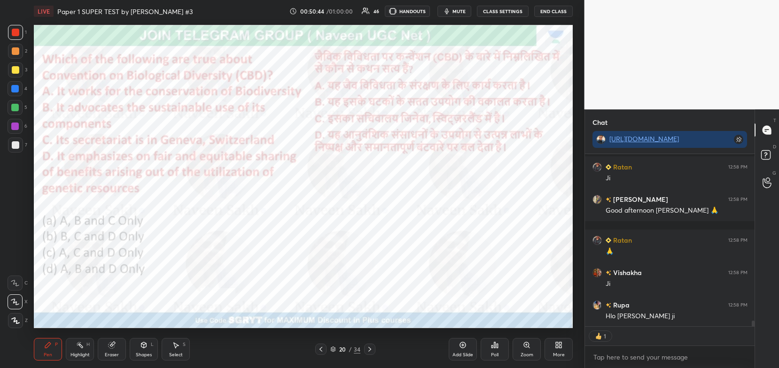
click at [371, 347] on icon at bounding box center [370, 350] width 8 height 8
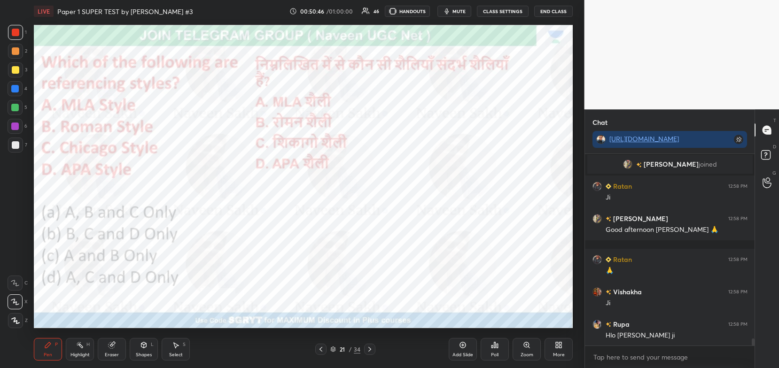
scroll to position [3, 3]
click at [778, 156] on div "D Doubts (D)" at bounding box center [767, 156] width 24 height 26
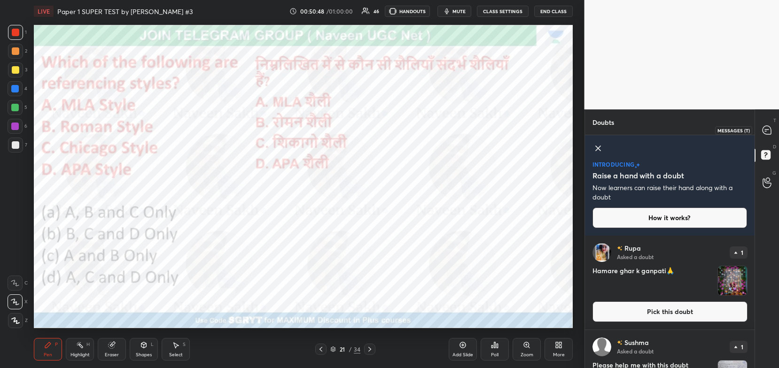
click at [766, 134] on icon at bounding box center [766, 130] width 8 height 8
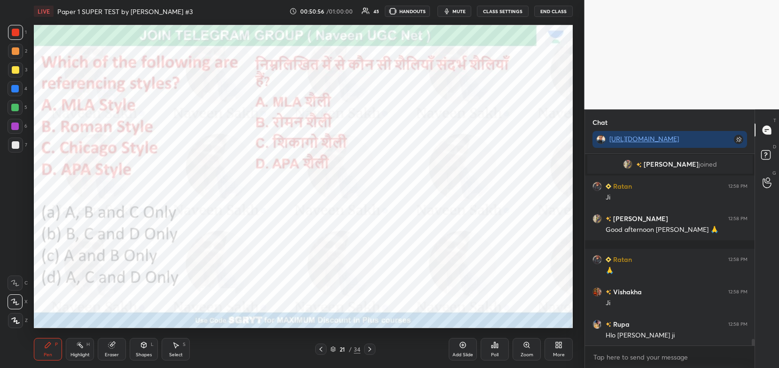
scroll to position [5317, 0]
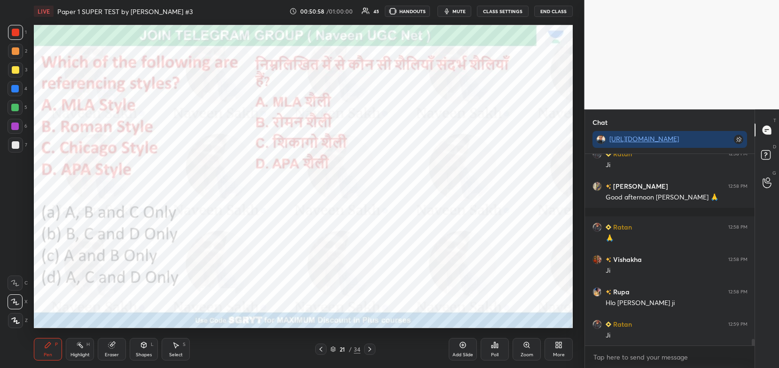
click at [491, 356] on div "Poll" at bounding box center [495, 355] width 8 height 5
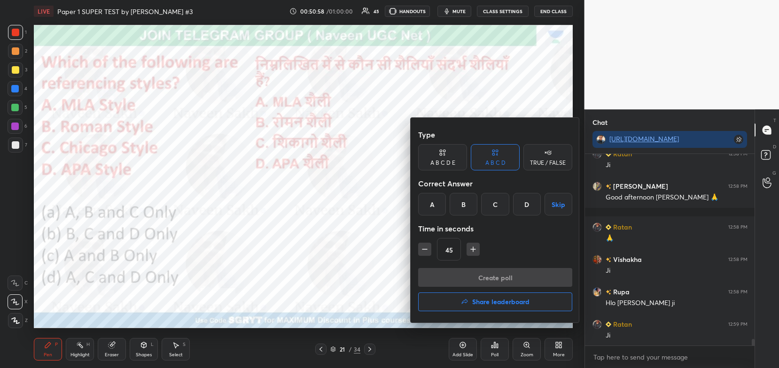
click at [519, 210] on div "D" at bounding box center [527, 204] width 28 height 23
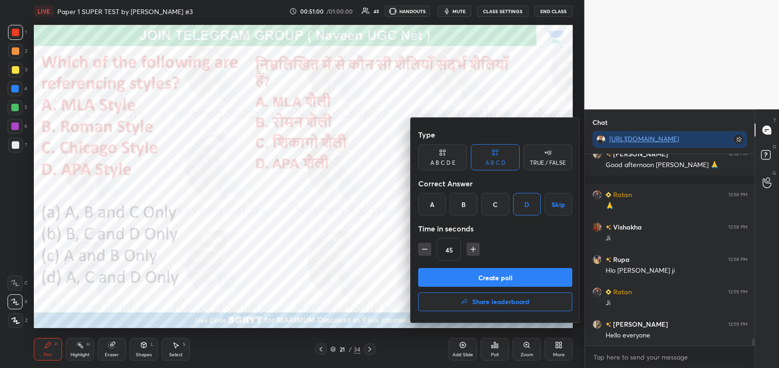
scroll to position [3, 3]
click at [528, 279] on button "Create poll" at bounding box center [495, 277] width 154 height 19
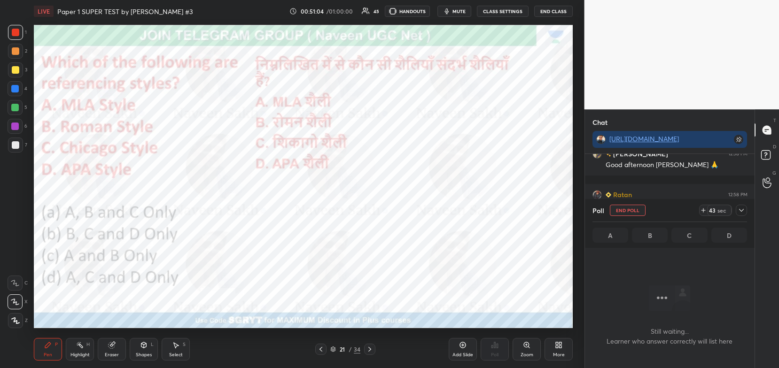
click at [742, 210] on icon at bounding box center [742, 211] width 8 height 8
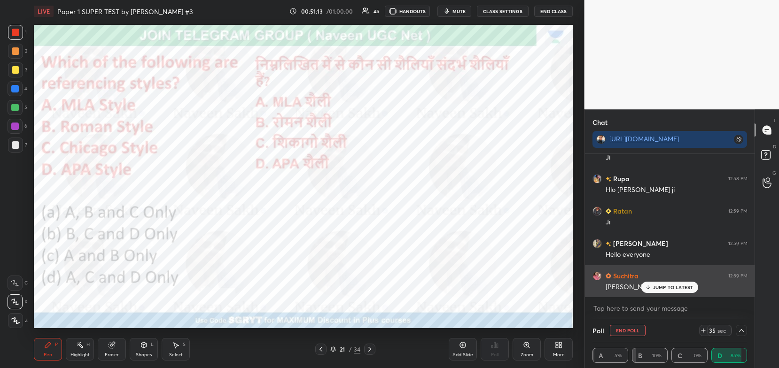
click at [666, 288] on p "JUMP TO LATEST" at bounding box center [673, 288] width 40 height 6
click at [667, 288] on p "JUMP TO LATEST" at bounding box center [673, 288] width 40 height 6
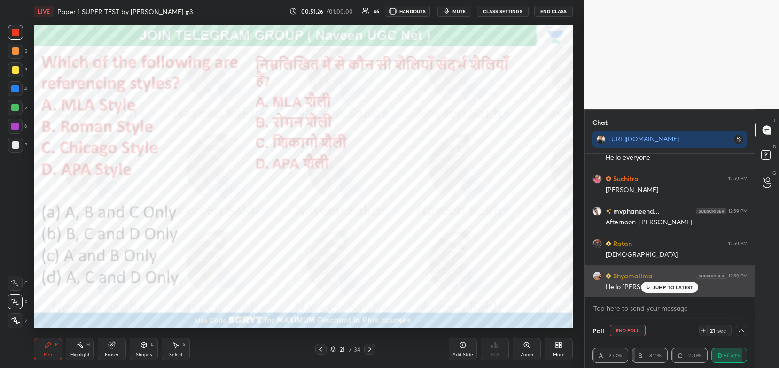
click at [670, 284] on div "JUMP TO LATEST" at bounding box center [669, 287] width 56 height 11
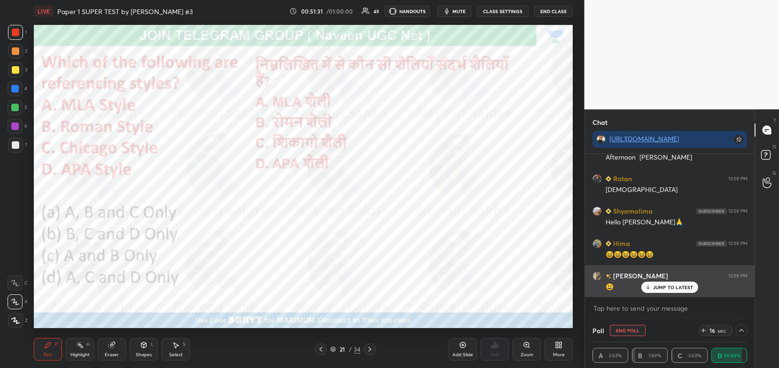
click at [661, 287] on p "JUMP TO LATEST" at bounding box center [673, 288] width 40 height 6
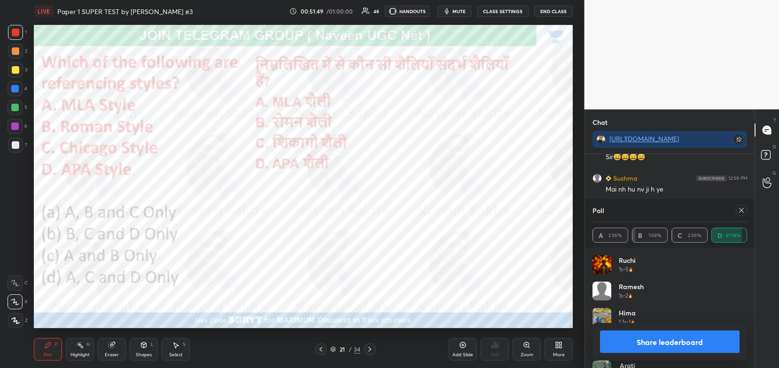
click at [681, 350] on button "Share leaderboard" at bounding box center [670, 342] width 140 height 23
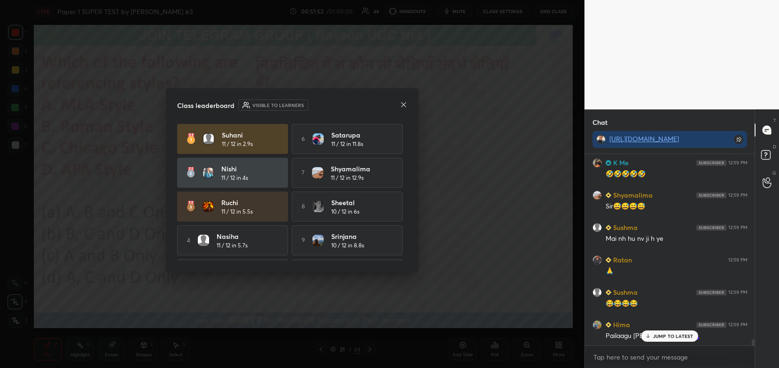
click at [405, 104] on icon at bounding box center [404, 105] width 8 height 8
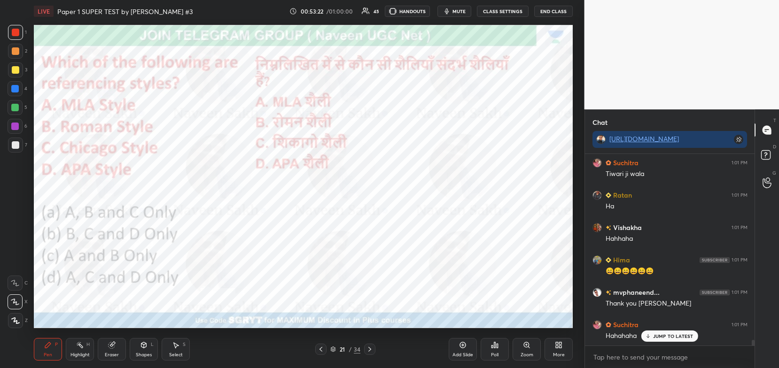
scroll to position [6524, 0]
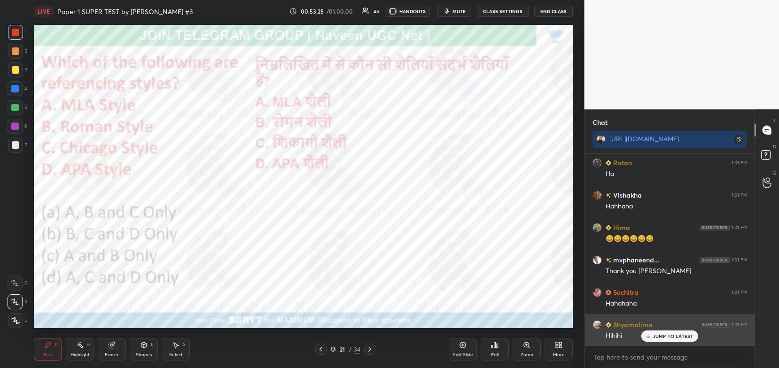
click at [681, 338] on p "JUMP TO LATEST" at bounding box center [673, 337] width 40 height 6
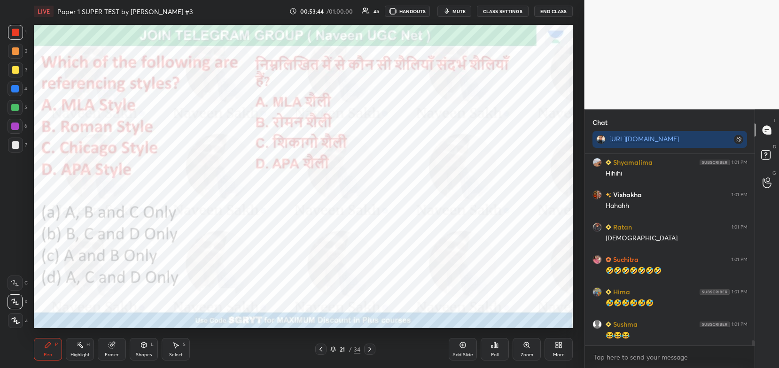
scroll to position [6719, 0]
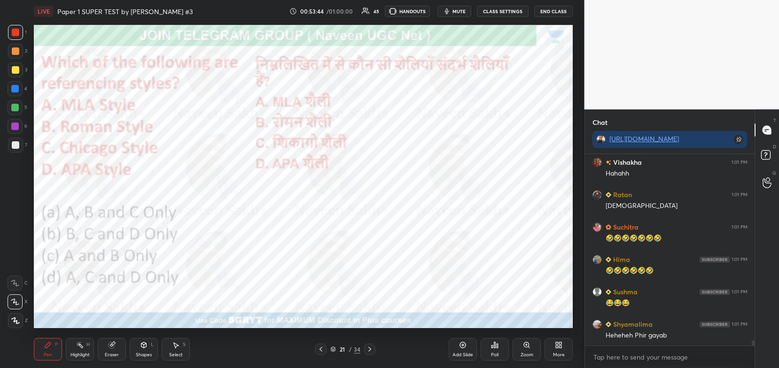
click at [371, 350] on icon at bounding box center [370, 350] width 8 height 8
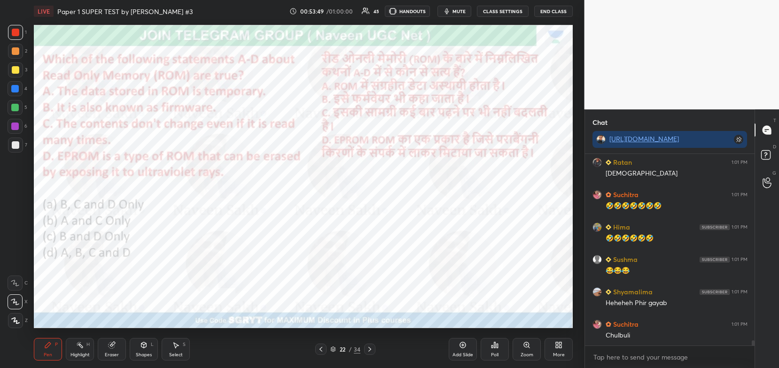
scroll to position [6784, 0]
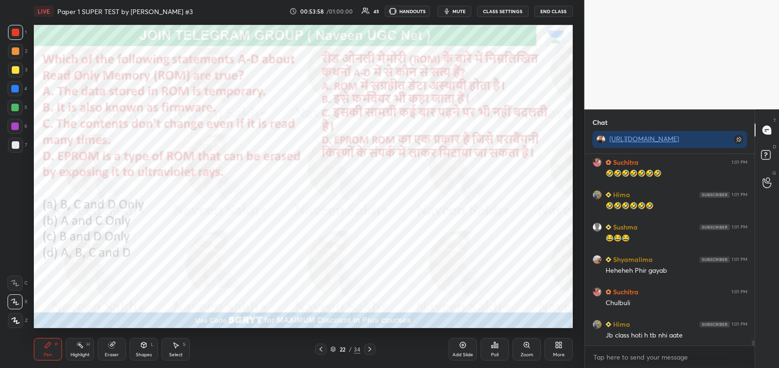
click at [491, 337] on div "Poll" at bounding box center [495, 349] width 28 height 53
click at [485, 347] on div "Poll" at bounding box center [495, 349] width 28 height 23
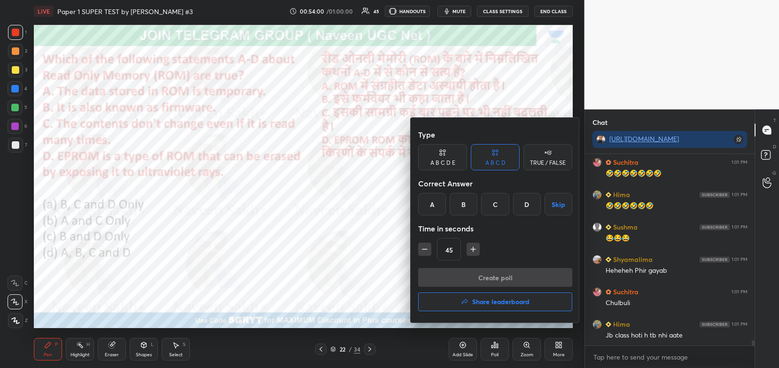
click at [490, 344] on div at bounding box center [389, 184] width 779 height 368
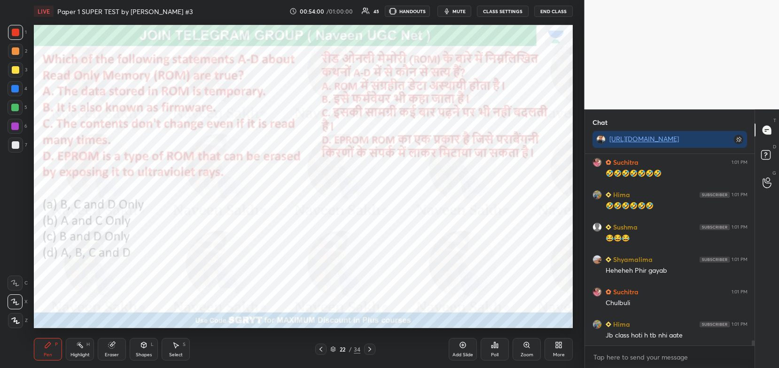
click at [488, 341] on div "Poll" at bounding box center [495, 349] width 28 height 23
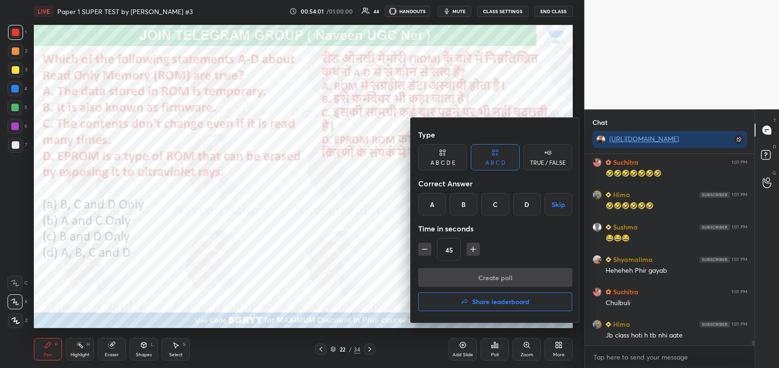
click at [417, 202] on div "Type A B C D E A B C D TRUE / FALSE Correct Answer A B C D Skip Time in seconds…" at bounding box center [495, 220] width 169 height 205
click at [432, 206] on div "A" at bounding box center [432, 204] width 28 height 23
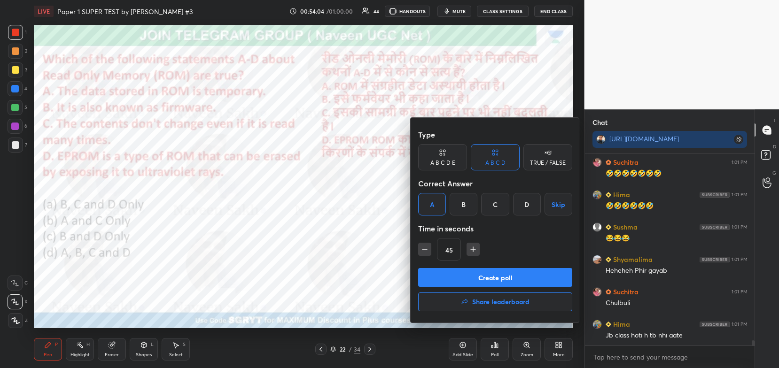
click at [535, 278] on button "Create poll" at bounding box center [495, 277] width 154 height 19
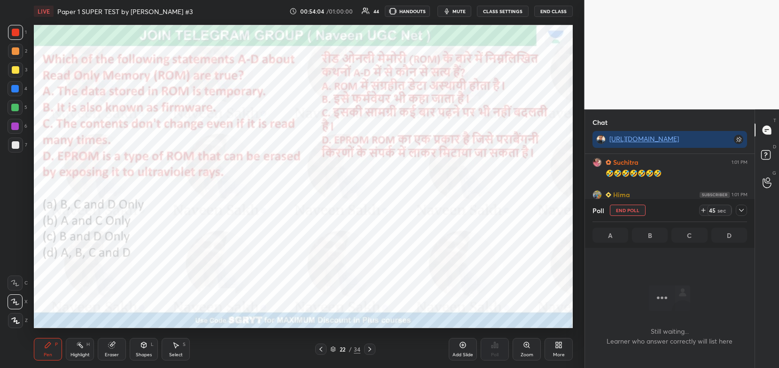
scroll to position [62, 167]
click at [743, 210] on icon at bounding box center [742, 211] width 8 height 8
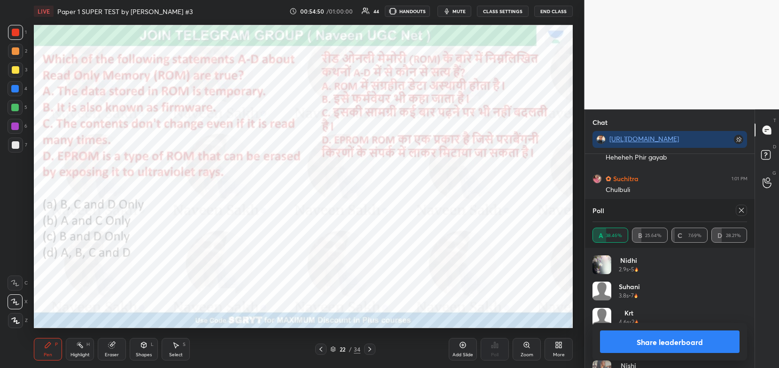
scroll to position [6930, 0]
click at [689, 334] on button "Share leaderboard" at bounding box center [670, 342] width 140 height 23
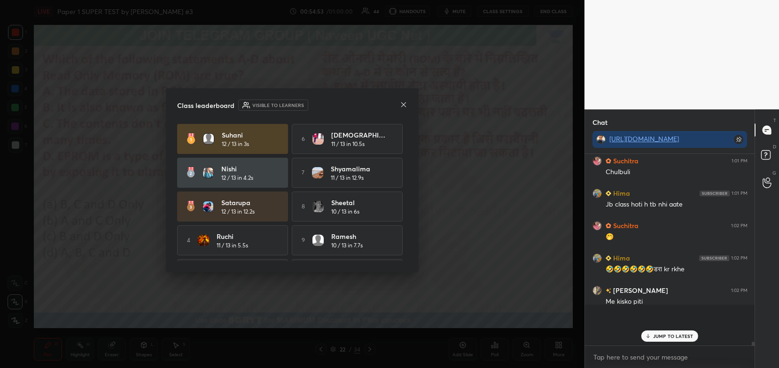
scroll to position [184, 167]
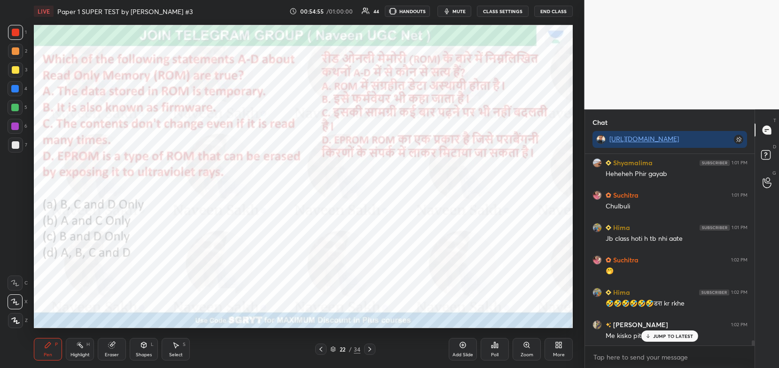
click at [649, 334] on icon at bounding box center [648, 337] width 6 height 6
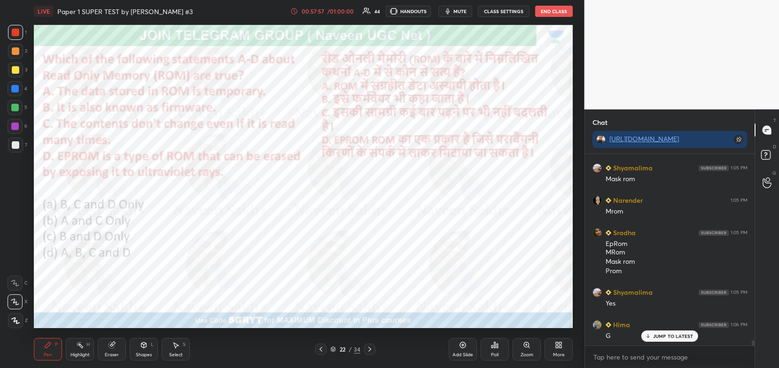
scroll to position [7232, 0]
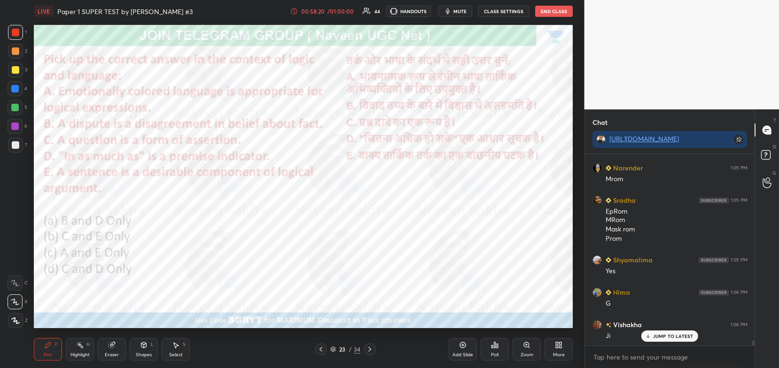
click at [497, 346] on icon at bounding box center [497, 346] width 1 height 4
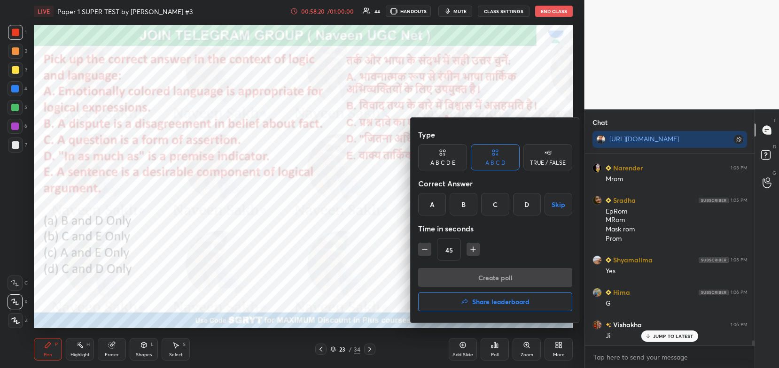
click at [443, 205] on div "A" at bounding box center [432, 204] width 28 height 23
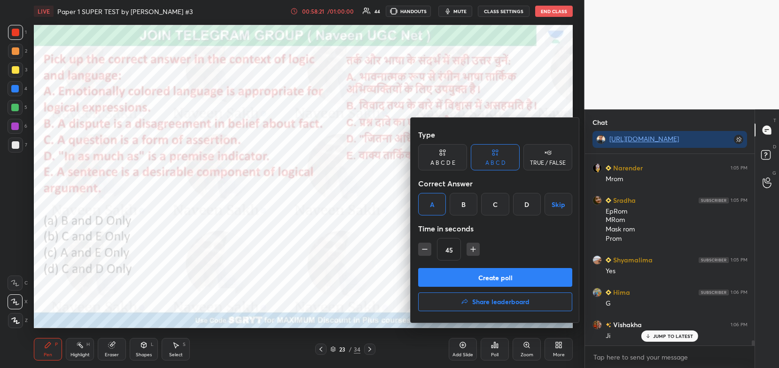
click at [475, 276] on button "Create poll" at bounding box center [495, 277] width 154 height 19
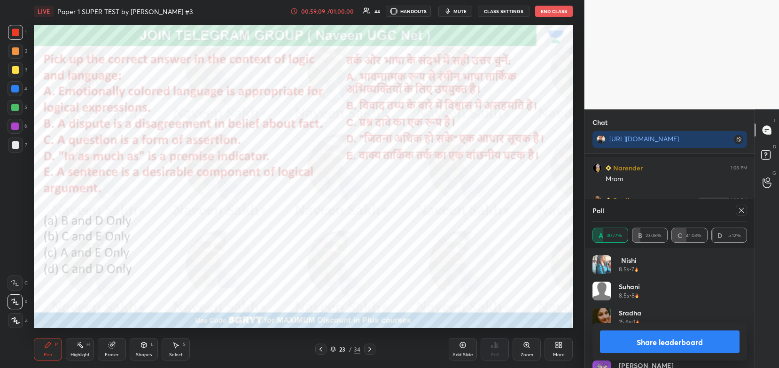
scroll to position [7314, 0]
click at [690, 335] on button "Share leaderboard" at bounding box center [670, 342] width 140 height 23
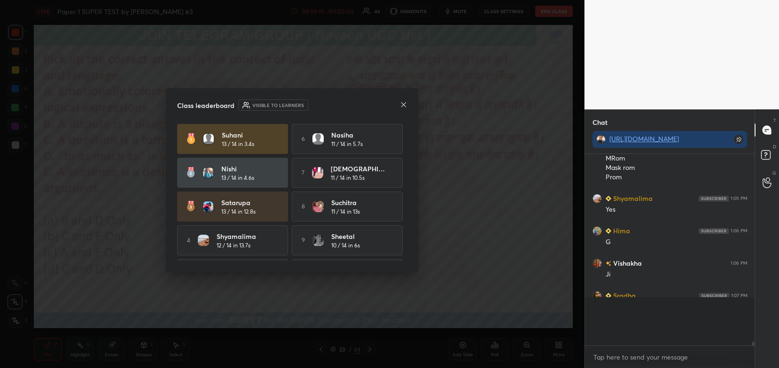
scroll to position [186, 167]
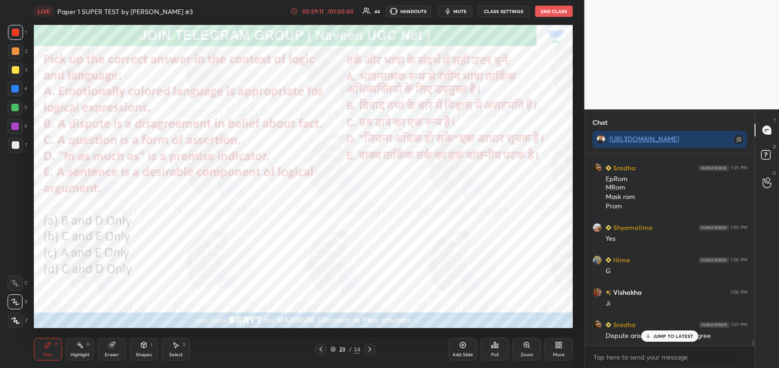
click at [650, 339] on icon at bounding box center [648, 337] width 6 height 6
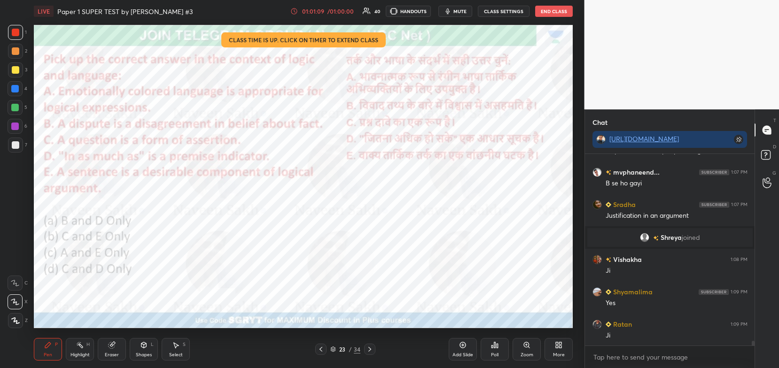
scroll to position [7482, 0]
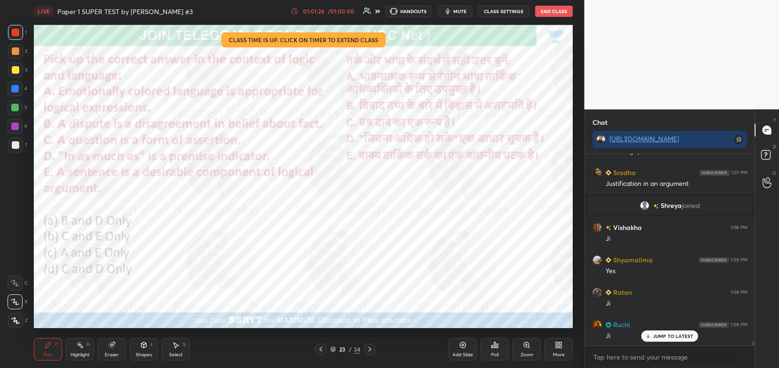
click at [496, 359] on div "Poll" at bounding box center [495, 349] width 28 height 23
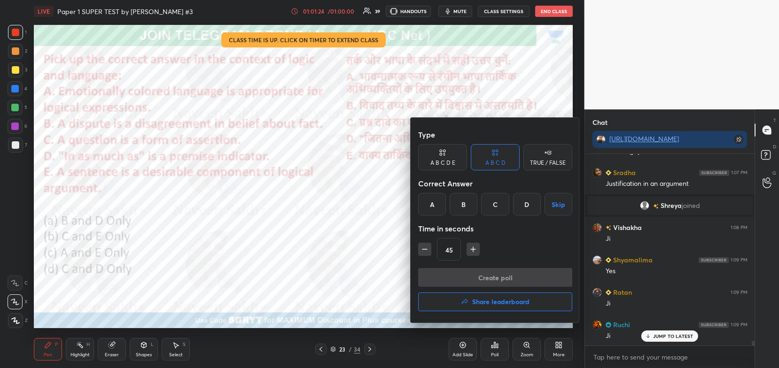
click at [500, 304] on h4 "Share leaderboard" at bounding box center [500, 302] width 57 height 7
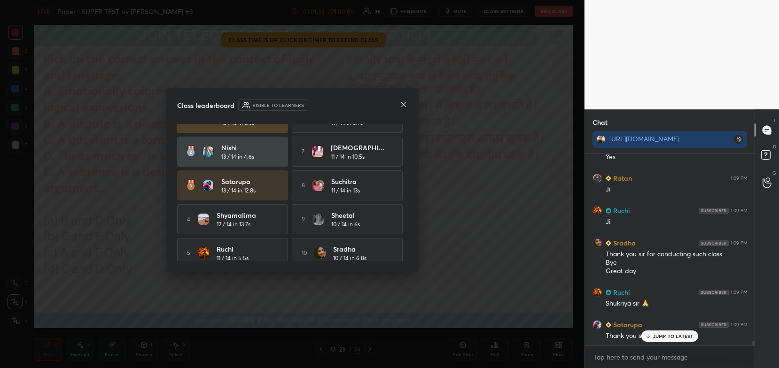
scroll to position [30, 0]
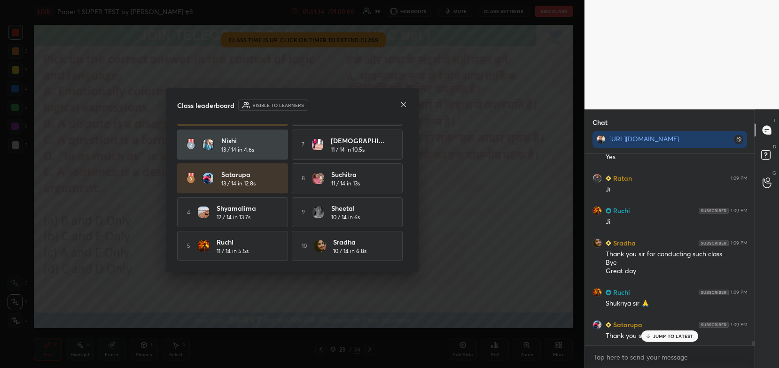
click at [402, 240] on div "10 [PERSON_NAME] 10 / 14 in 6.8s" at bounding box center [347, 246] width 111 height 30
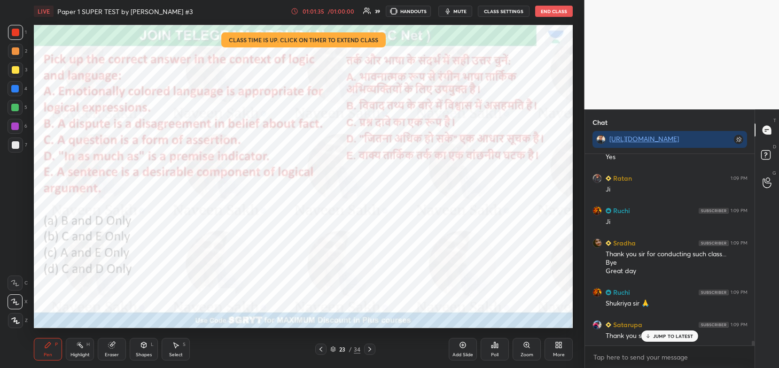
click at [497, 343] on icon at bounding box center [495, 346] width 8 height 8
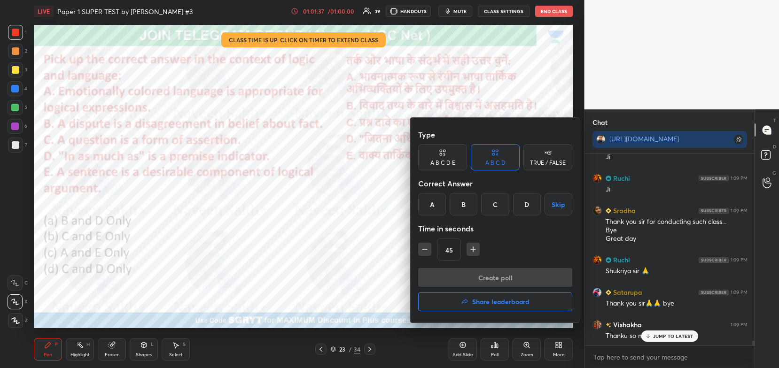
click at [524, 359] on div at bounding box center [389, 184] width 779 height 368
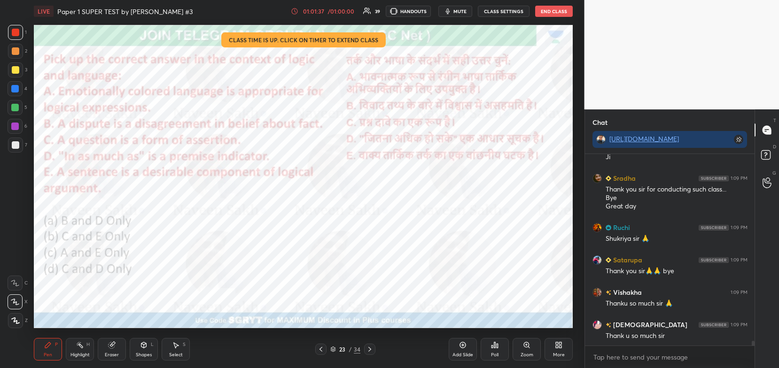
click at [562, 354] on div "More" at bounding box center [559, 355] width 12 height 5
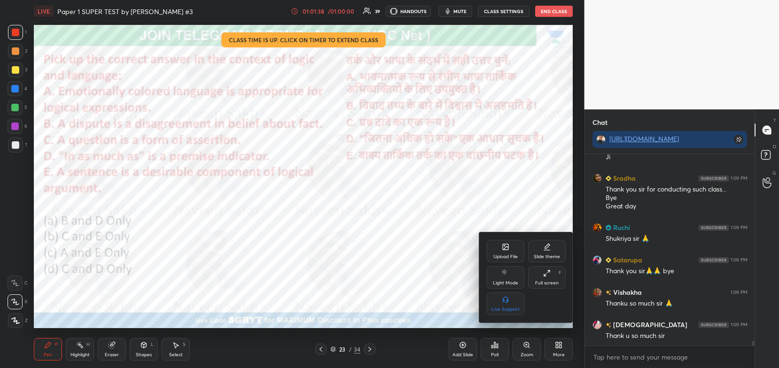
click at [450, 287] on div at bounding box center [389, 184] width 779 height 368
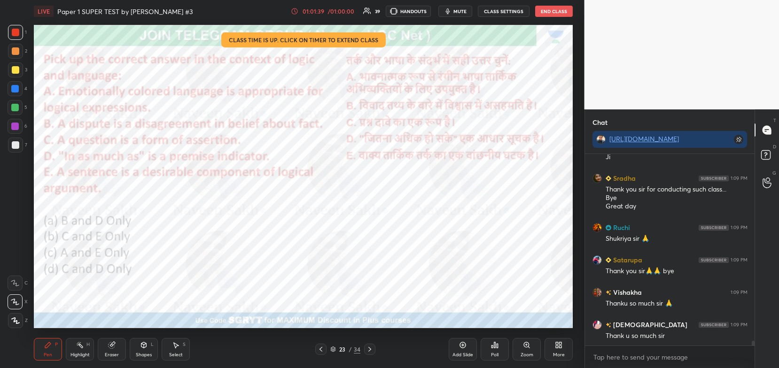
click at [334, 353] on div "23 / 34" at bounding box center [345, 349] width 30 height 8
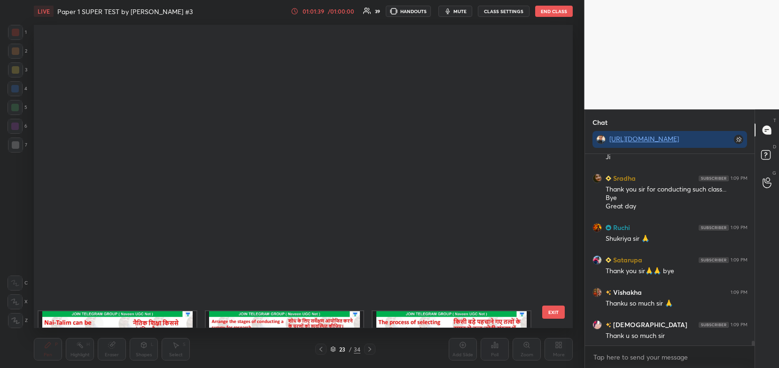
scroll to position [301, 534]
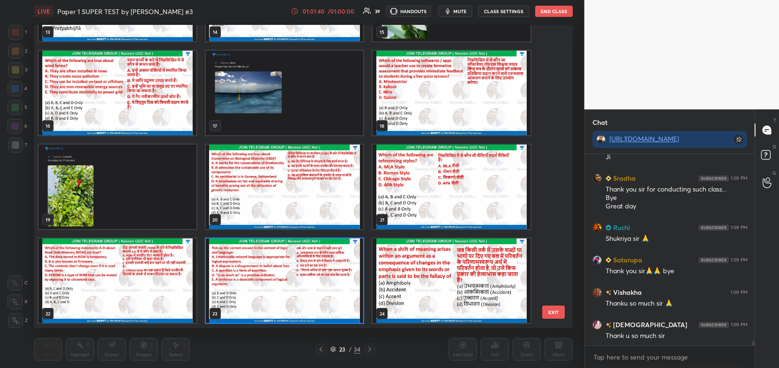
click at [344, 122] on img "grid" at bounding box center [285, 93] width 158 height 85
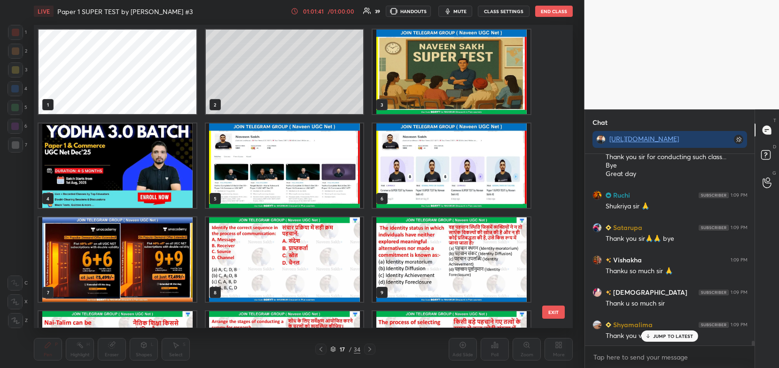
scroll to position [7726, 0]
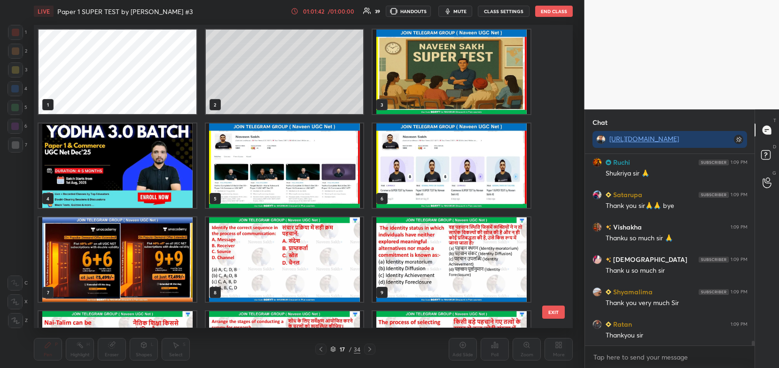
click at [435, 68] on img "grid" at bounding box center [452, 72] width 158 height 85
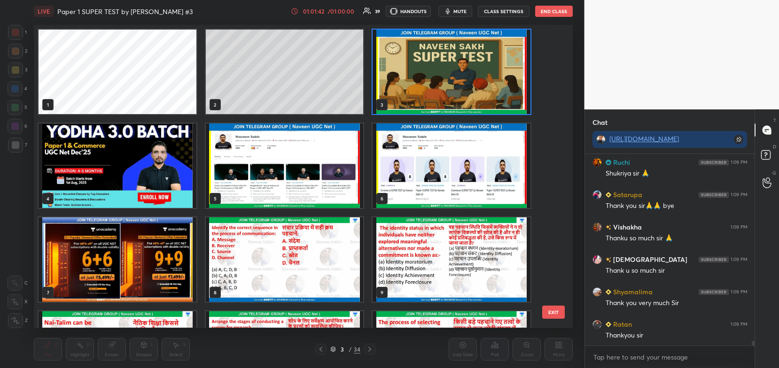
click at [433, 70] on img "grid" at bounding box center [452, 72] width 158 height 85
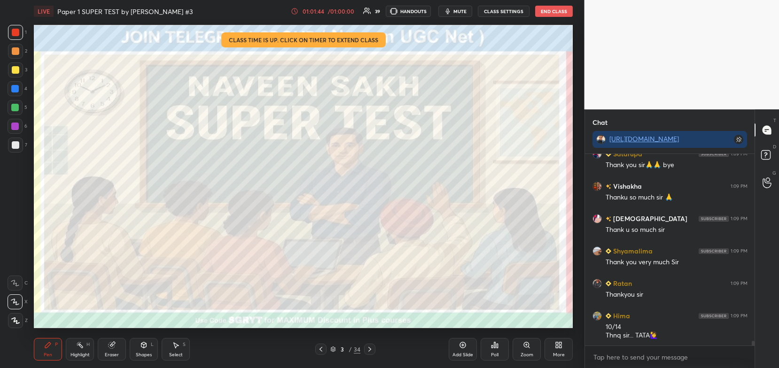
scroll to position [7799, 0]
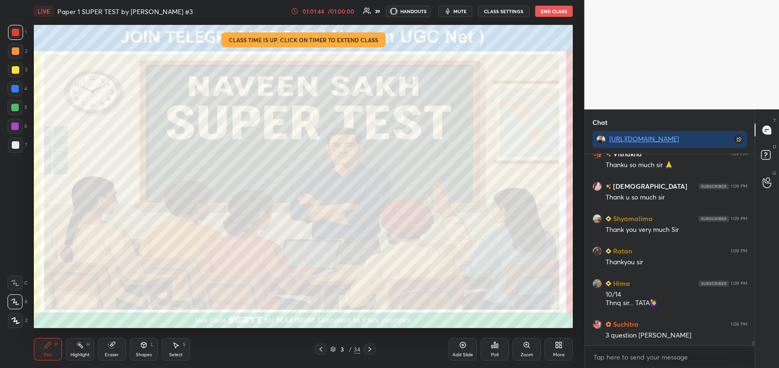
click at [17, 143] on div at bounding box center [16, 145] width 8 height 8
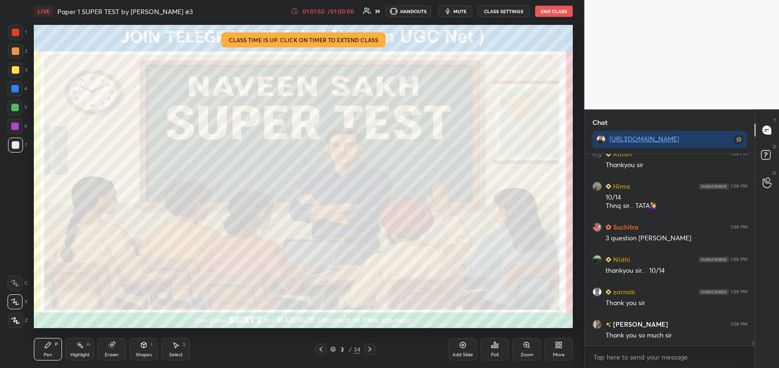
scroll to position [7928, 0]
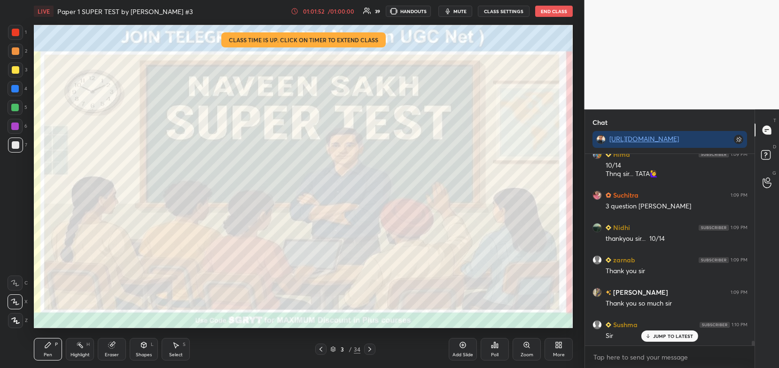
click at [332, 350] on icon at bounding box center [333, 349] width 5 height 1
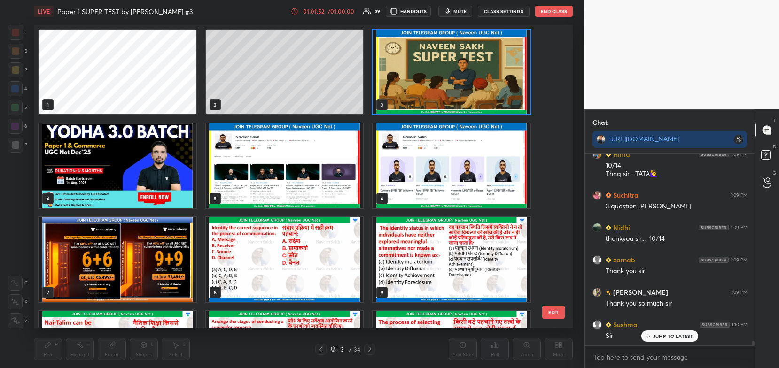
scroll to position [301, 534]
click at [174, 262] on img "grid" at bounding box center [118, 259] width 158 height 85
click at [174, 263] on img "grid" at bounding box center [118, 259] width 158 height 85
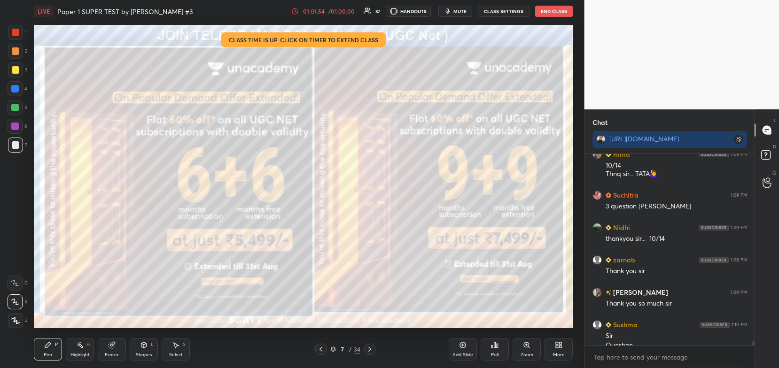
scroll to position [7938, 0]
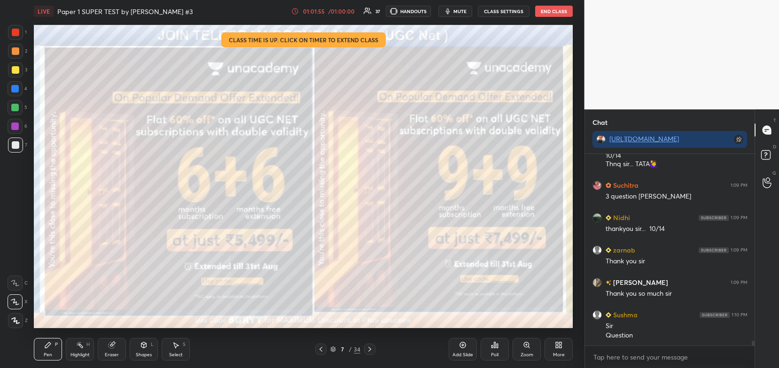
click at [110, 355] on div "Eraser" at bounding box center [112, 355] width 14 height 5
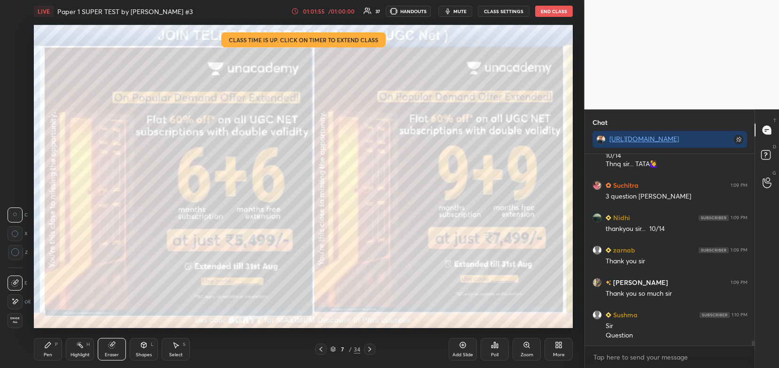
click at [6, 320] on div "1 2 3 4 5 6 7 C X Z C X Z E E Erase all H H" at bounding box center [15, 176] width 30 height 303
click at [14, 321] on span "Erase all" at bounding box center [15, 320] width 14 height 7
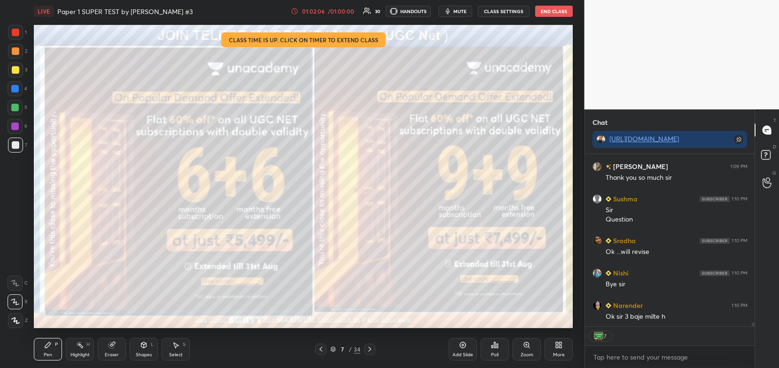
scroll to position [8087, 0]
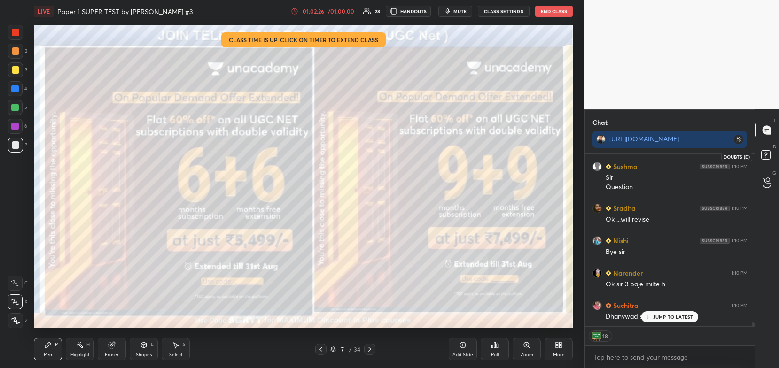
click at [770, 159] on icon at bounding box center [767, 156] width 17 height 17
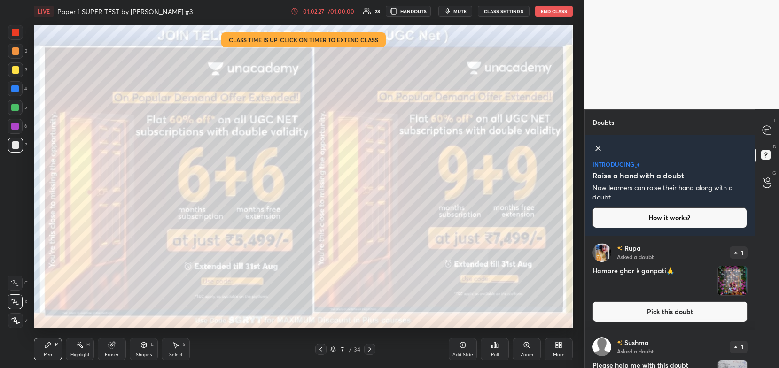
click at [717, 303] on button "Pick this doubt" at bounding box center [669, 312] width 155 height 21
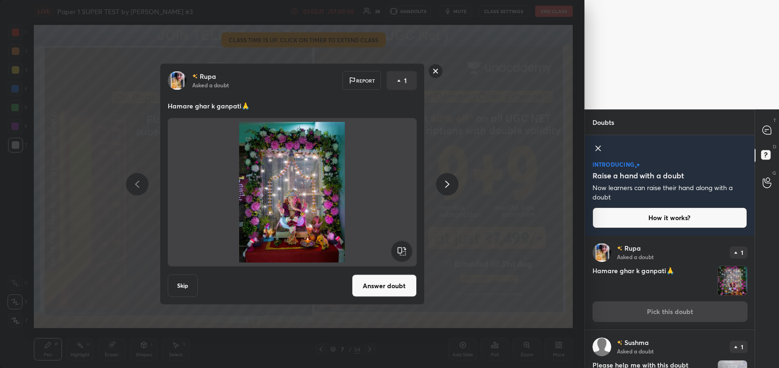
click at [393, 280] on button "Answer doubt" at bounding box center [384, 286] width 65 height 23
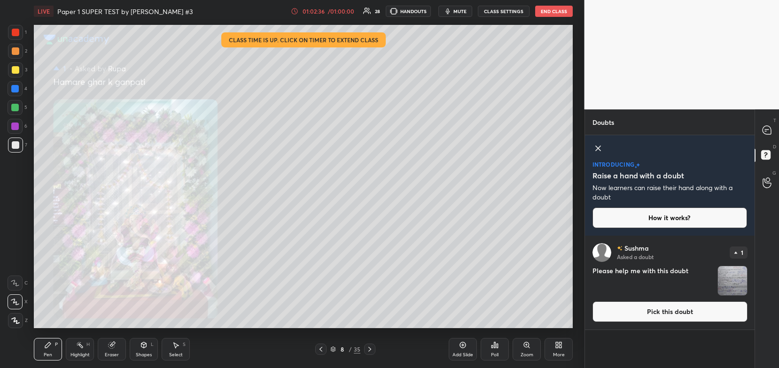
click at [725, 307] on button "Pick this doubt" at bounding box center [669, 312] width 155 height 21
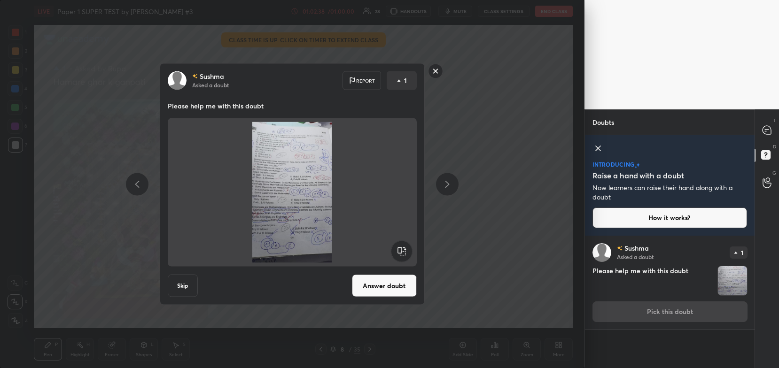
click at [438, 75] on rect at bounding box center [435, 71] width 15 height 15
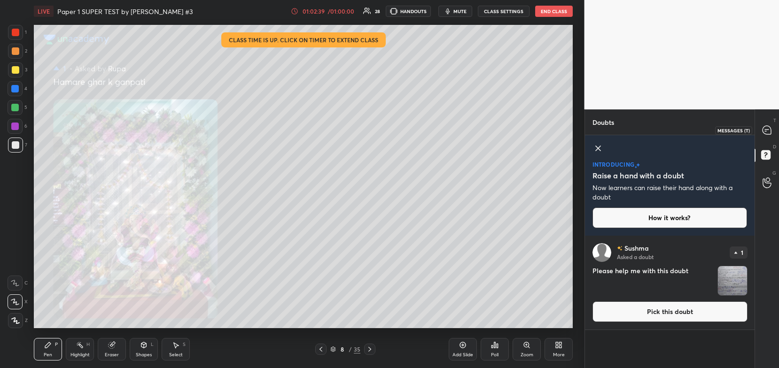
click at [766, 136] on div at bounding box center [767, 130] width 19 height 17
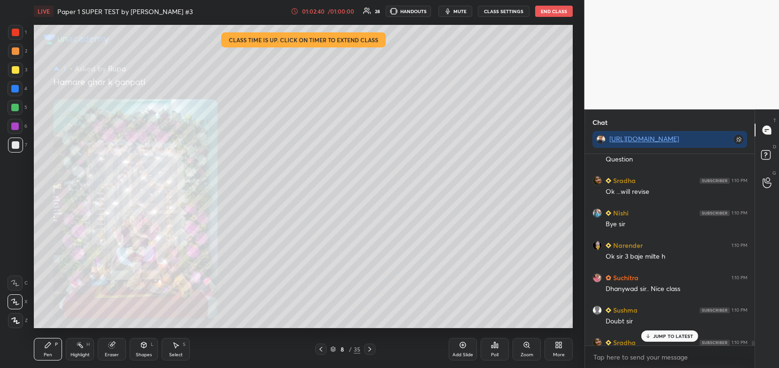
scroll to position [8094, 0]
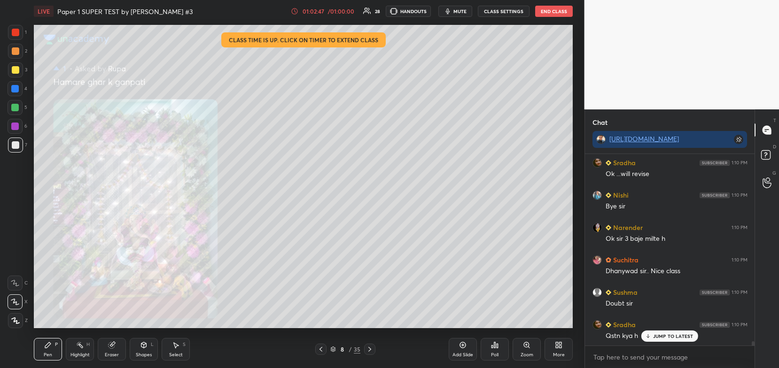
click at [679, 331] on div "JUMP TO LATEST" at bounding box center [669, 336] width 56 height 11
click at [767, 156] on rect at bounding box center [765, 155] width 9 height 9
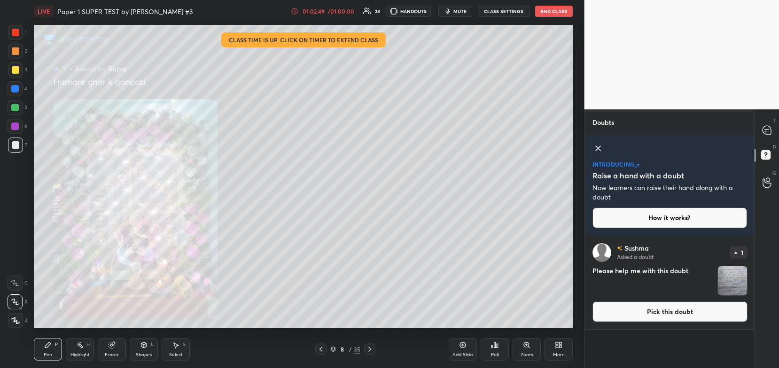
click at [704, 322] on button "Pick this doubt" at bounding box center [669, 312] width 155 height 21
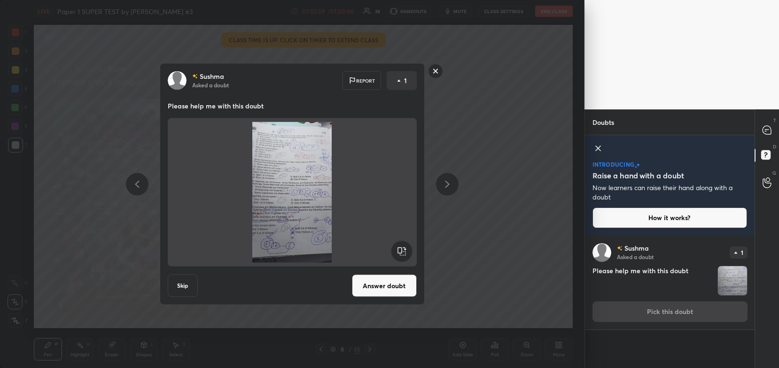
click at [434, 78] on rect at bounding box center [435, 71] width 15 height 15
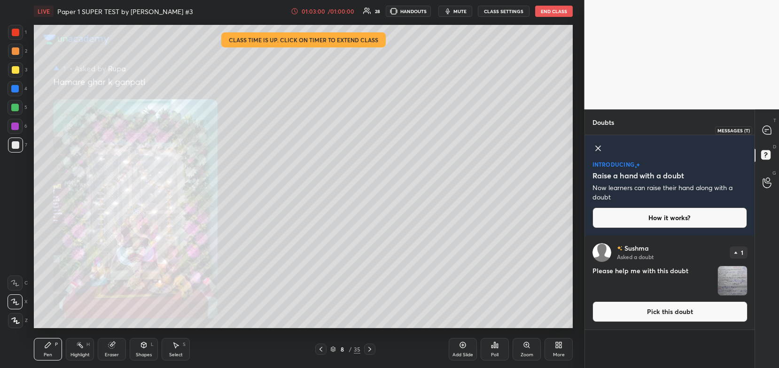
click at [767, 132] on icon at bounding box center [766, 130] width 8 height 8
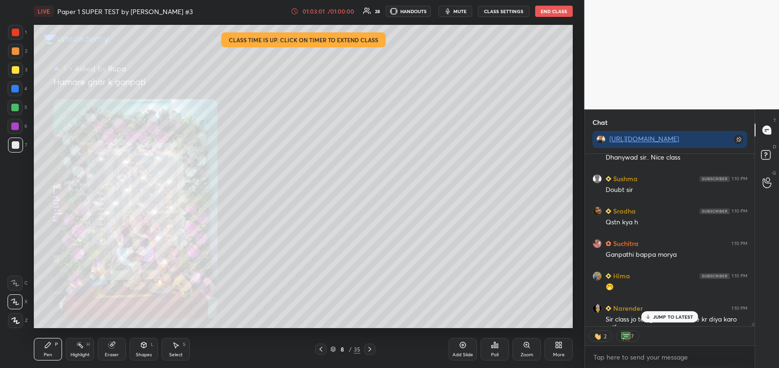
scroll to position [8252, 0]
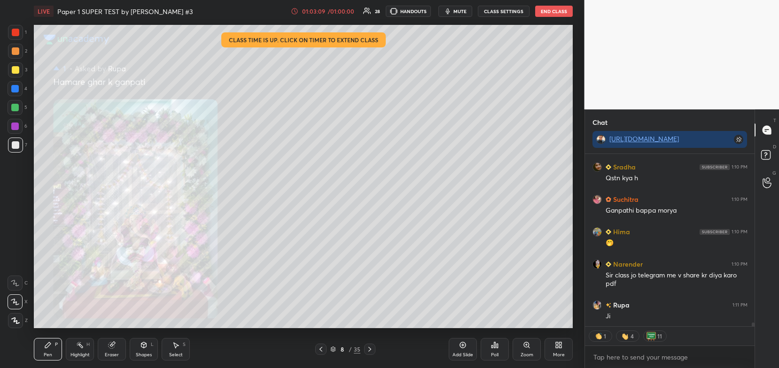
click at [115, 348] on icon at bounding box center [112, 346] width 8 height 8
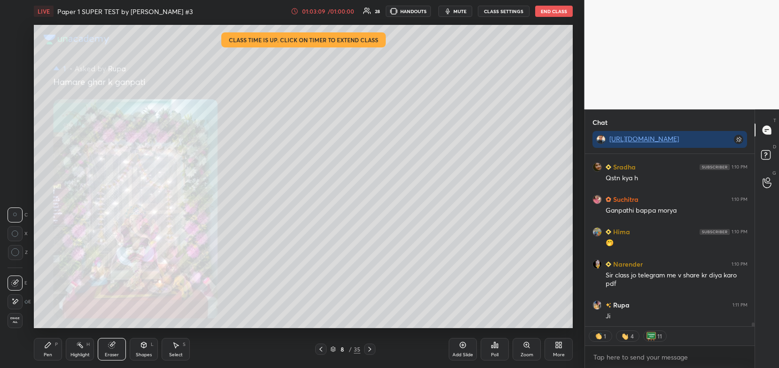
click at [17, 322] on span "Erase all" at bounding box center [15, 320] width 14 height 7
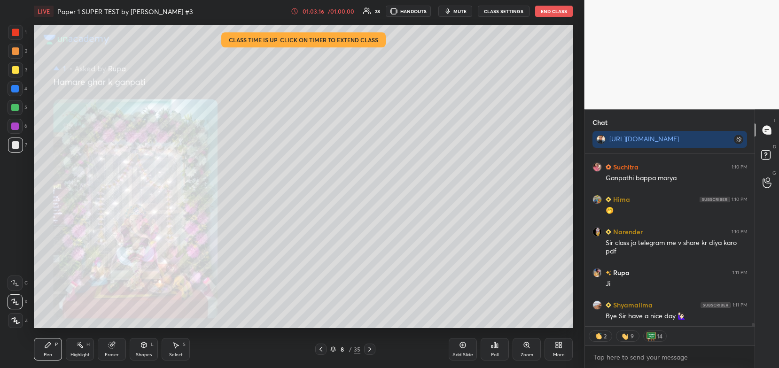
scroll to position [8316, 0]
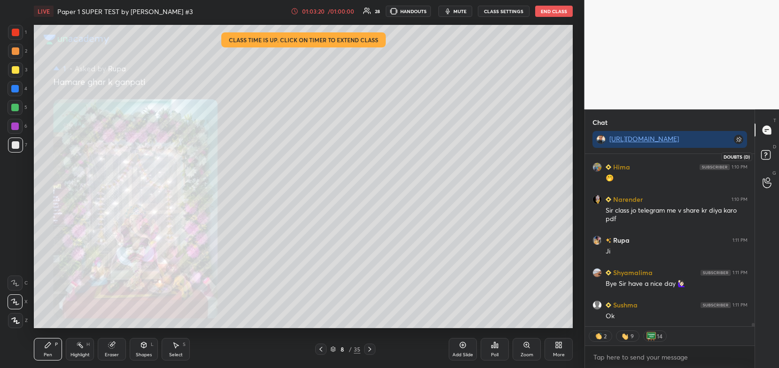
click at [765, 160] on rect at bounding box center [765, 155] width 9 height 9
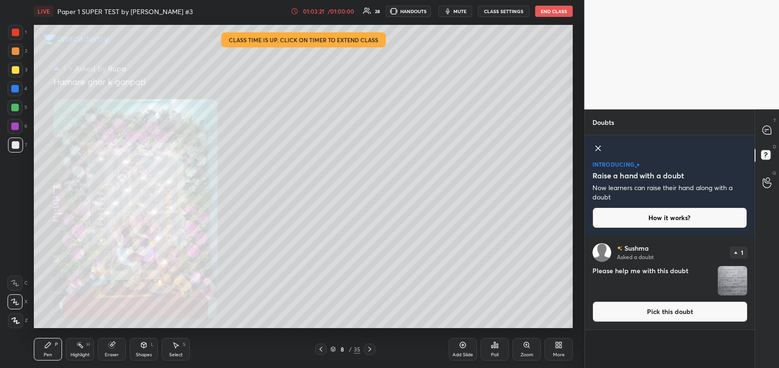
click at [708, 315] on button "Pick this doubt" at bounding box center [669, 312] width 155 height 21
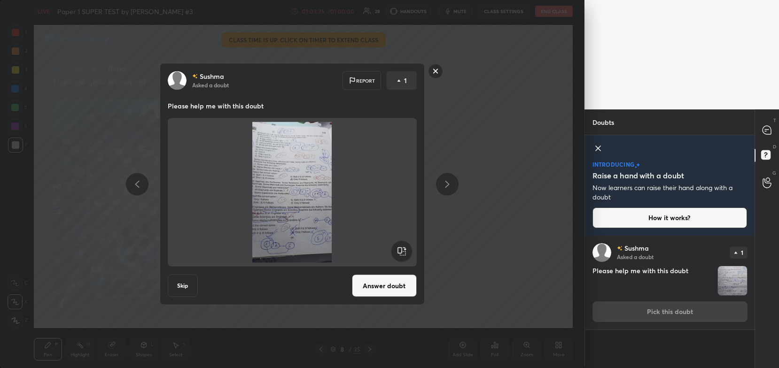
click at [437, 74] on rect at bounding box center [435, 71] width 15 height 15
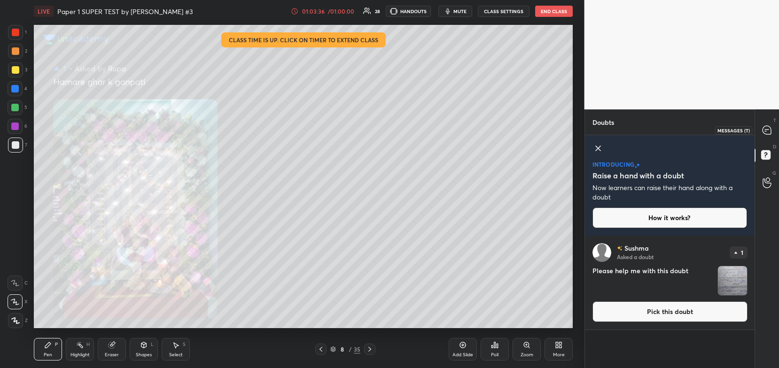
click at [768, 133] on icon at bounding box center [766, 130] width 8 height 8
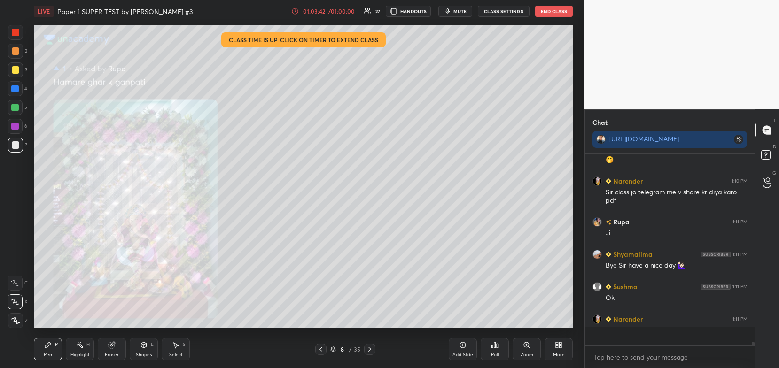
scroll to position [8330, 0]
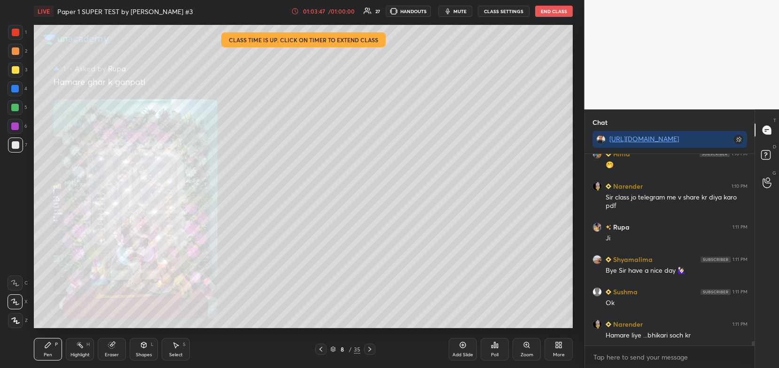
click at [337, 351] on div "8 / 35" at bounding box center [345, 349] width 30 height 8
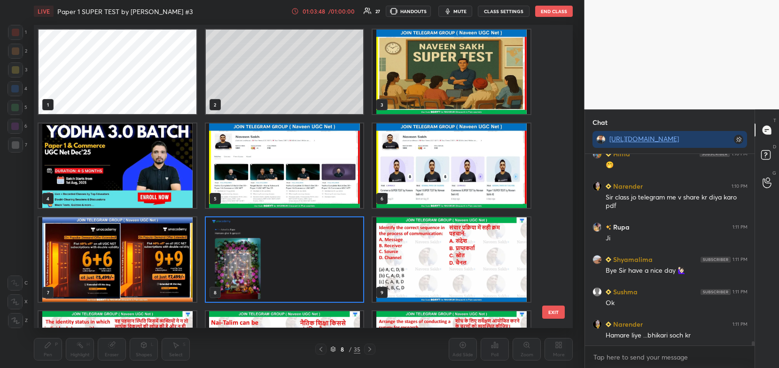
scroll to position [301, 534]
click at [458, 88] on img "grid" at bounding box center [452, 72] width 158 height 85
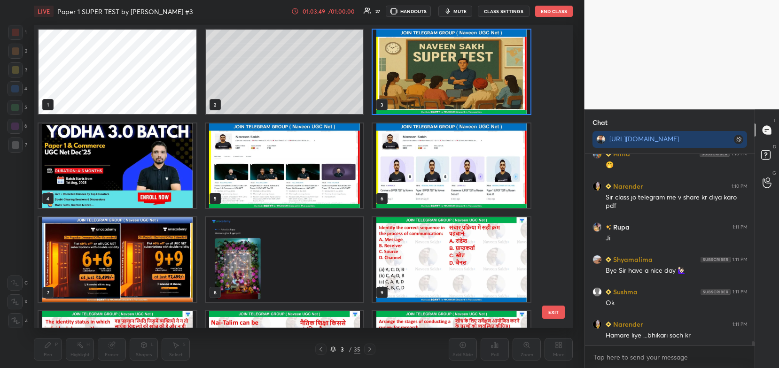
click at [461, 94] on img "grid" at bounding box center [452, 72] width 158 height 85
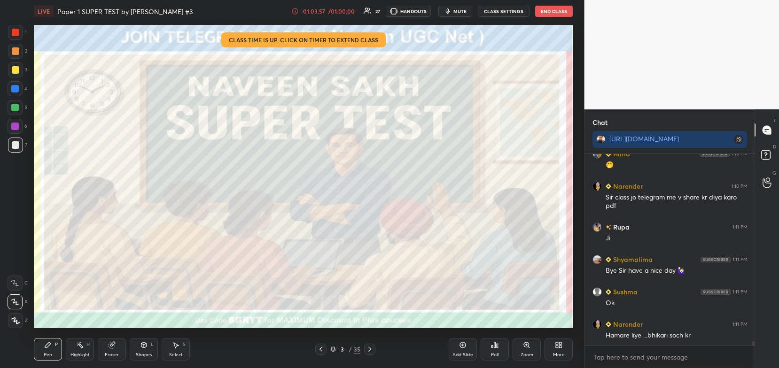
click at [552, 16] on button "End Class" at bounding box center [554, 11] width 38 height 11
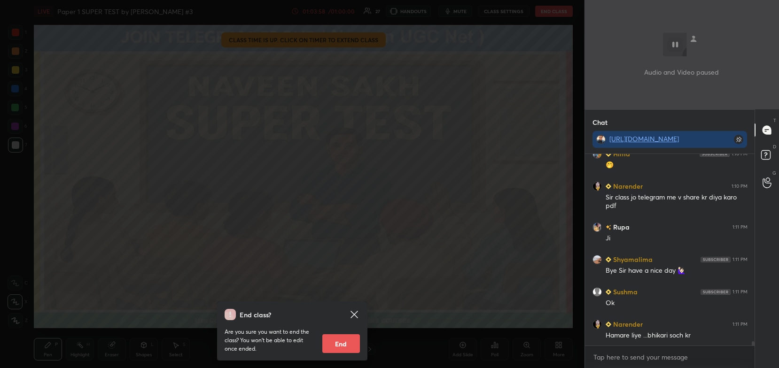
click at [349, 341] on button "End" at bounding box center [341, 343] width 38 height 19
type textarea "x"
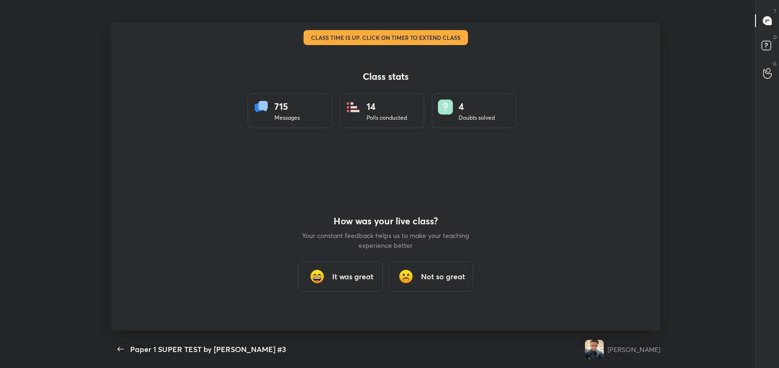
scroll to position [46666, 46211]
click at [359, 282] on h3 "It was great" at bounding box center [352, 276] width 41 height 11
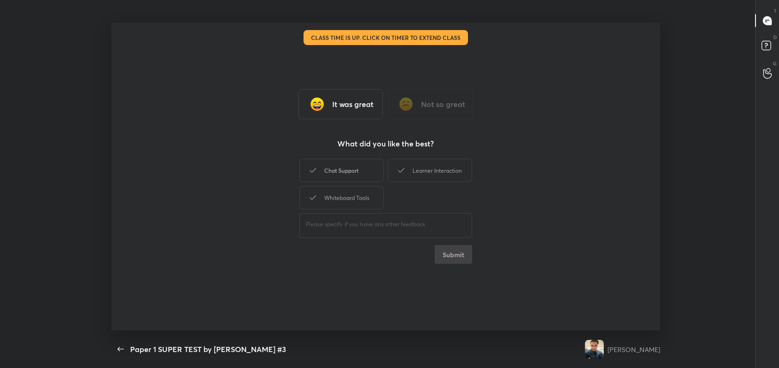
click at [349, 176] on div "Chat Support" at bounding box center [341, 170] width 85 height 23
click at [353, 194] on div "Whiteboard Tools" at bounding box center [341, 197] width 85 height 23
click at [431, 174] on div "Learner Interaction" at bounding box center [430, 170] width 85 height 23
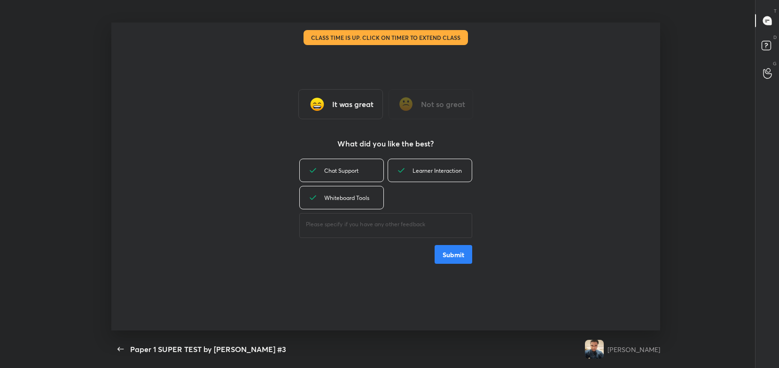
click at [447, 244] on div "Chat Support Learner Interaction Whiteboard Tools ​ Submit" at bounding box center [385, 210] width 173 height 107
click at [456, 256] on button "Submit" at bounding box center [454, 254] width 38 height 19
